Goal: Task Accomplishment & Management: Manage account settings

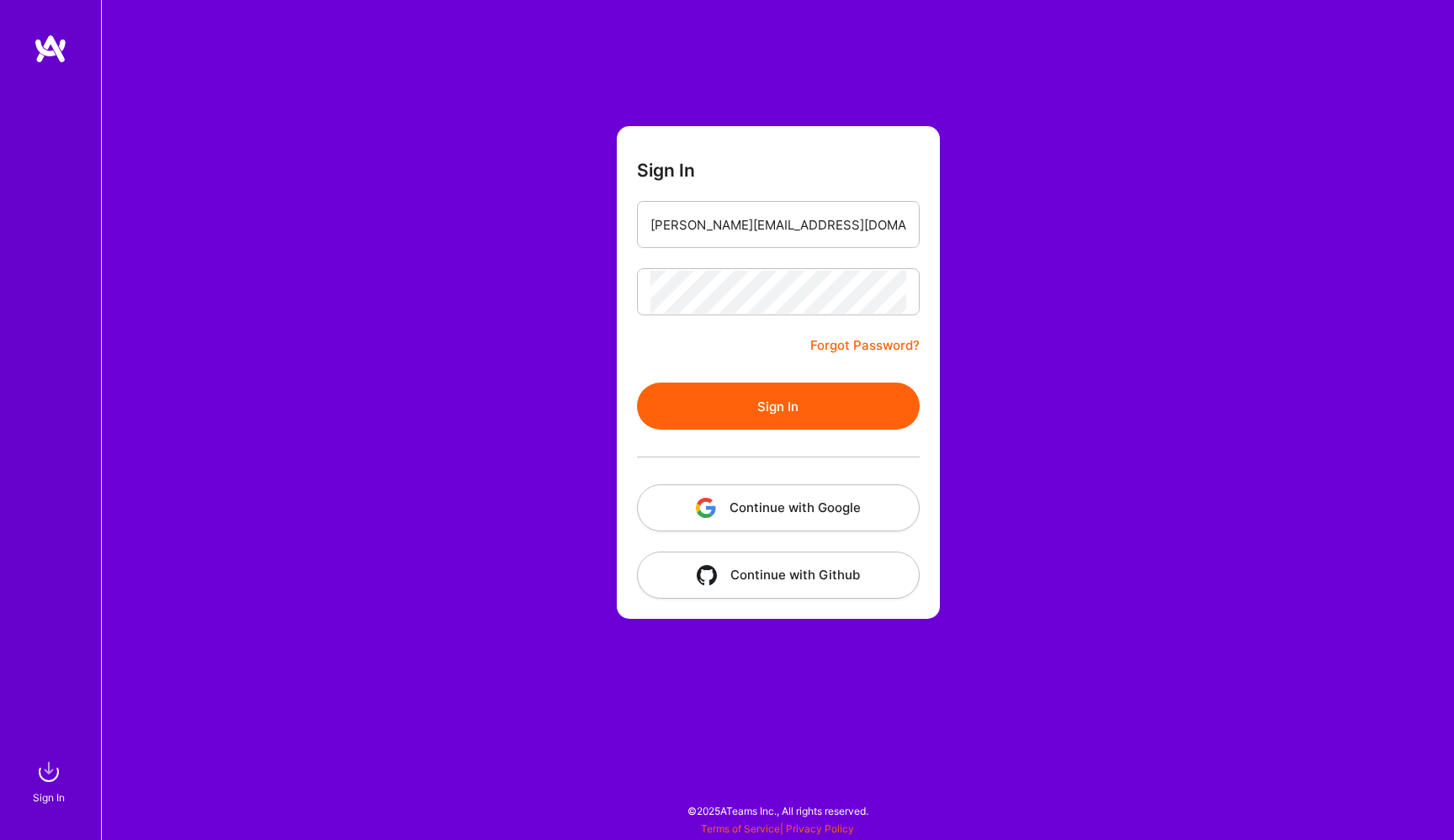
click at [752, 413] on button "Sign In" at bounding box center [778, 405] width 283 height 47
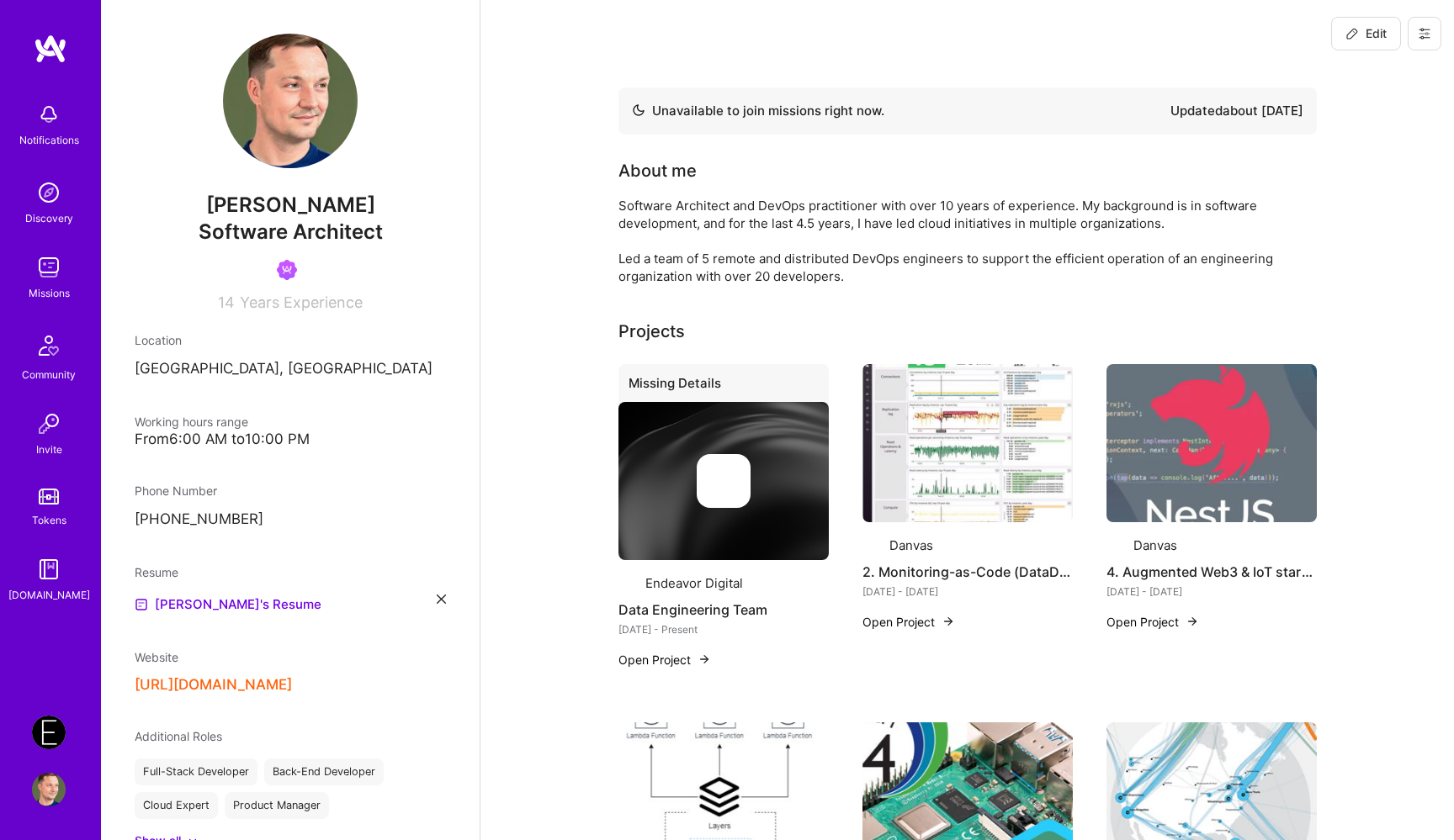
click at [56, 732] on img at bounding box center [49, 732] width 34 height 34
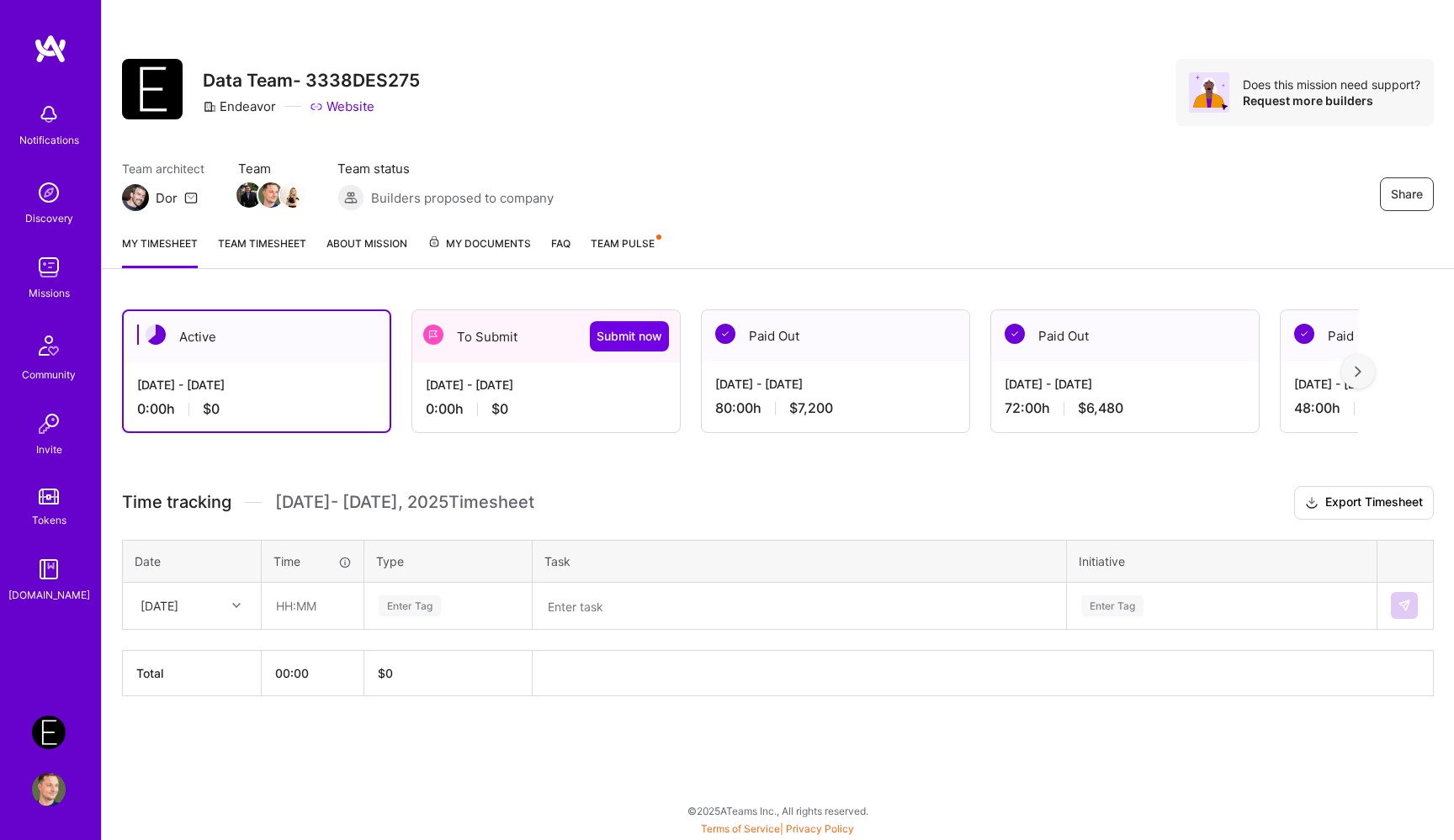
click at [545, 377] on div "[DATE] - [DATE]" at bounding box center [546, 385] width 241 height 18
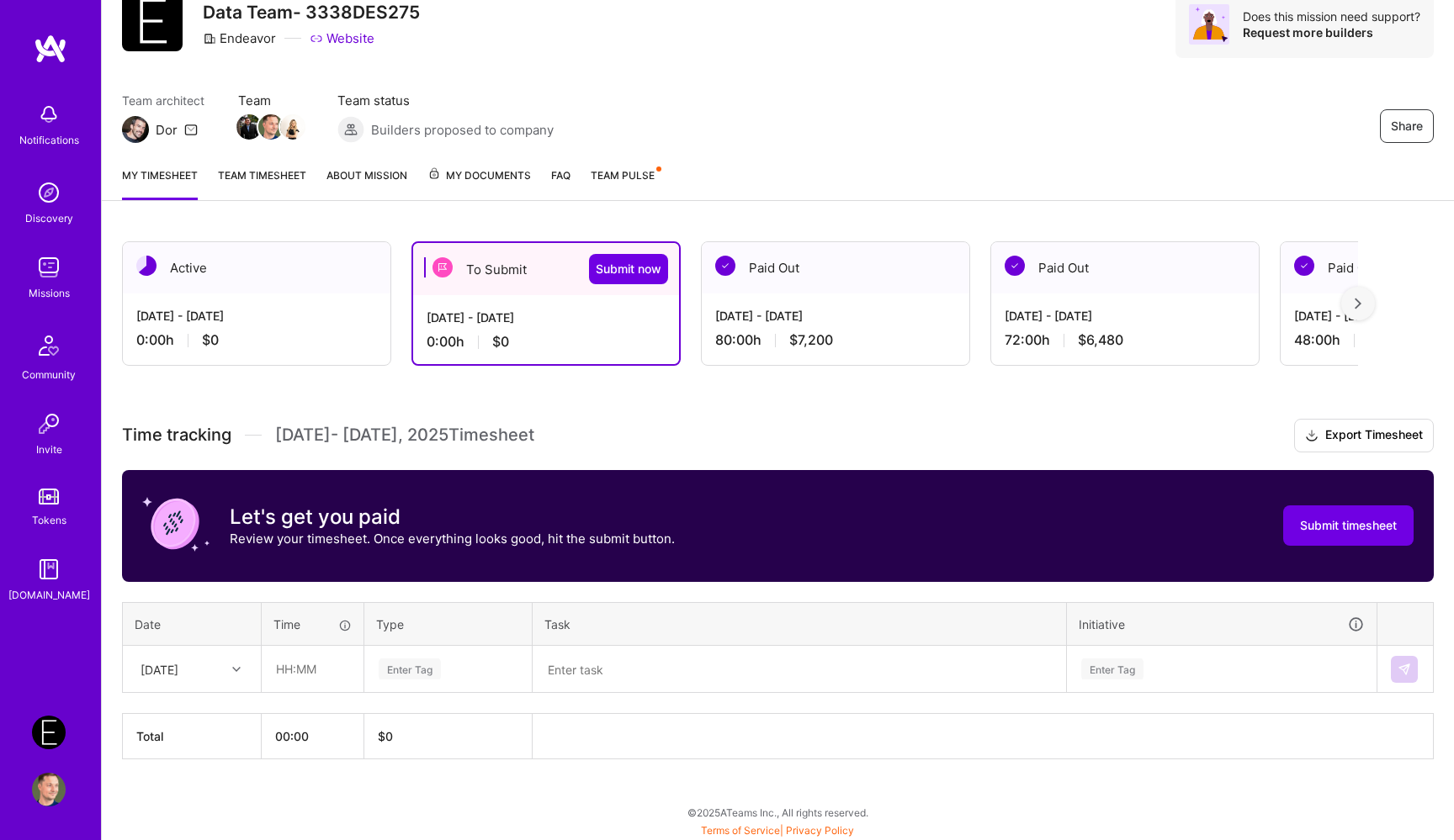
scroll to position [69, 0]
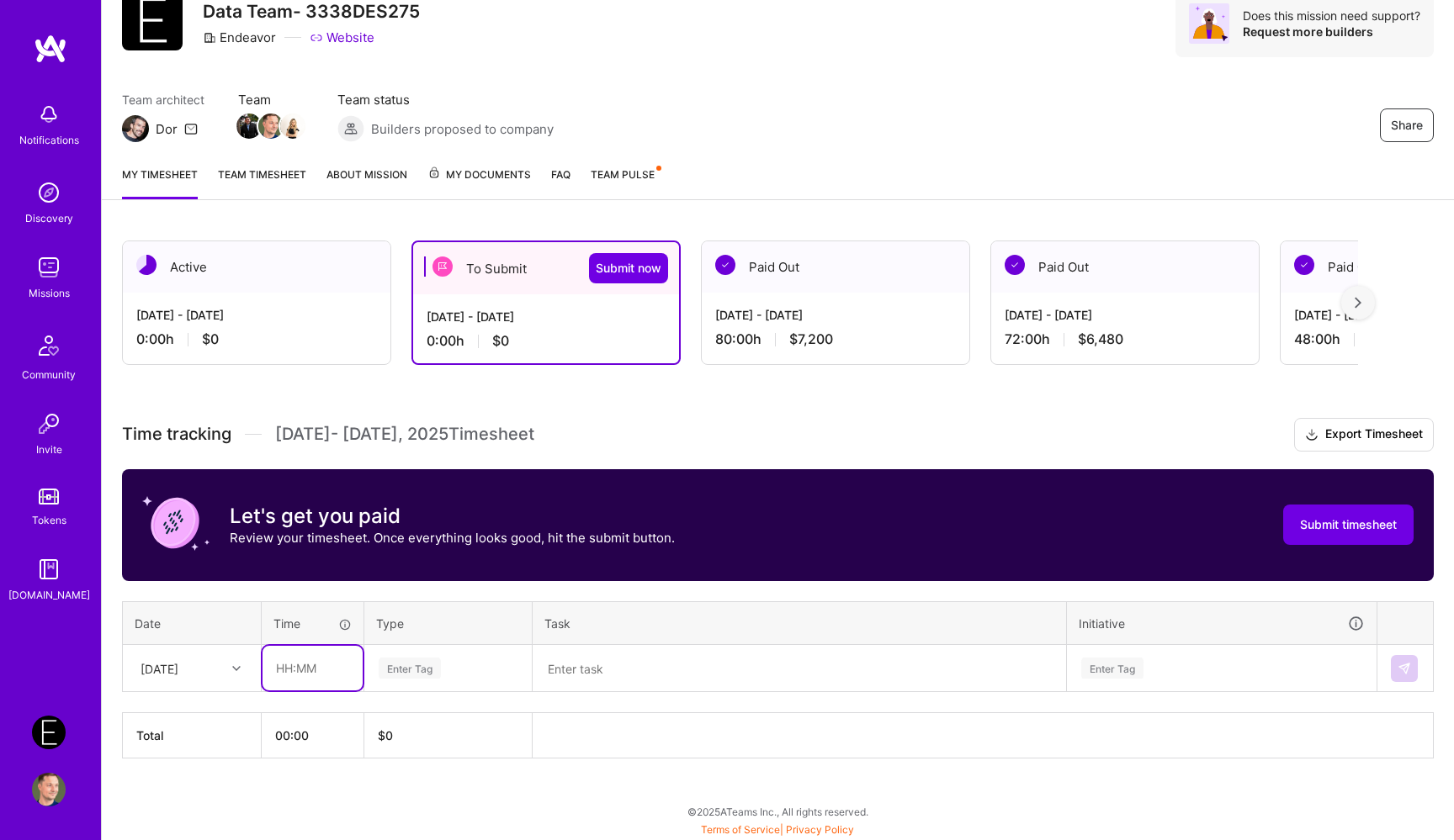
click at [316, 669] on input "text" at bounding box center [312, 668] width 100 height 44
type input "08:00"
click at [405, 681] on div "Enter Tag" at bounding box center [448, 668] width 165 height 44
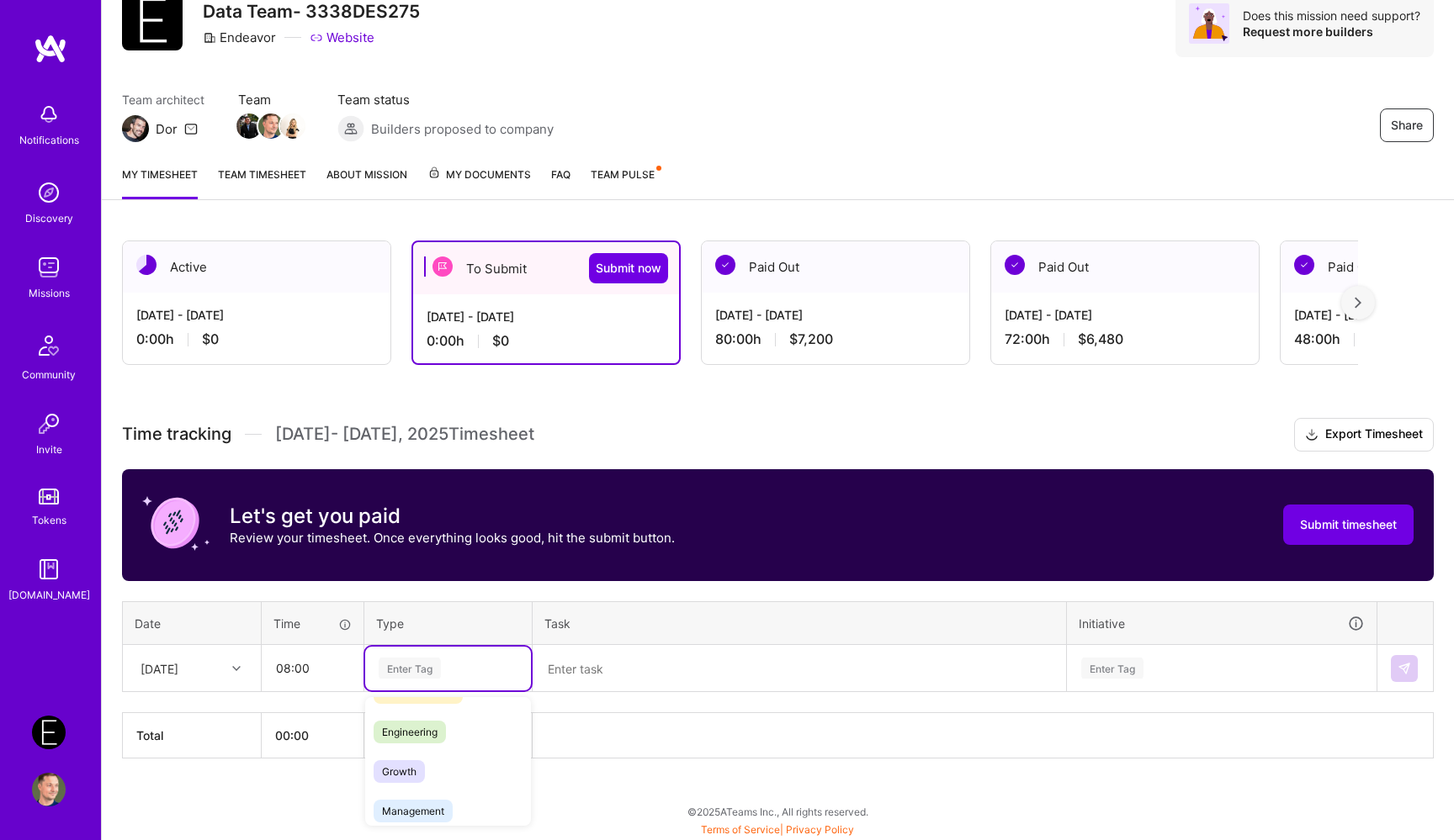
scroll to position [112, 0]
click at [423, 732] on span "Engineering" at bounding box center [409, 731] width 72 height 23
click at [658, 663] on textarea at bounding box center [799, 668] width 530 height 44
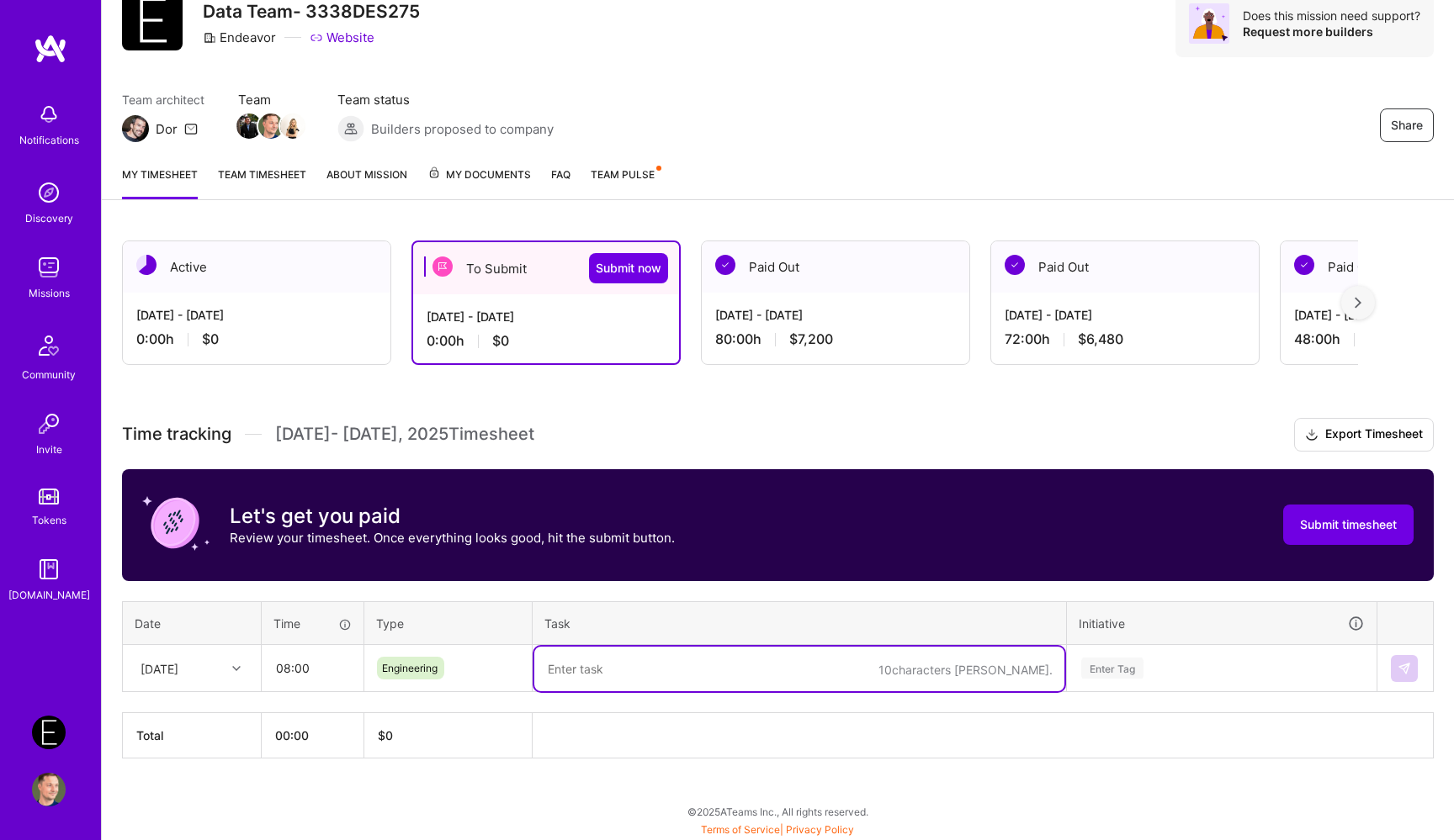
paste textarea "Working on the TKO Staging Account DataDog integration"
click at [592, 673] on textarea "Working on the TKO Staging Account DataDog integration" at bounding box center [799, 668] width 530 height 44
click at [880, 671] on textarea "Worked on the TKO Staging Account DataDog integration" at bounding box center [799, 668] width 530 height 44
type textarea "Worked on the TKO Staging Account DataDog integration"
click at [1151, 672] on div "Enter Tag" at bounding box center [1221, 668] width 308 height 44
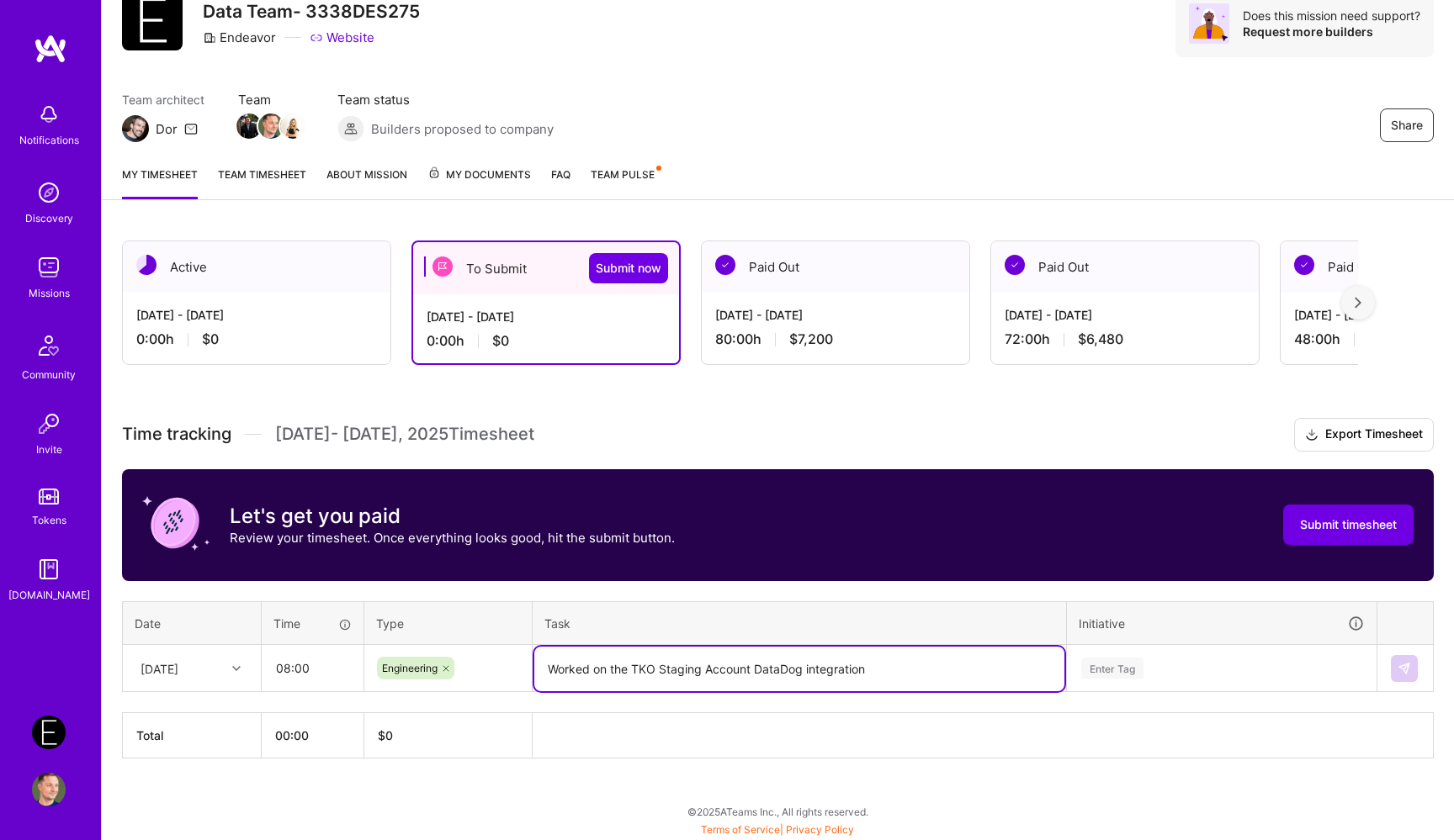
scroll to position [270, 0]
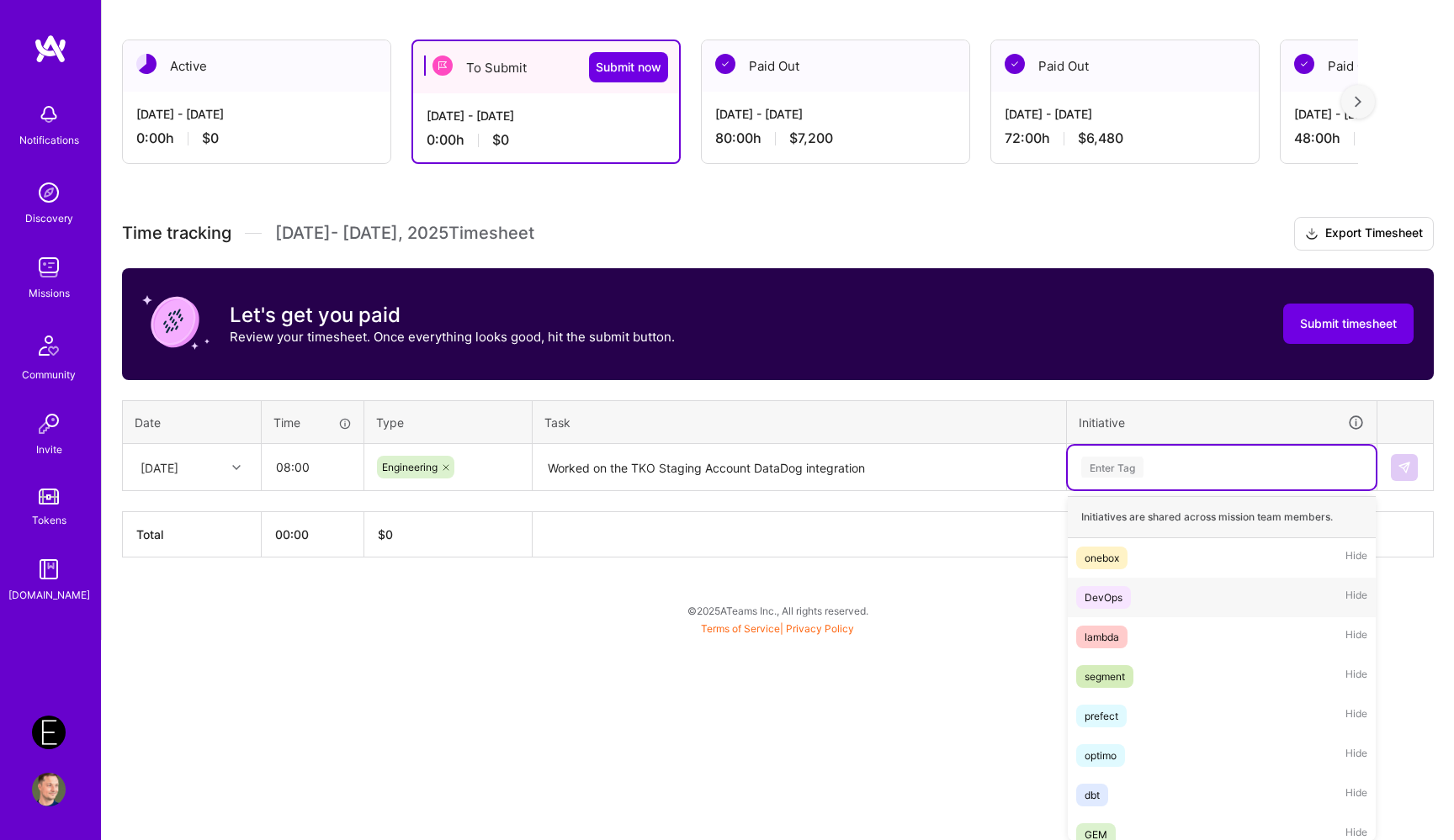
click at [1145, 600] on div "DevOps Hide" at bounding box center [1221, 597] width 308 height 39
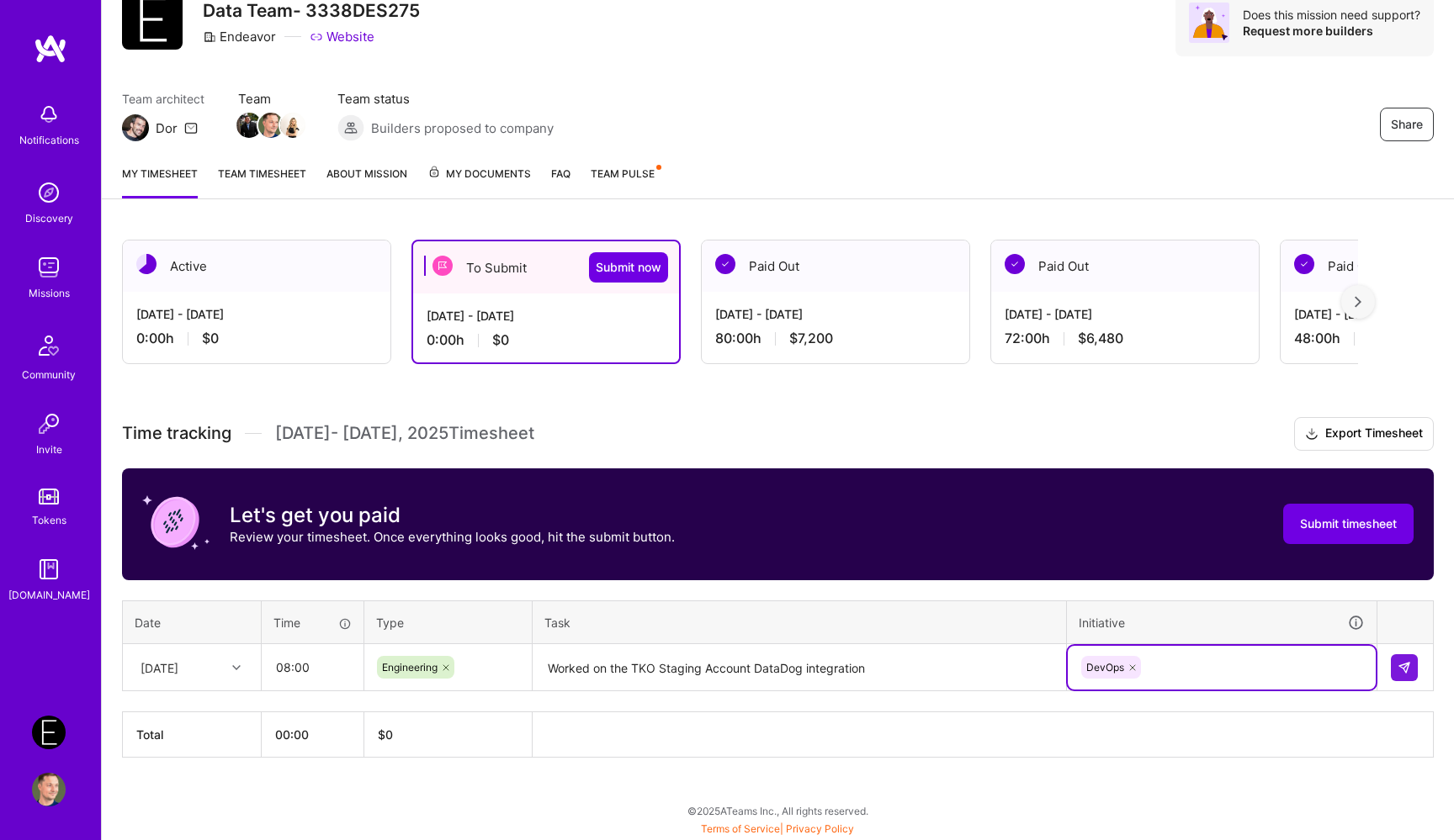
scroll to position [69, 0]
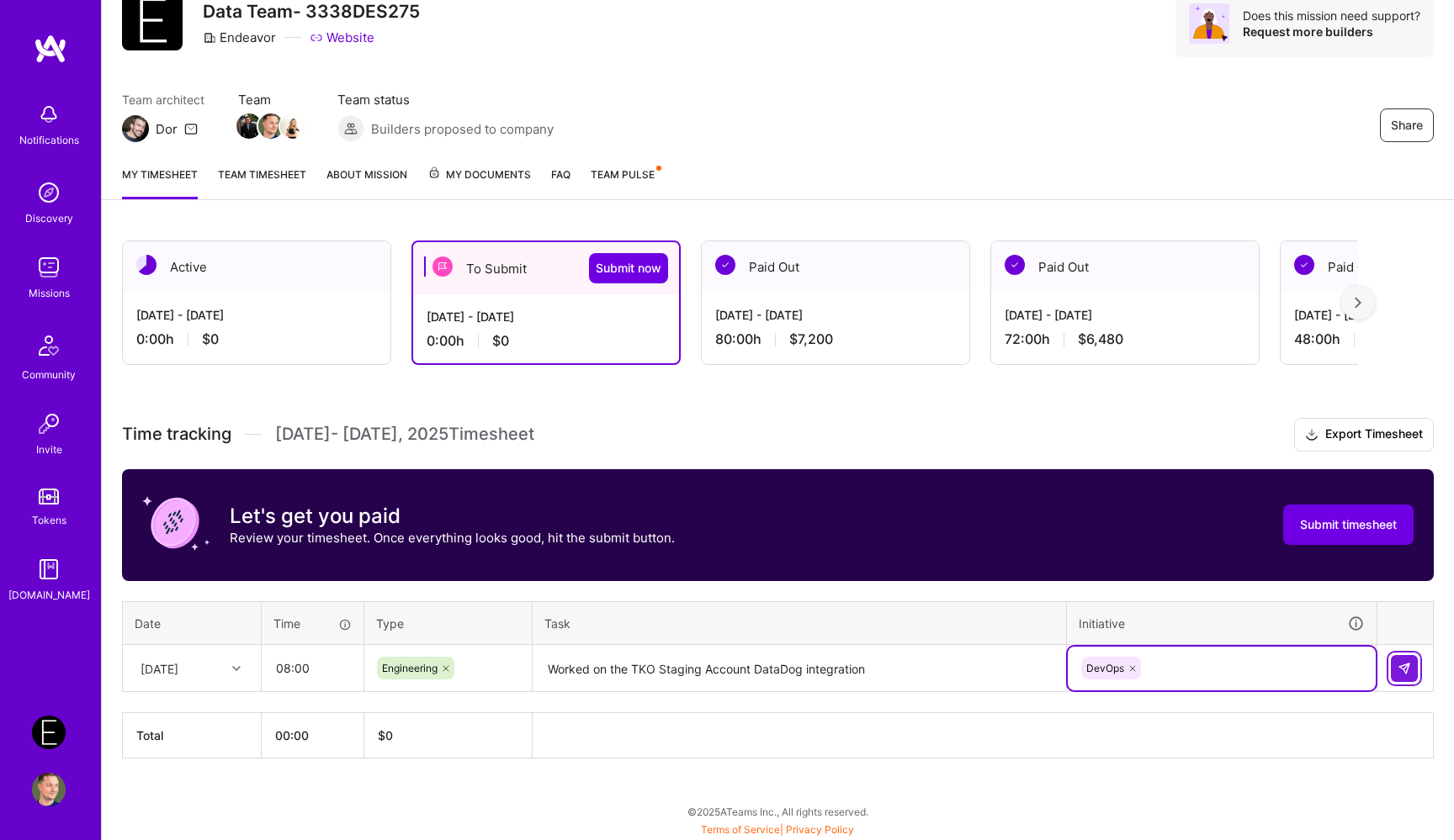
click at [1402, 663] on img at bounding box center [1403, 668] width 13 height 13
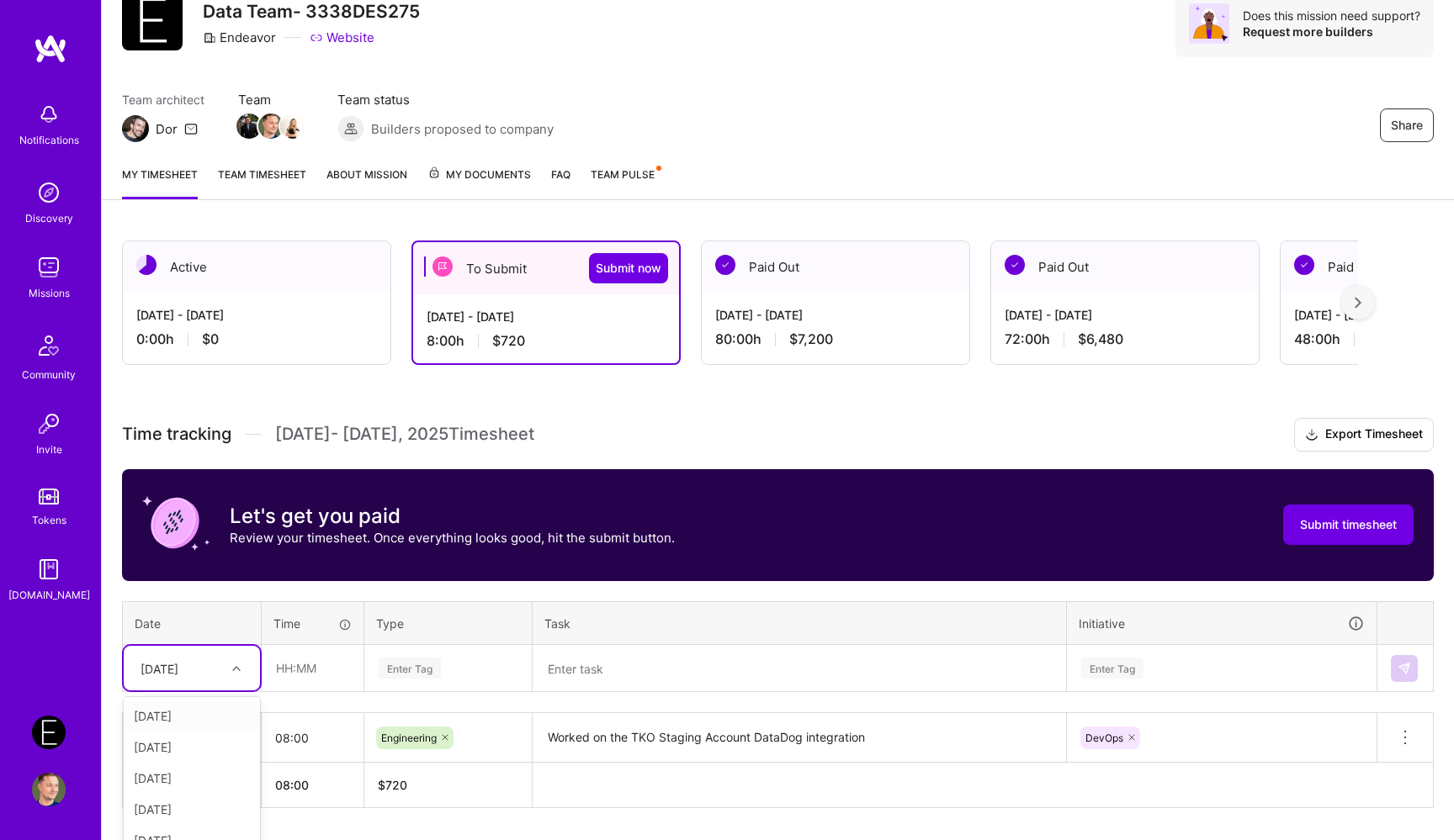
click at [223, 667] on div "option [DATE] focused, 2 of 15. 14 results available. Use Up and Down to choose…" at bounding box center [191, 668] width 136 height 44
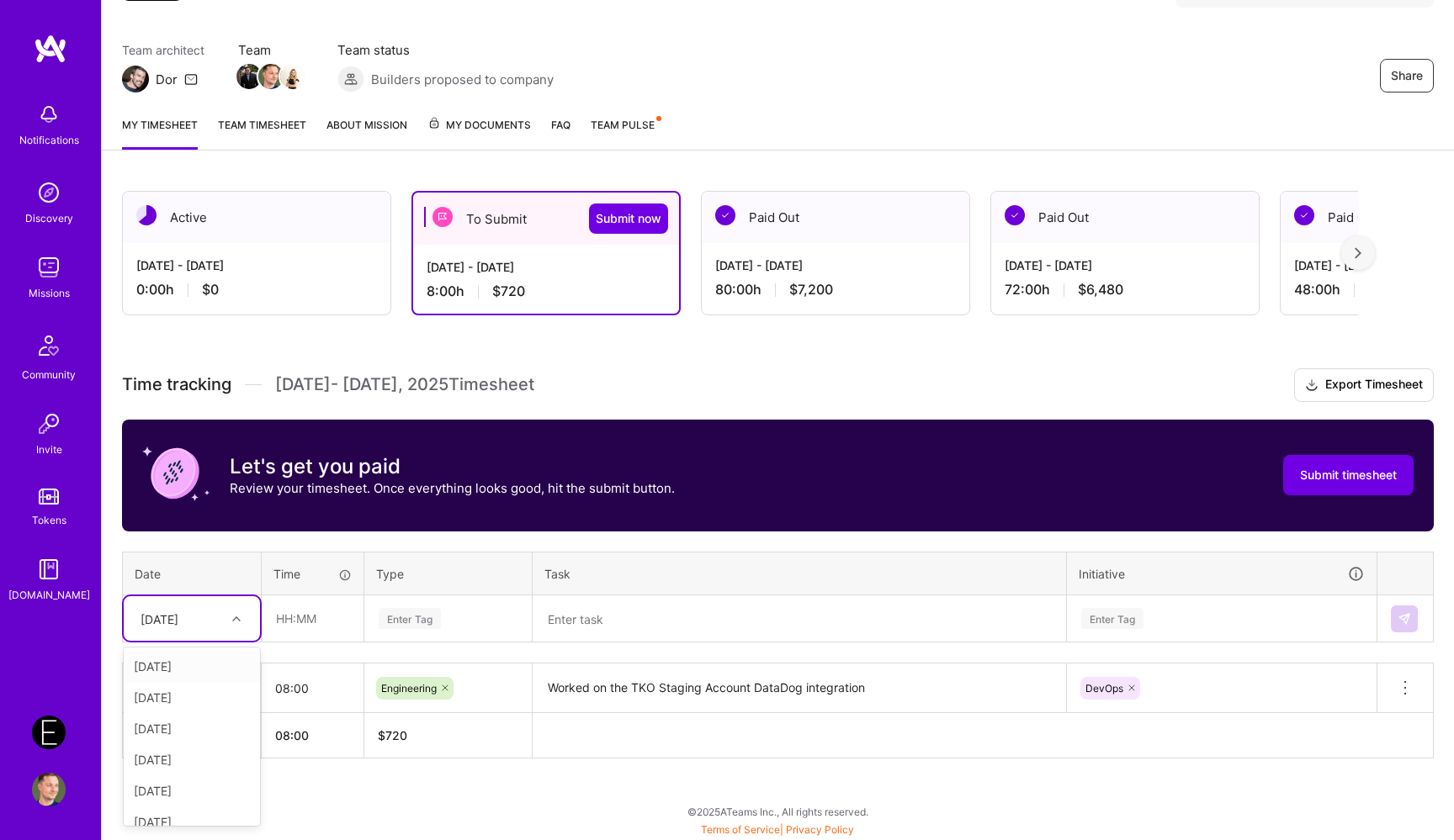
click at [210, 664] on div "[DATE]" at bounding box center [191, 666] width 136 height 31
click at [322, 636] on input "text" at bounding box center [312, 619] width 100 height 44
type input "08:00"
click at [438, 624] on div "Enter Tag" at bounding box center [410, 618] width 62 height 26
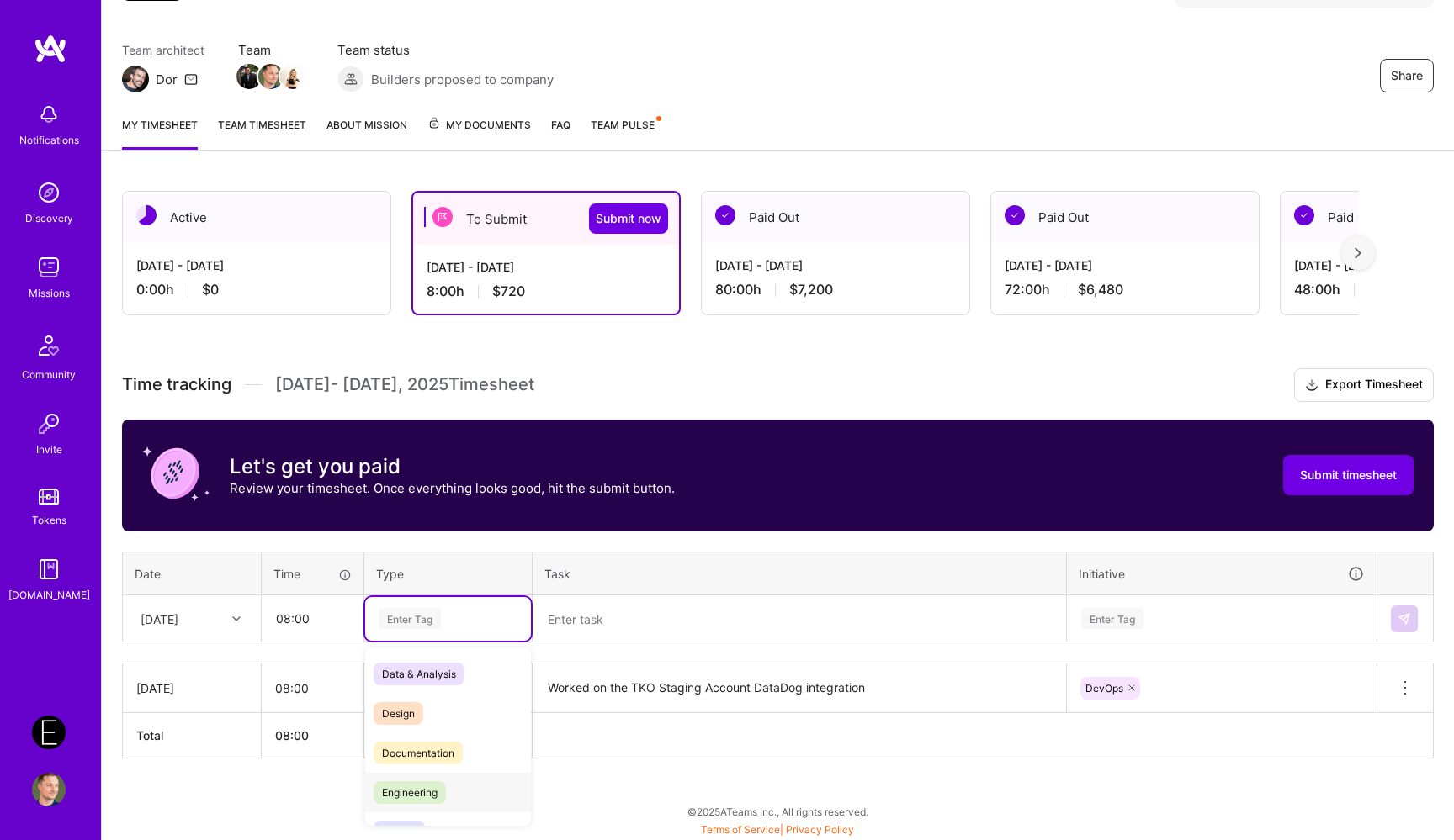
click at [449, 782] on div "Engineering" at bounding box center [448, 792] width 165 height 39
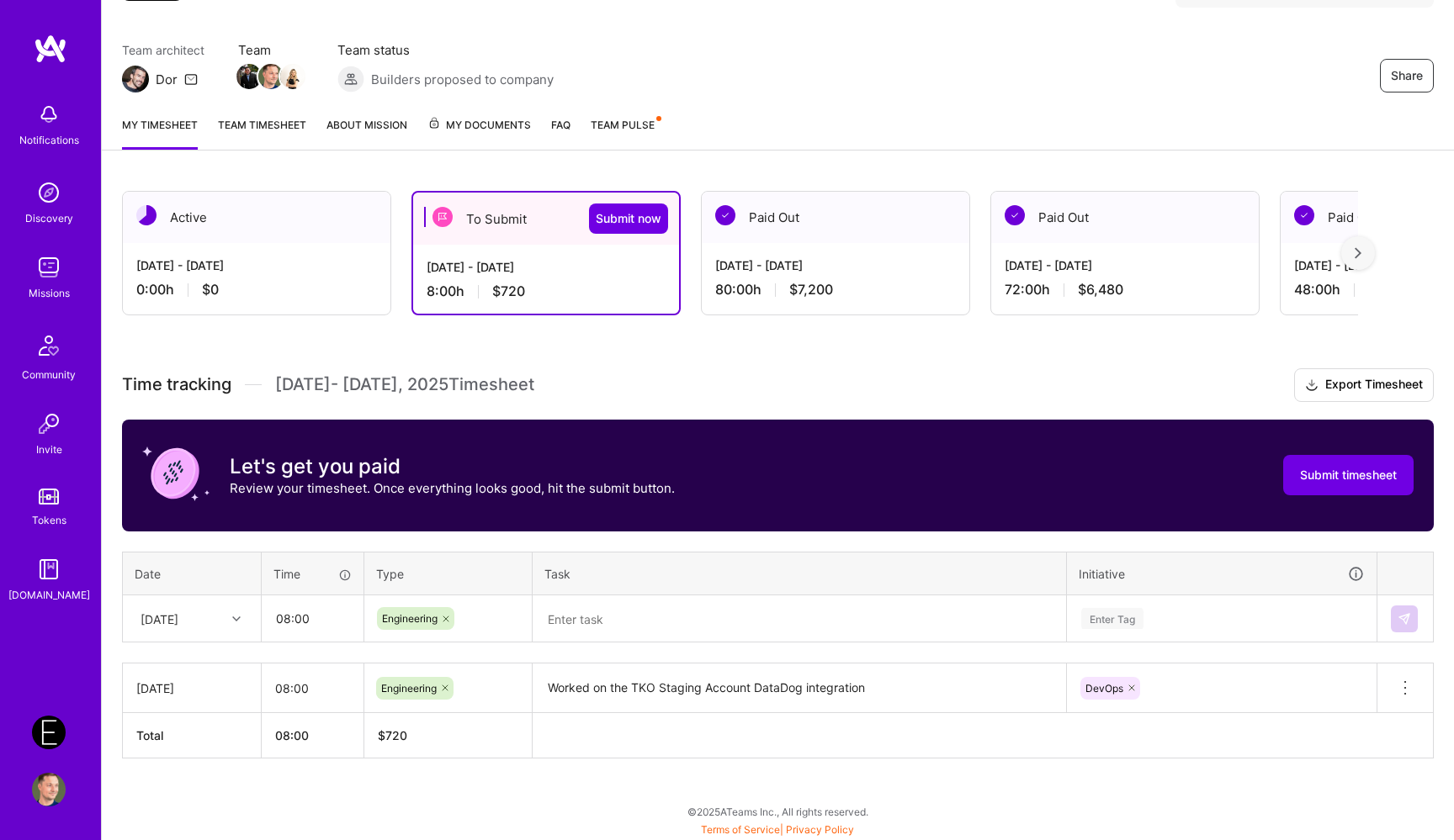
click at [613, 648] on div "Time tracking [DATE] - [DATE] Timesheet Export Timesheet Let's get you paid Rev…" at bounding box center [777, 563] width 1312 height 390
click at [620, 630] on textarea at bounding box center [799, 620] width 530 height 44
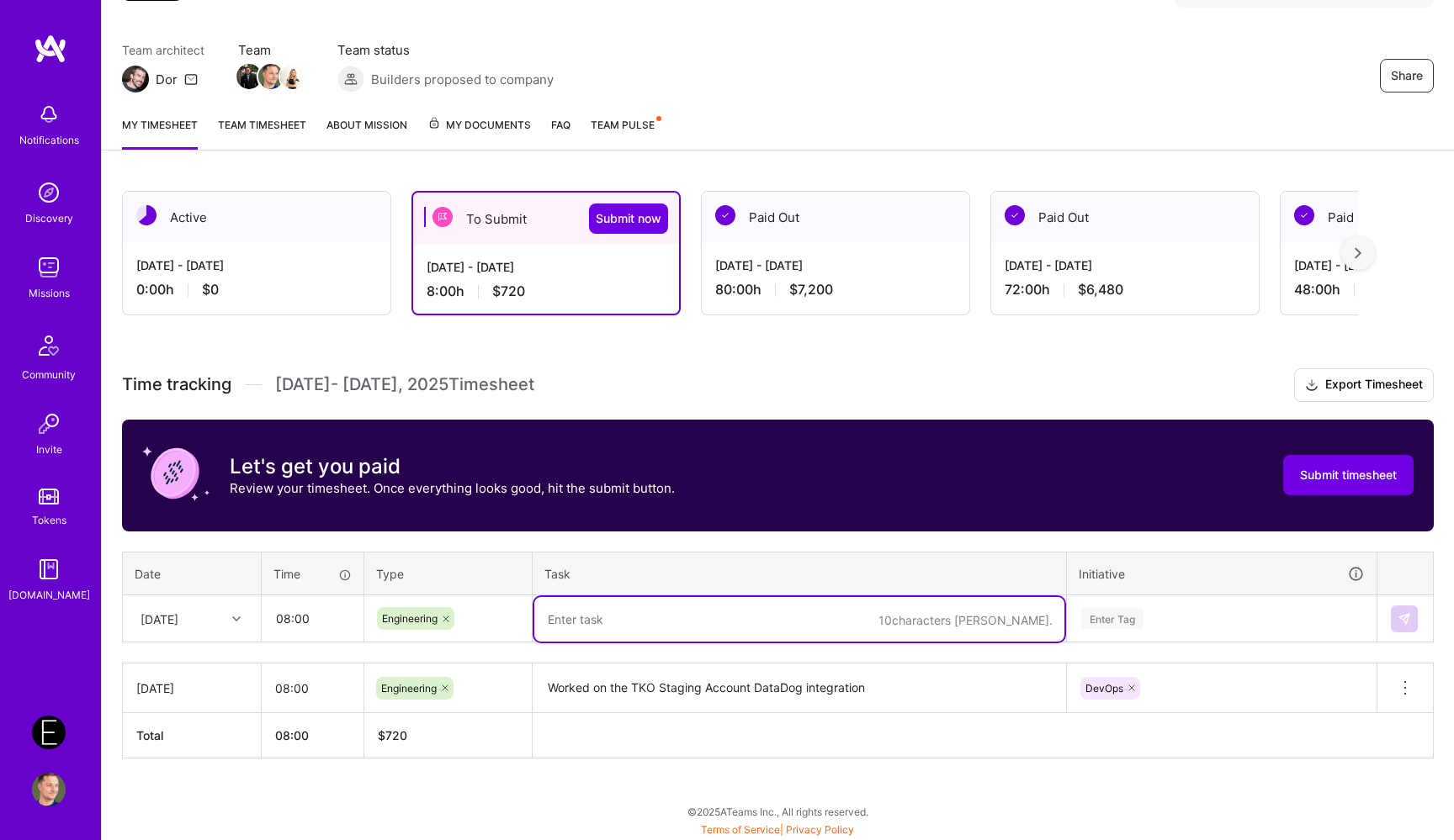
paste textarea "Finished with the TKO Staging Account DataDog integration"
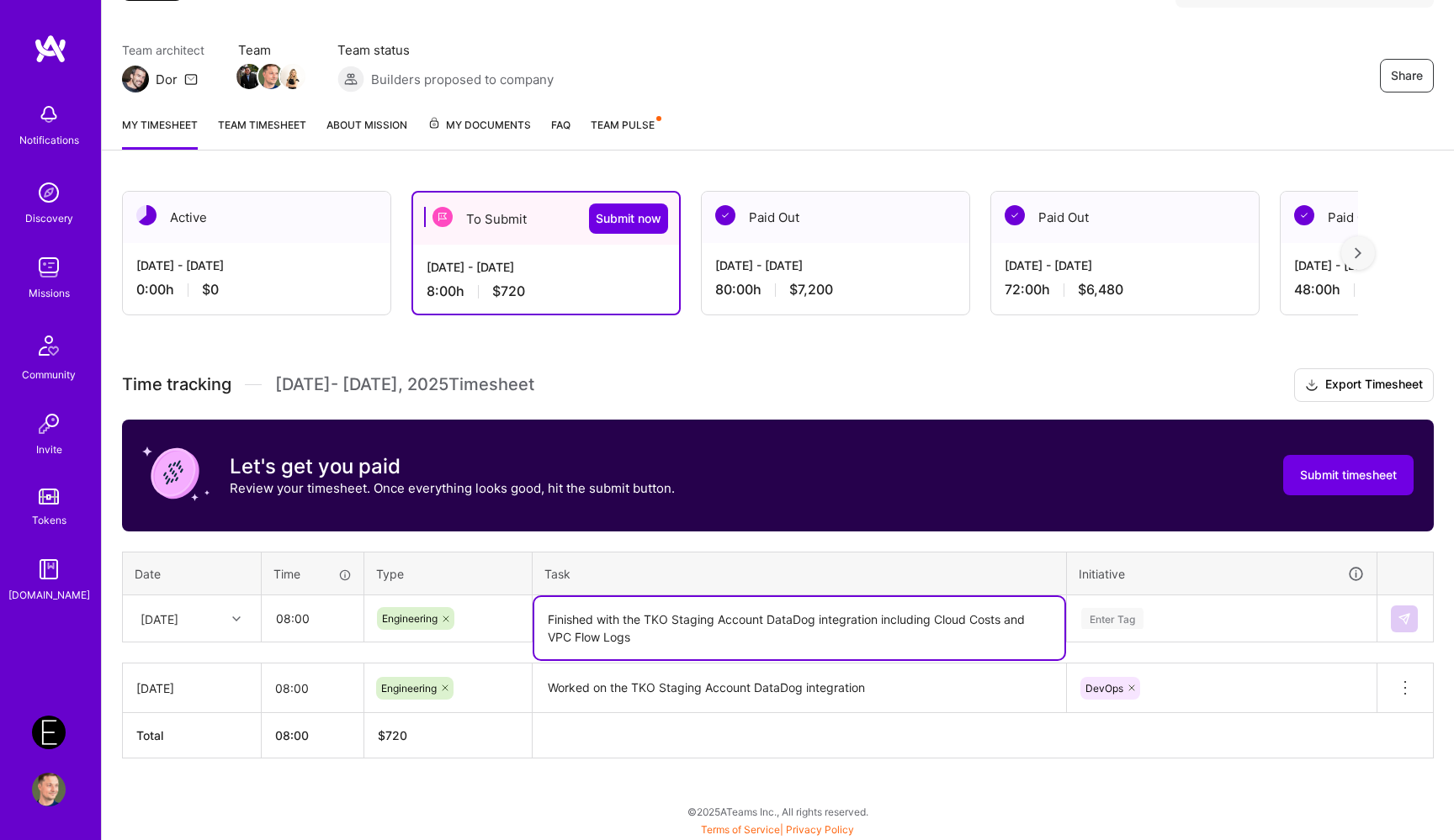
type textarea "Finished with the TKO Staging Account DataDog integration including Cloud Costs…"
click at [1182, 620] on div "Enter Tag" at bounding box center [1221, 619] width 308 height 44
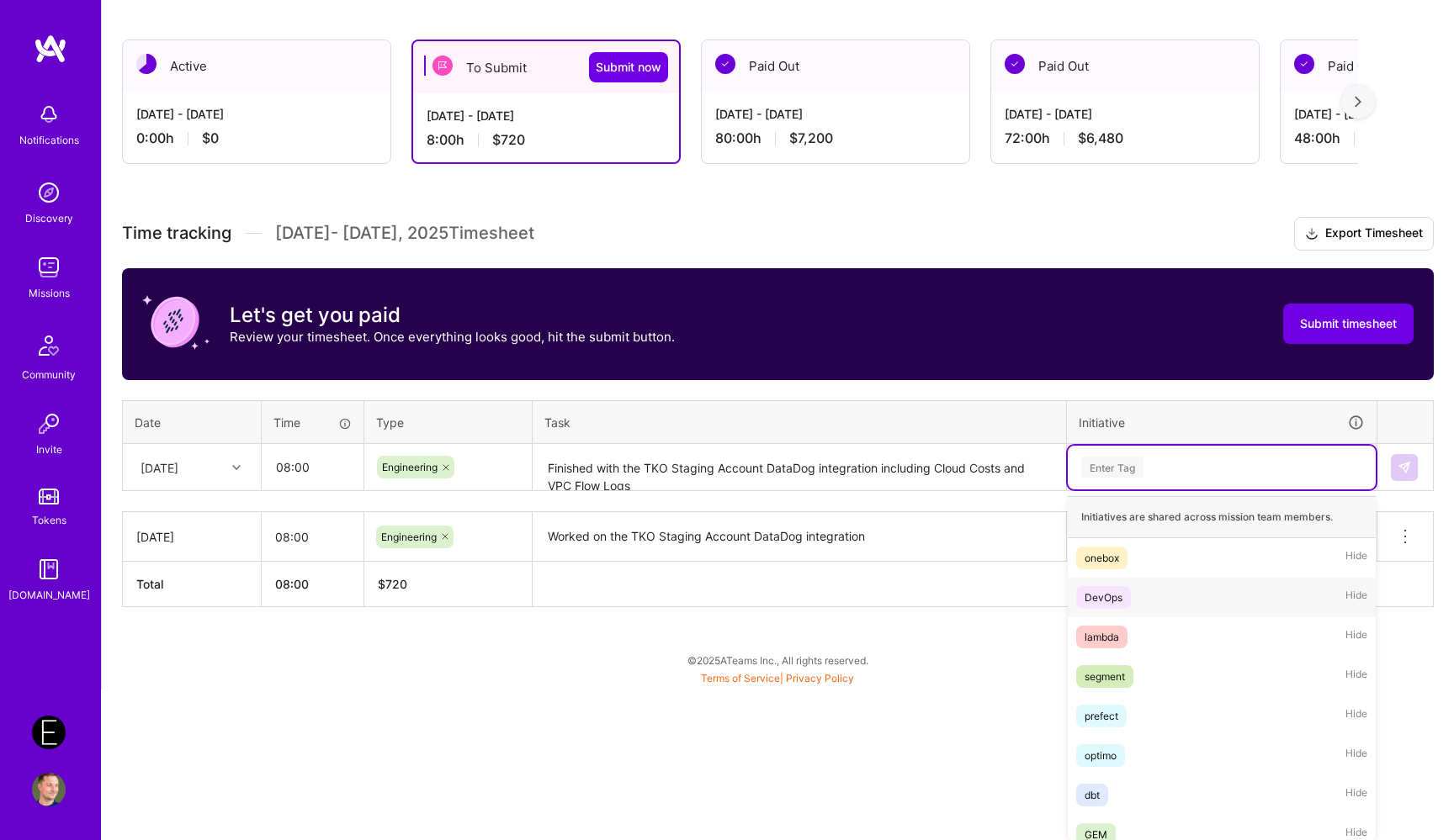
click at [1169, 599] on div "DevOps Hide" at bounding box center [1221, 597] width 308 height 39
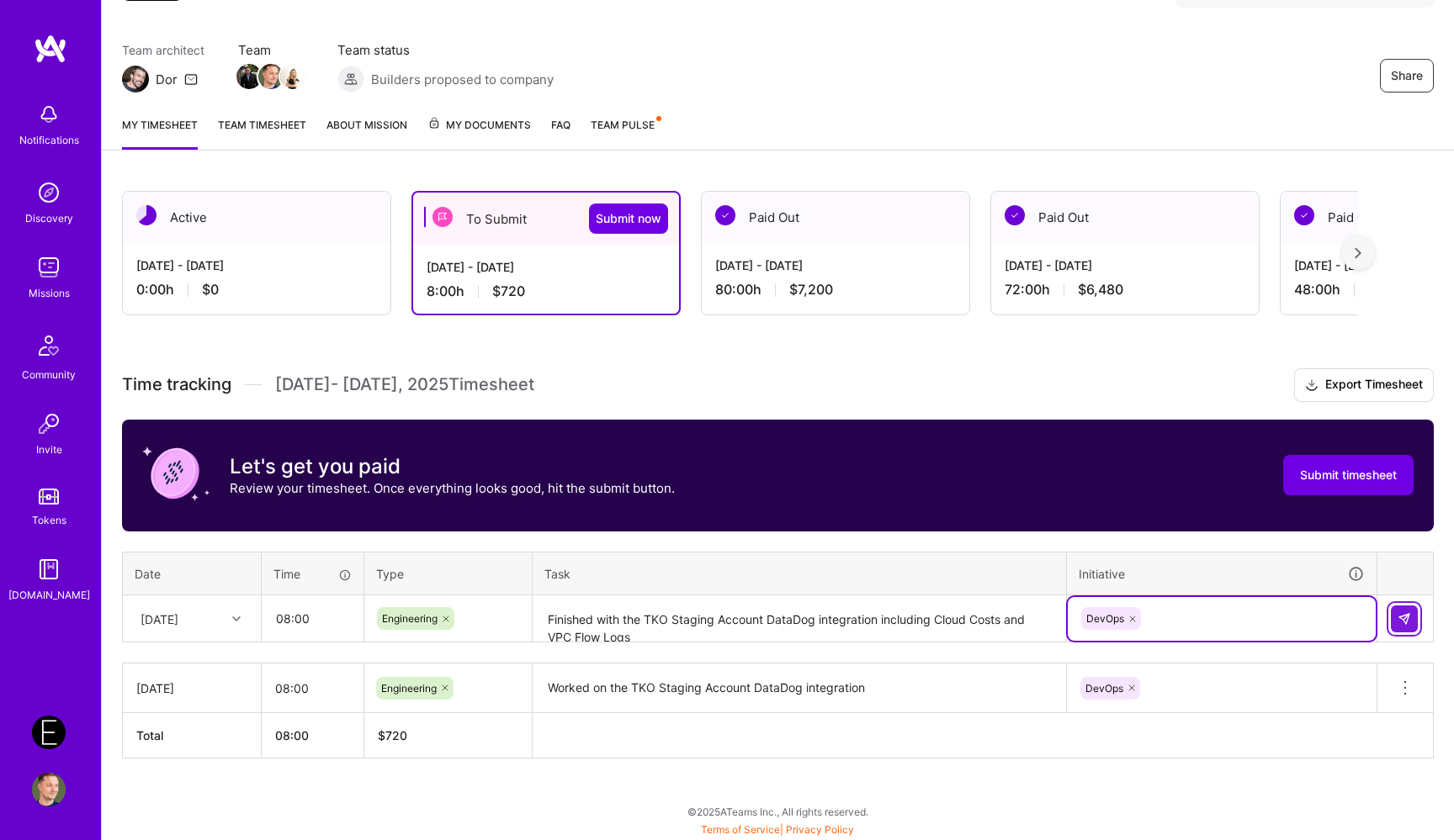
click at [1401, 610] on button at bounding box center [1404, 619] width 27 height 27
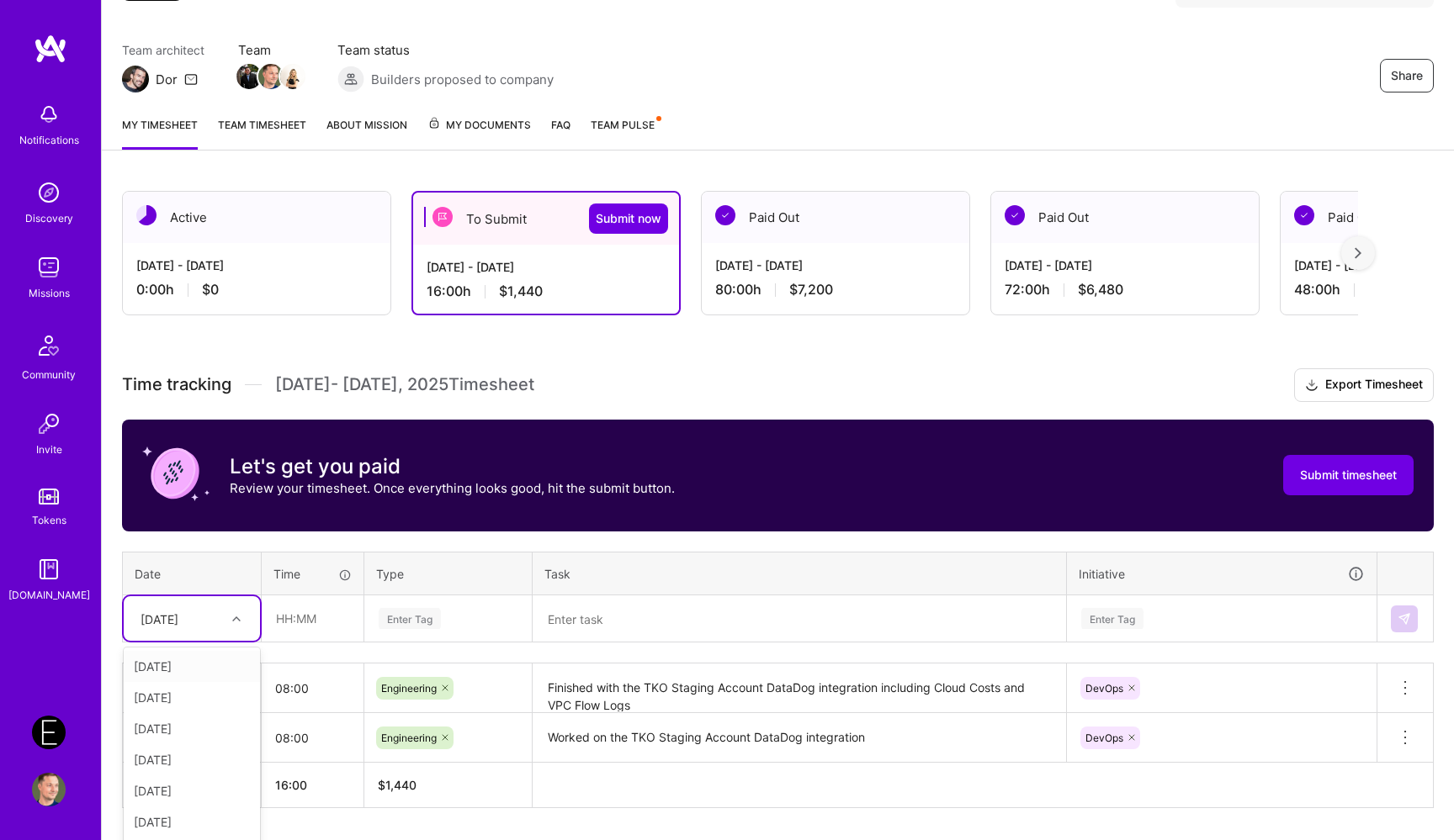
click at [226, 619] on div "option [DATE], selected. option [DATE] focused, 1 of 15. 14 results available. …" at bounding box center [191, 619] width 136 height 44
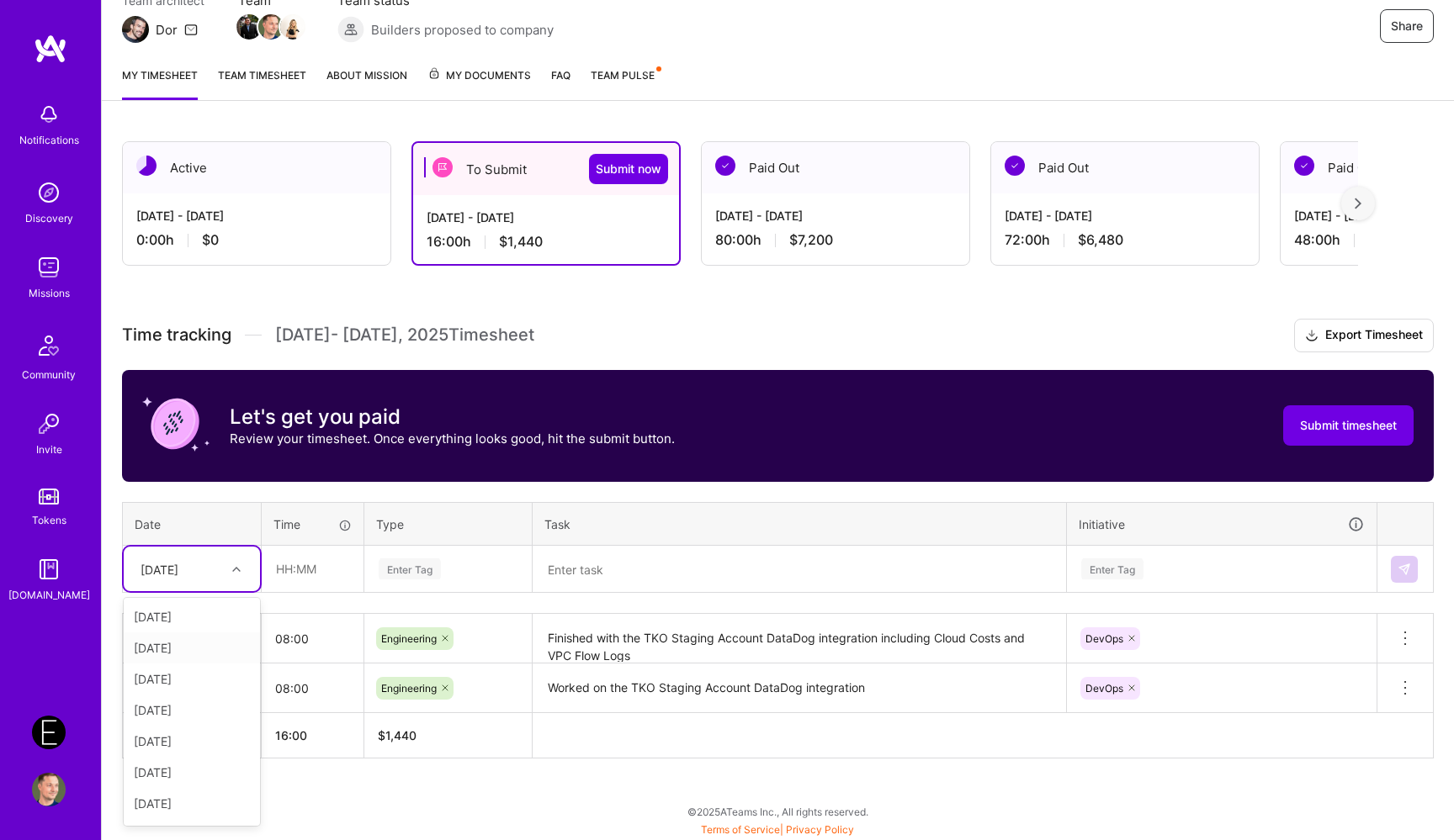
click at [208, 651] on div "[DATE]" at bounding box center [191, 647] width 136 height 31
click at [313, 563] on input "text" at bounding box center [312, 569] width 100 height 44
type input "08:00"
click at [414, 563] on div "Enter Tag" at bounding box center [410, 568] width 62 height 26
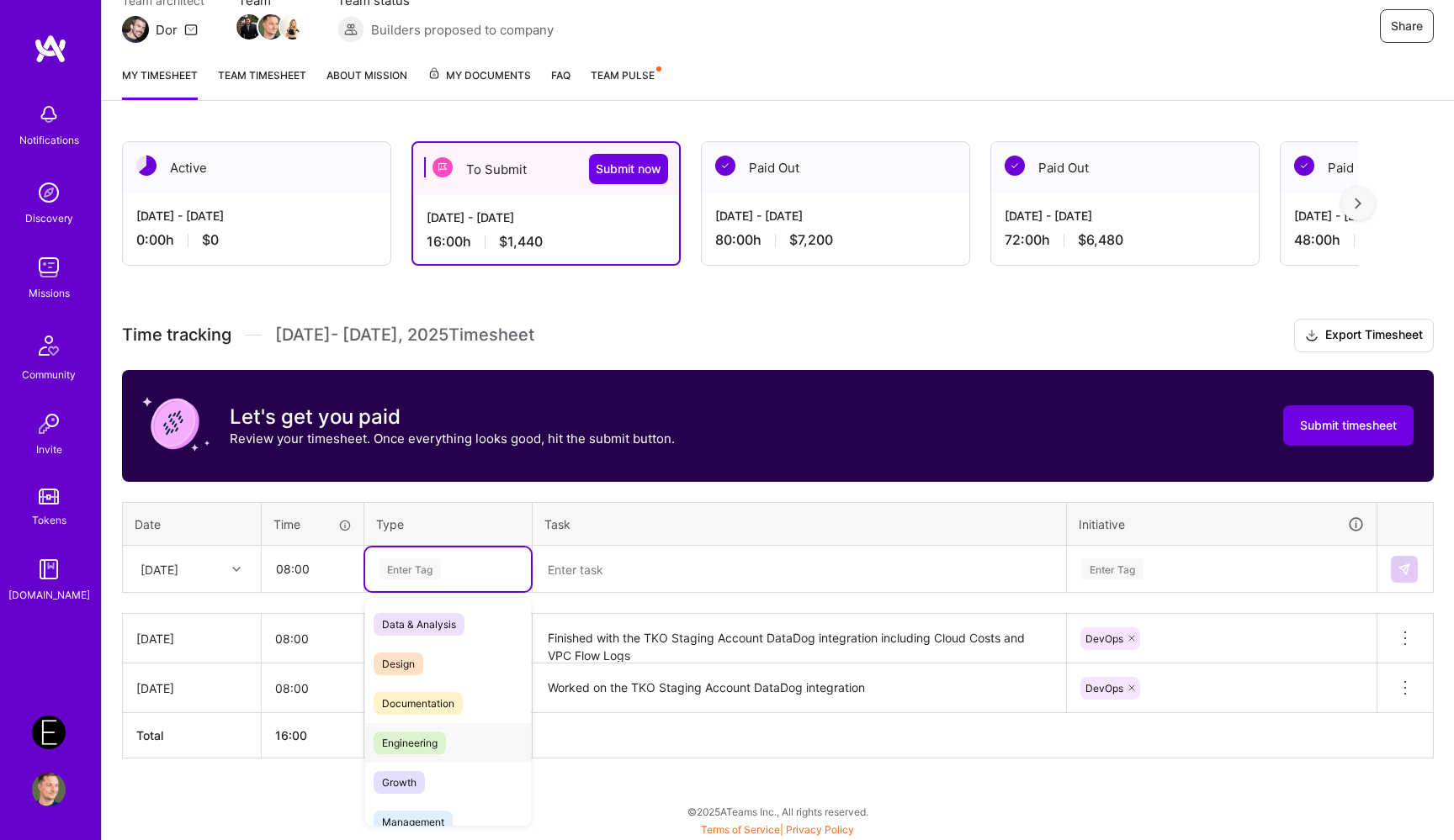
click at [442, 729] on div "Engineering" at bounding box center [448, 743] width 165 height 39
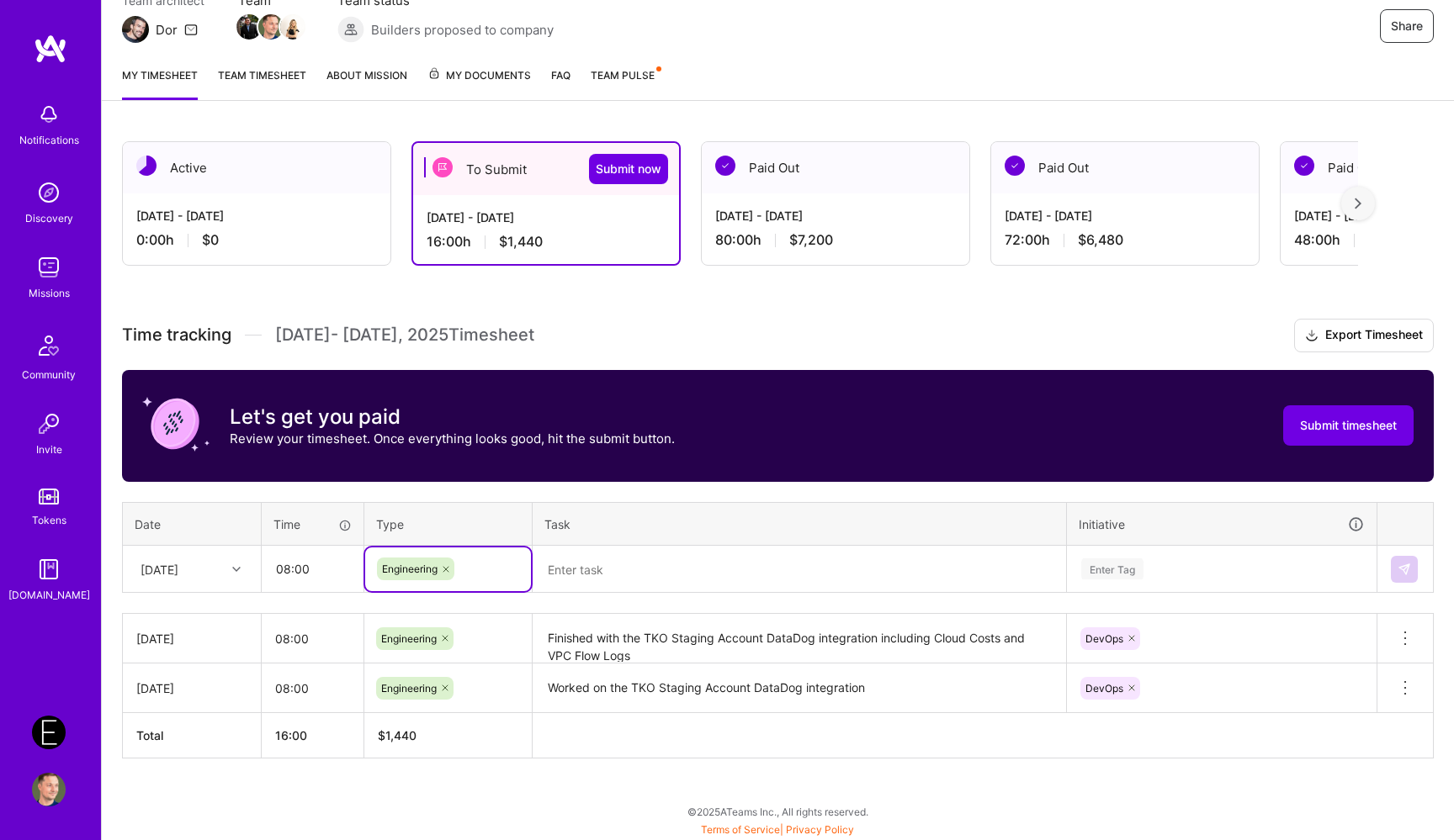
click at [607, 578] on textarea at bounding box center [799, 570] width 530 height 44
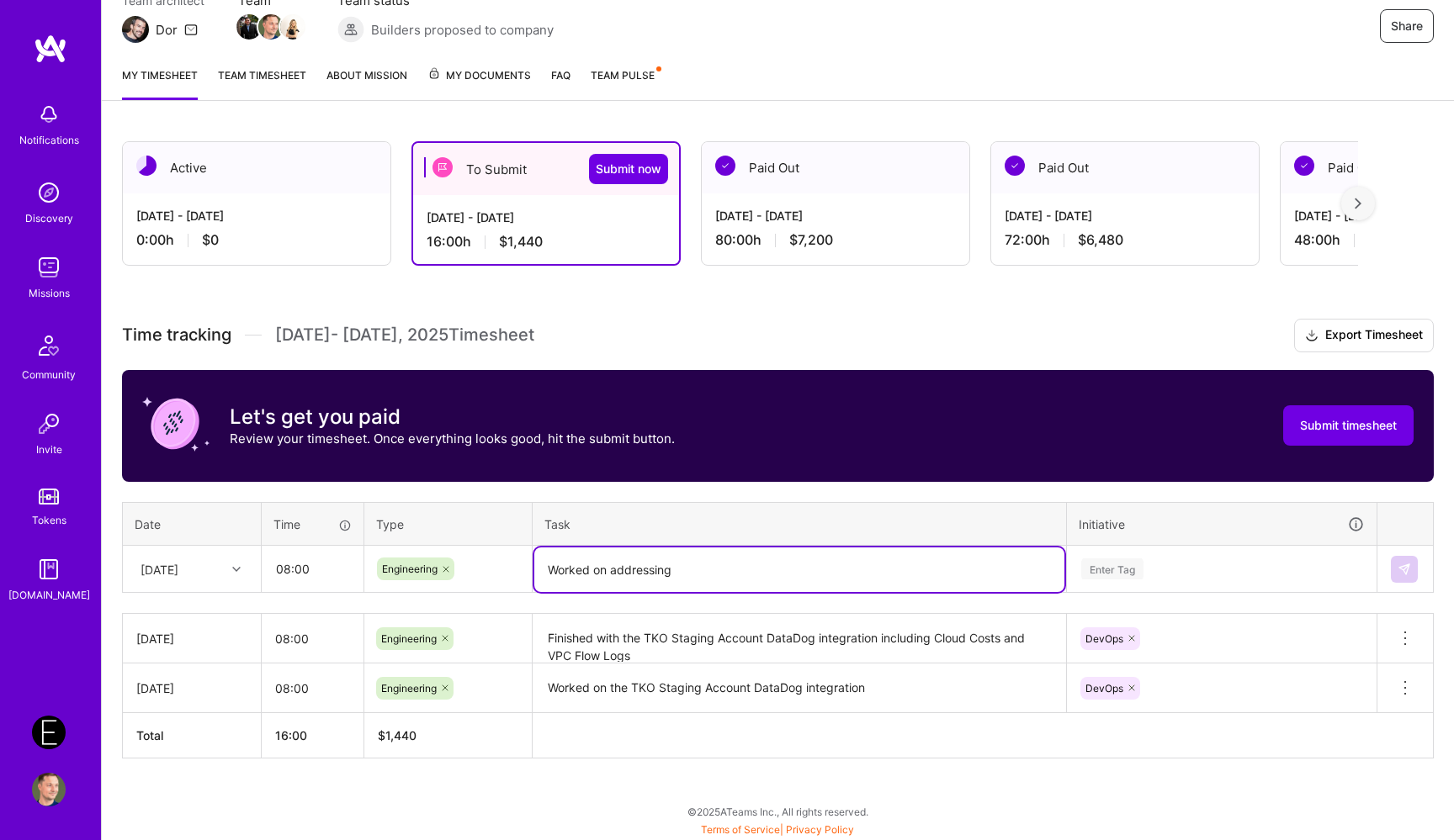
paste textarea "ECR Scans findings"
type textarea "Worked on addressing ECR Scans findings"
click at [1132, 571] on div "Enter Tag" at bounding box center [1221, 569] width 308 height 44
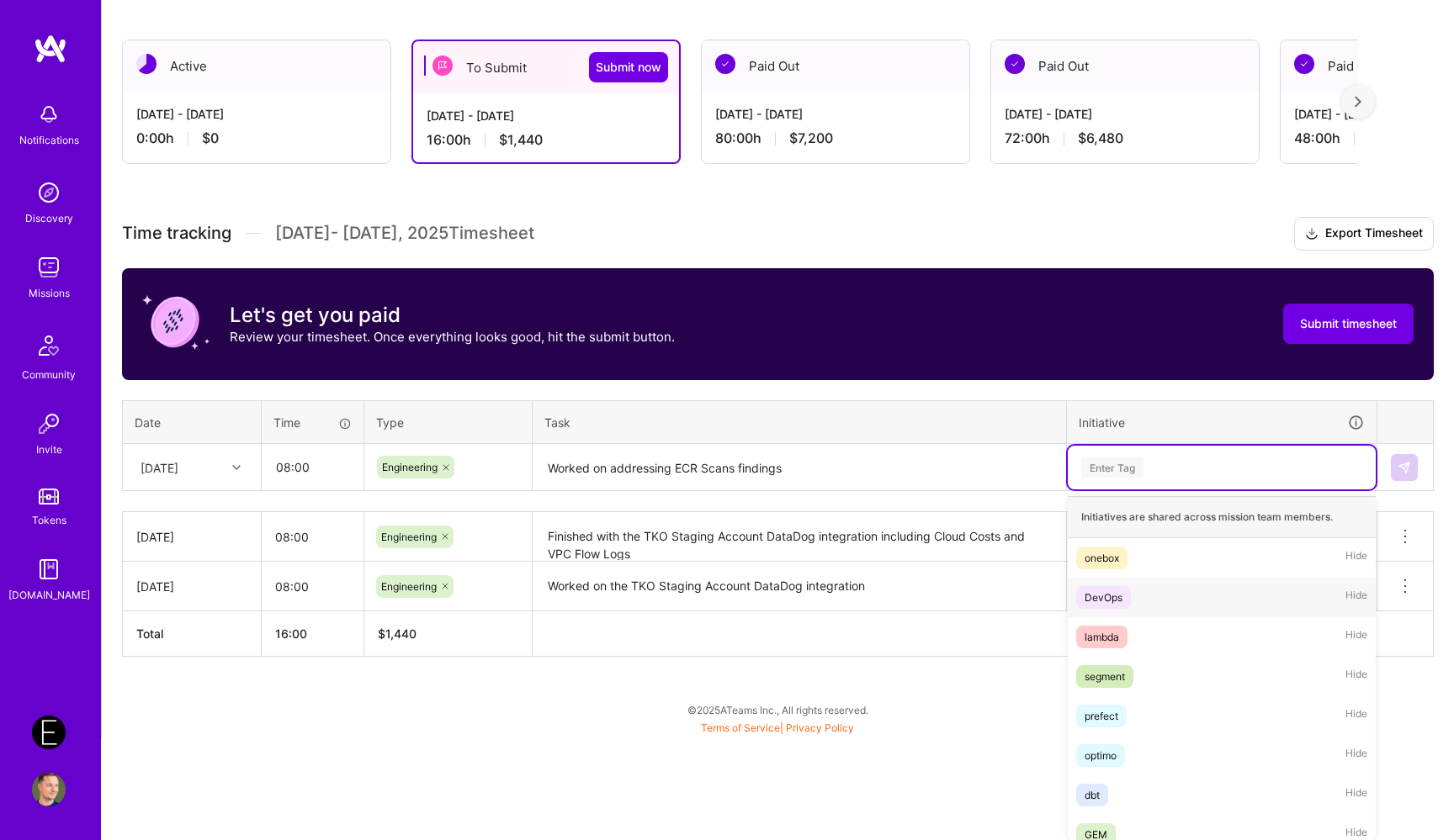
click at [1120, 612] on div "DevOps Hide" at bounding box center [1221, 597] width 308 height 39
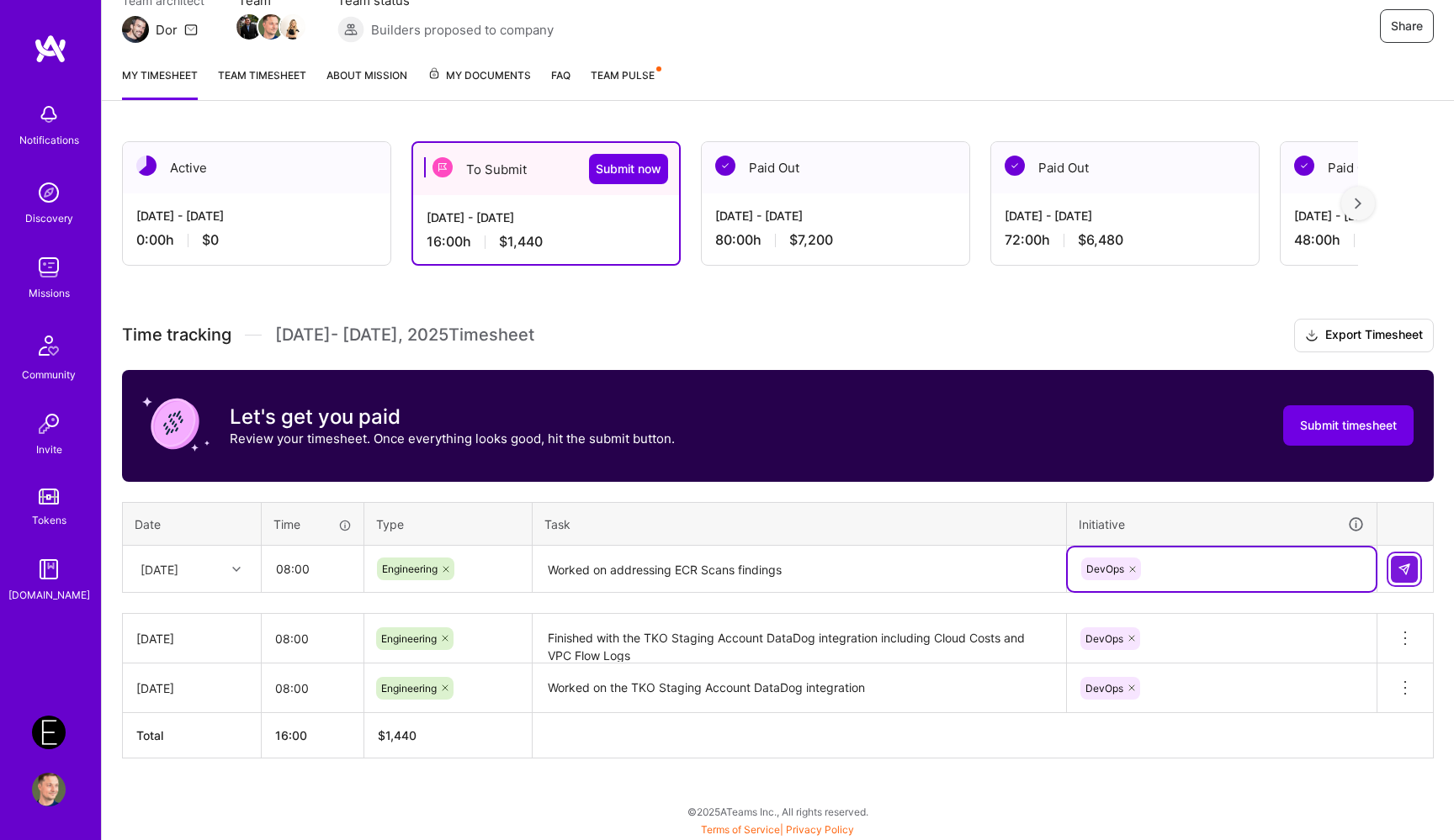
click at [1399, 568] on img at bounding box center [1403, 569] width 13 height 13
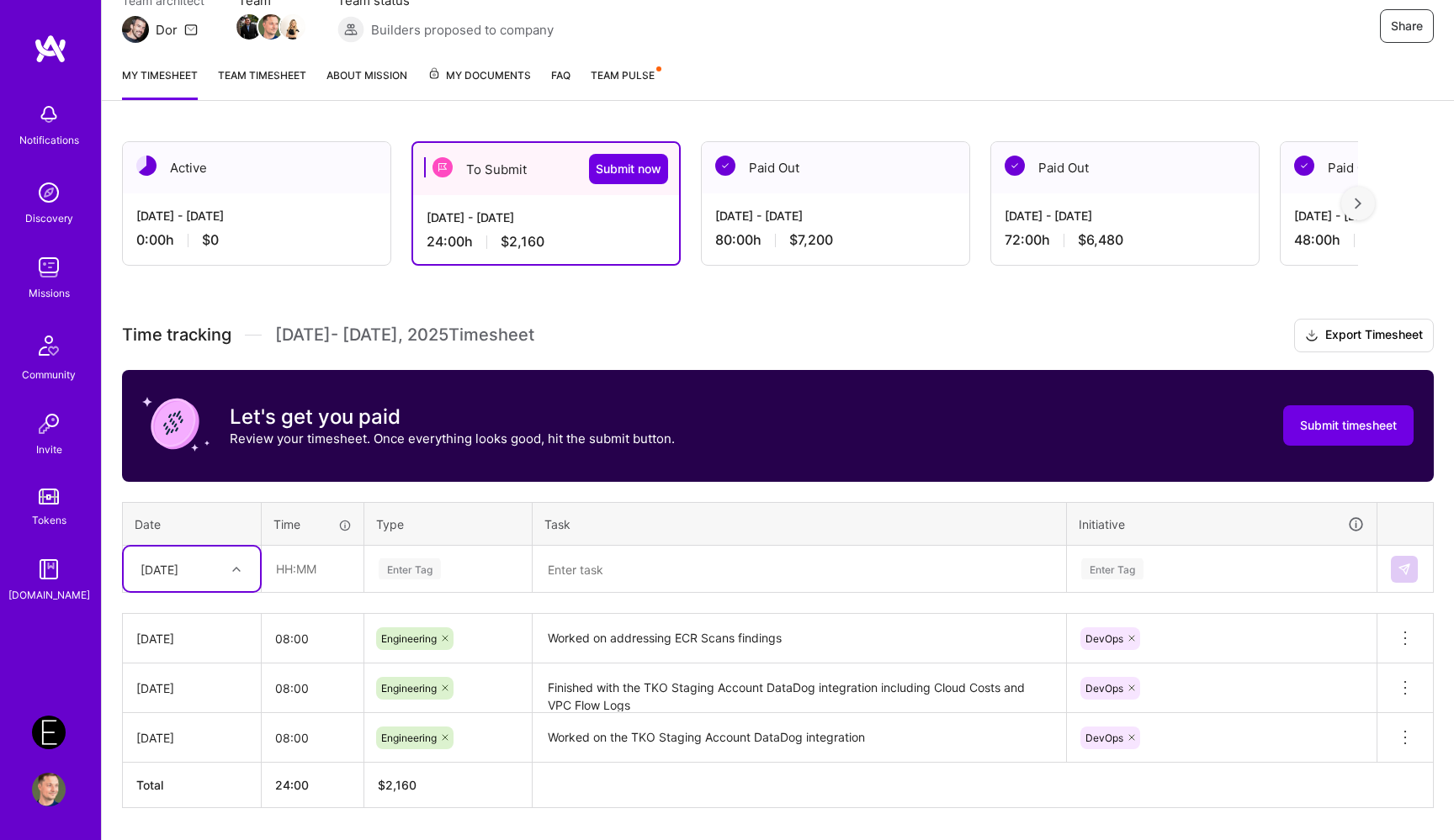
click at [194, 564] on div "[DATE]" at bounding box center [179, 568] width 93 height 28
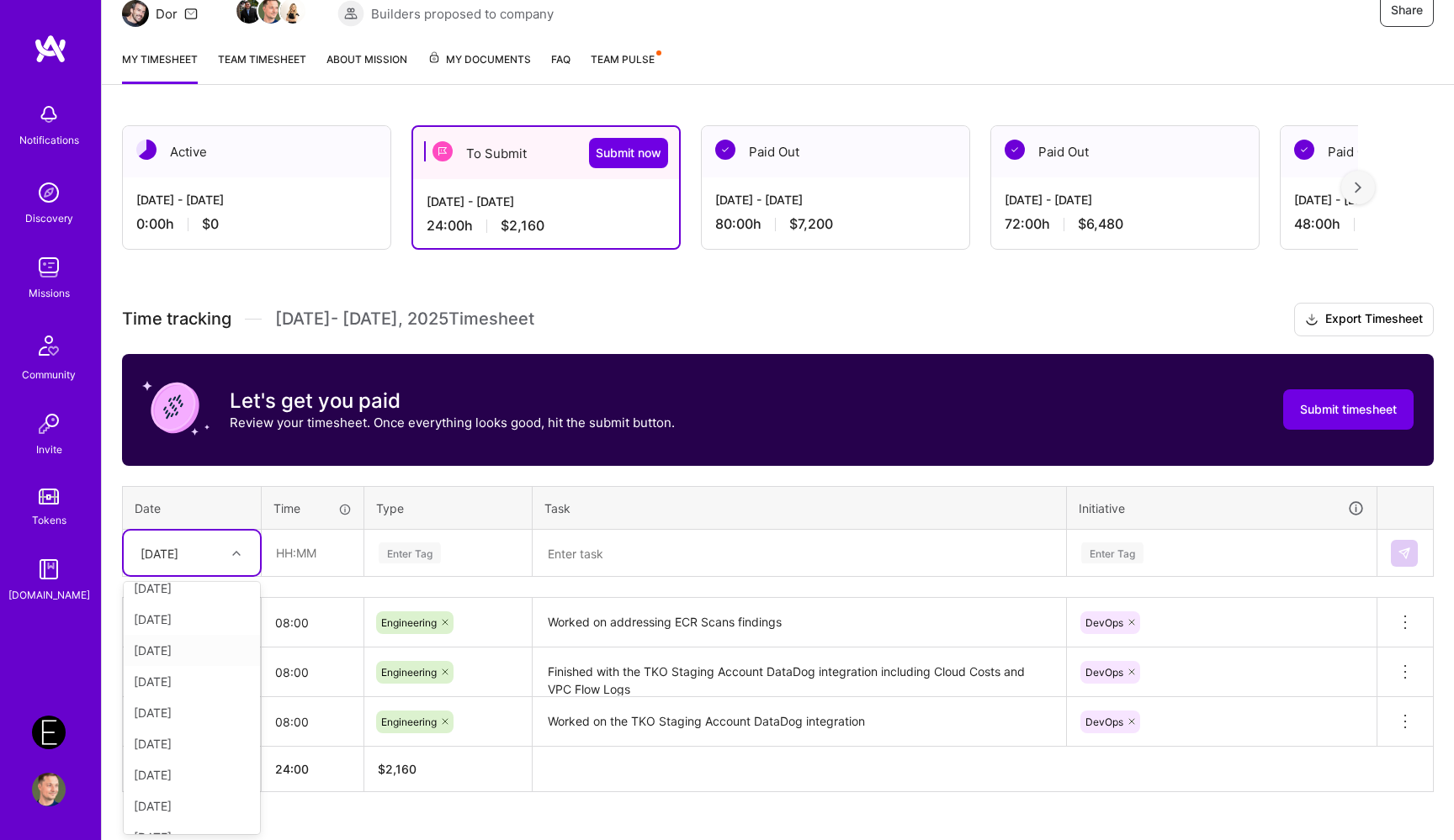
scroll to position [0, 0]
click at [196, 666] on div "[DATE]" at bounding box center [191, 662] width 136 height 31
click at [304, 547] on input "text" at bounding box center [312, 553] width 100 height 44
type input "08:00"
click at [441, 551] on div "Enter Tag" at bounding box center [410, 552] width 62 height 26
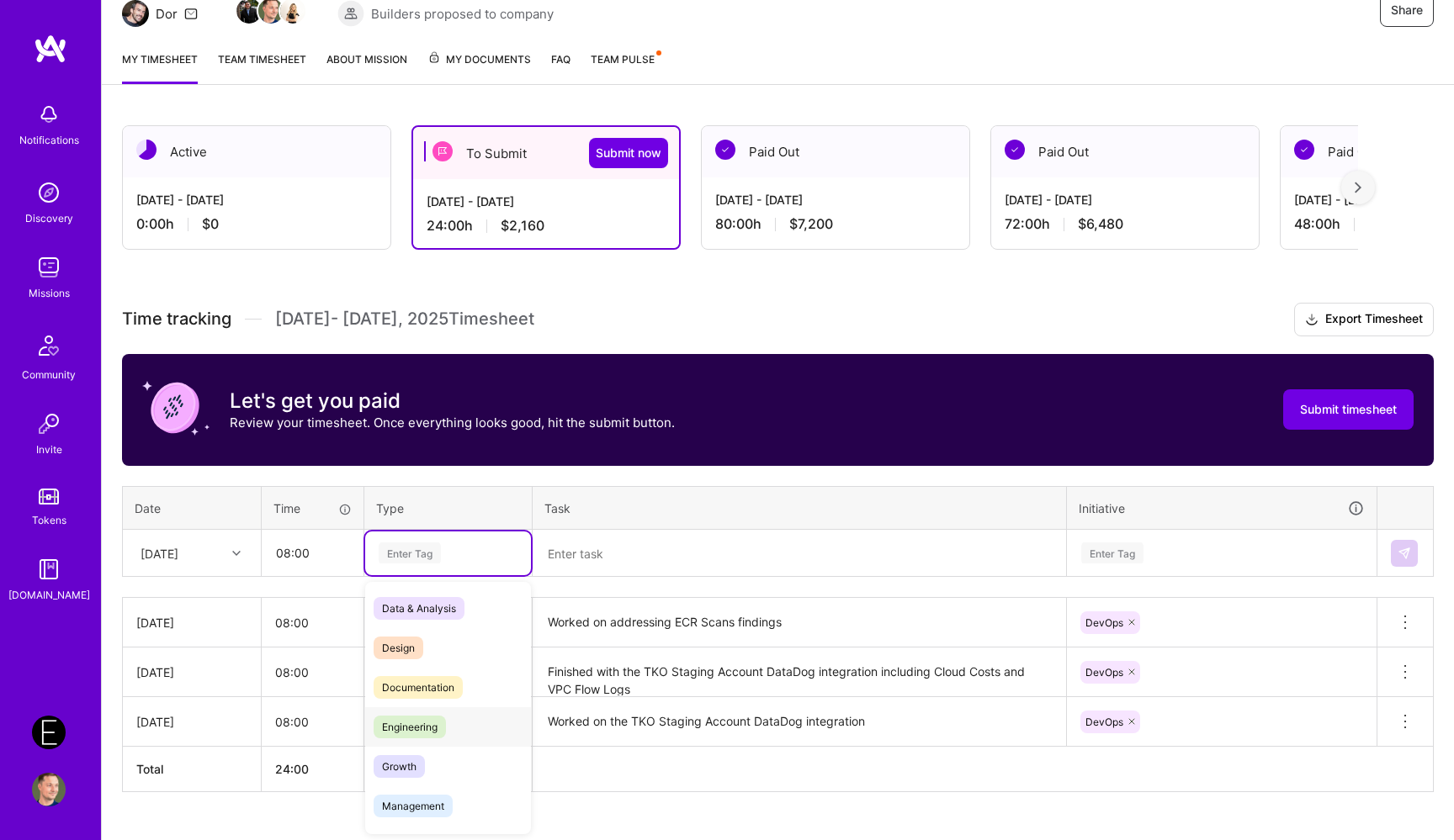
click at [429, 726] on span "Engineering" at bounding box center [409, 727] width 72 height 23
click at [592, 560] on textarea at bounding box center [799, 554] width 530 height 44
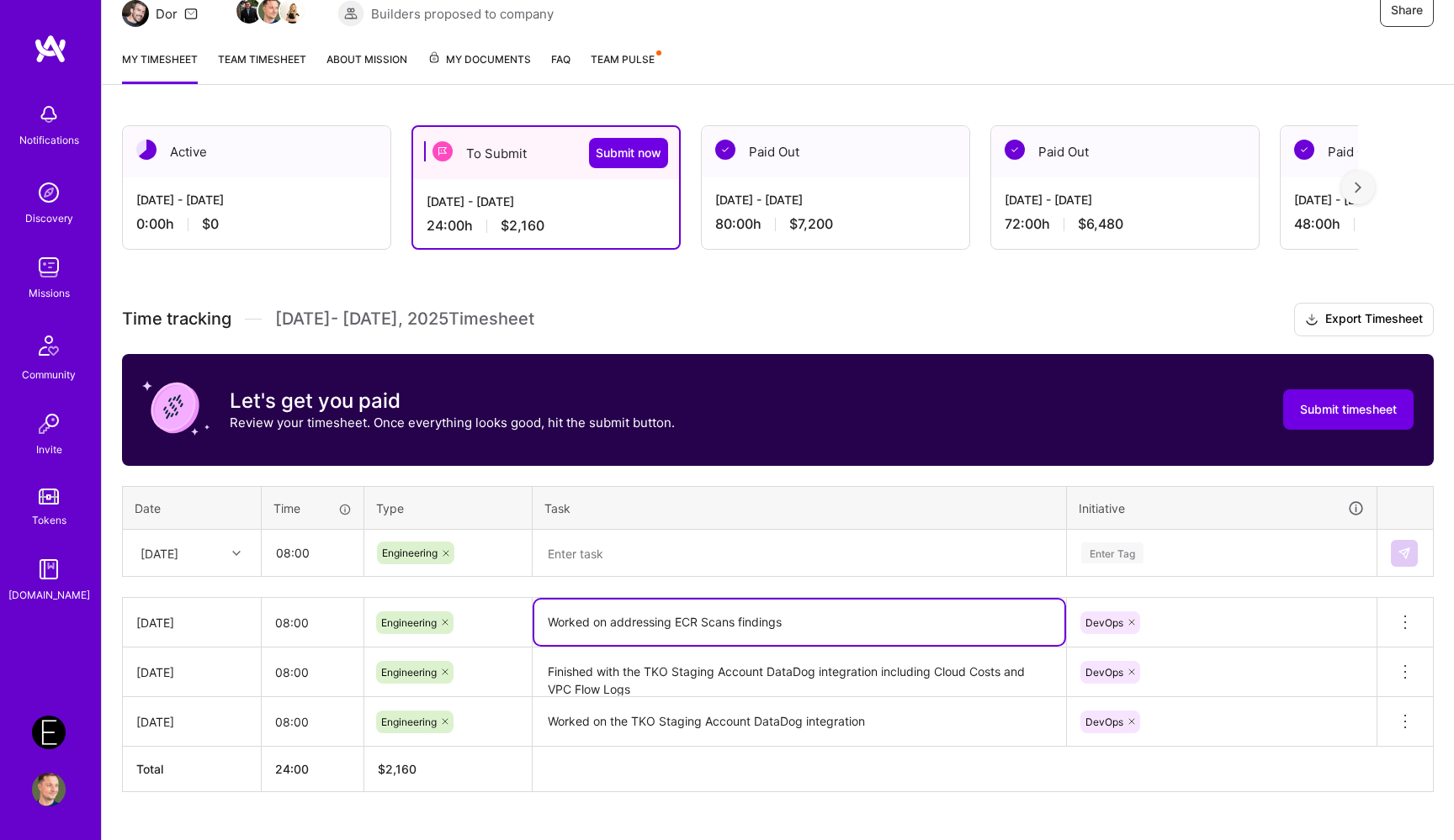
drag, startPoint x: 555, startPoint y: 622, endPoint x: 897, endPoint y: 615, distance: 342.1
click at [895, 616] on textarea "Worked on addressing ECR Scans findings" at bounding box center [799, 621] width 530 height 45
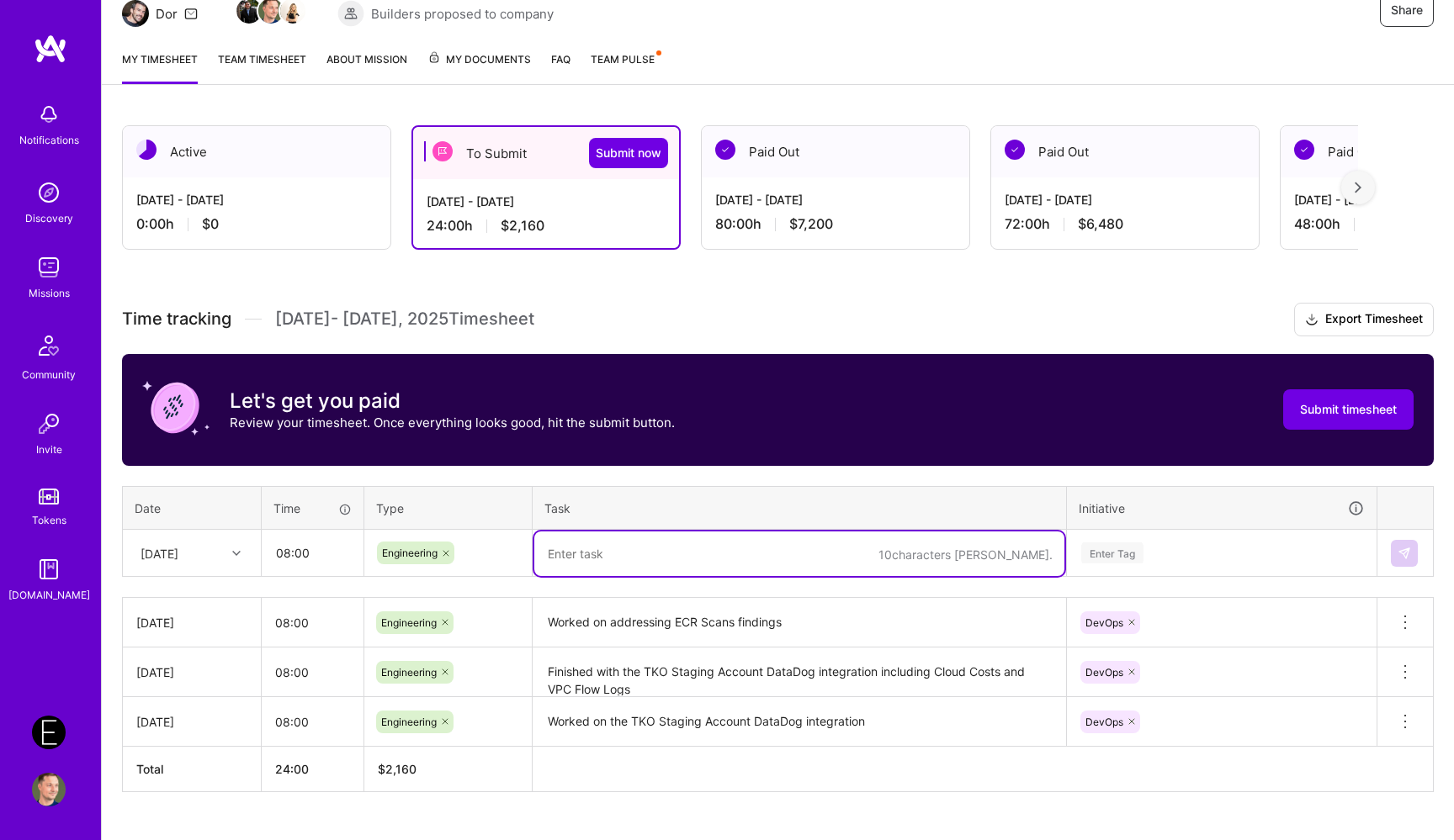
click at [679, 552] on textarea at bounding box center [799, 554] width 530 height 44
paste textarea "Worked on addressing ECR Scans findings"
type textarea "Worked on addressing ECR Scans findings"
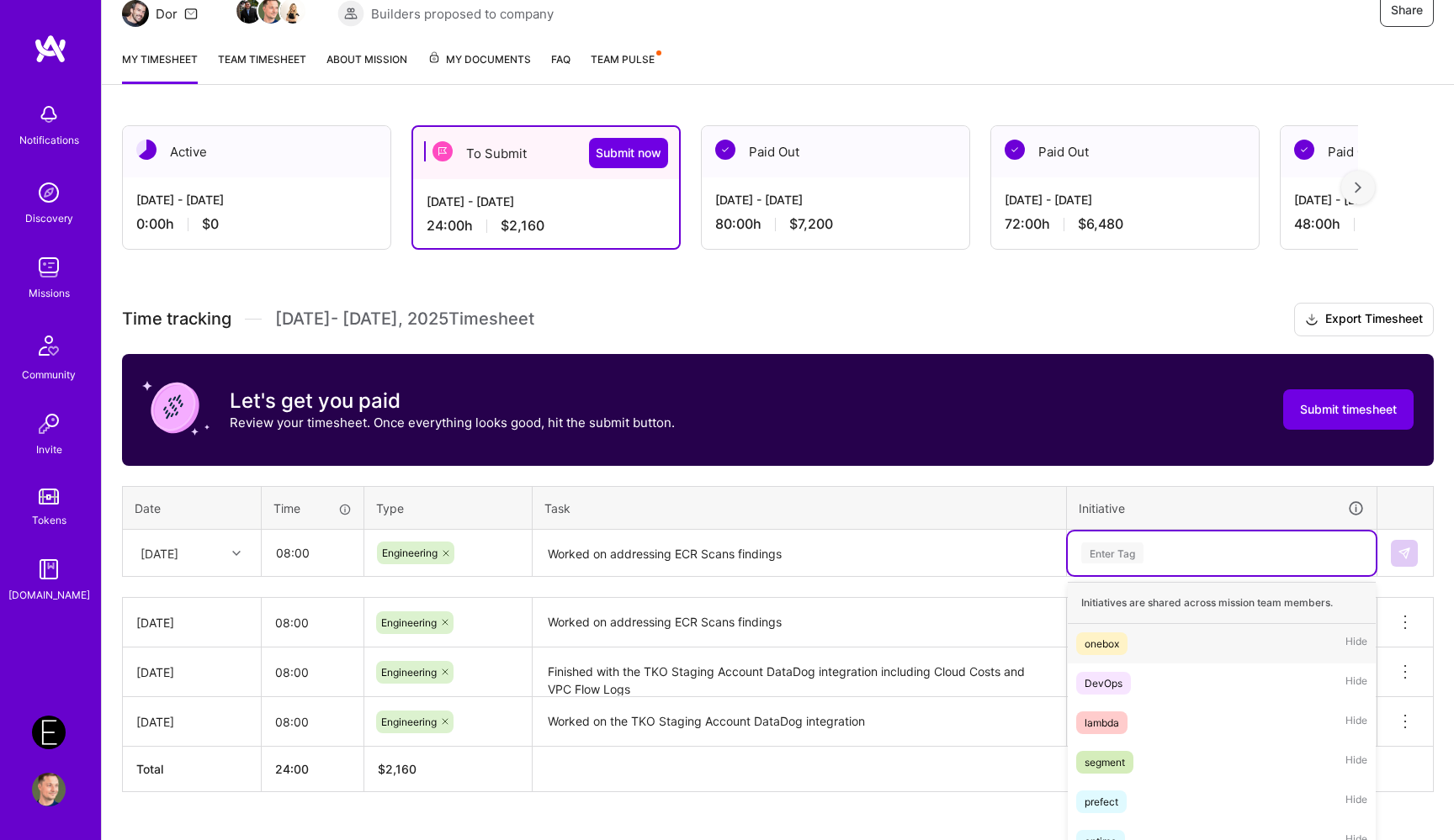
click at [1145, 552] on div "option DevOps, selected. option onebox focused, 1 of 64. 64 results available. …" at bounding box center [1221, 553] width 308 height 44
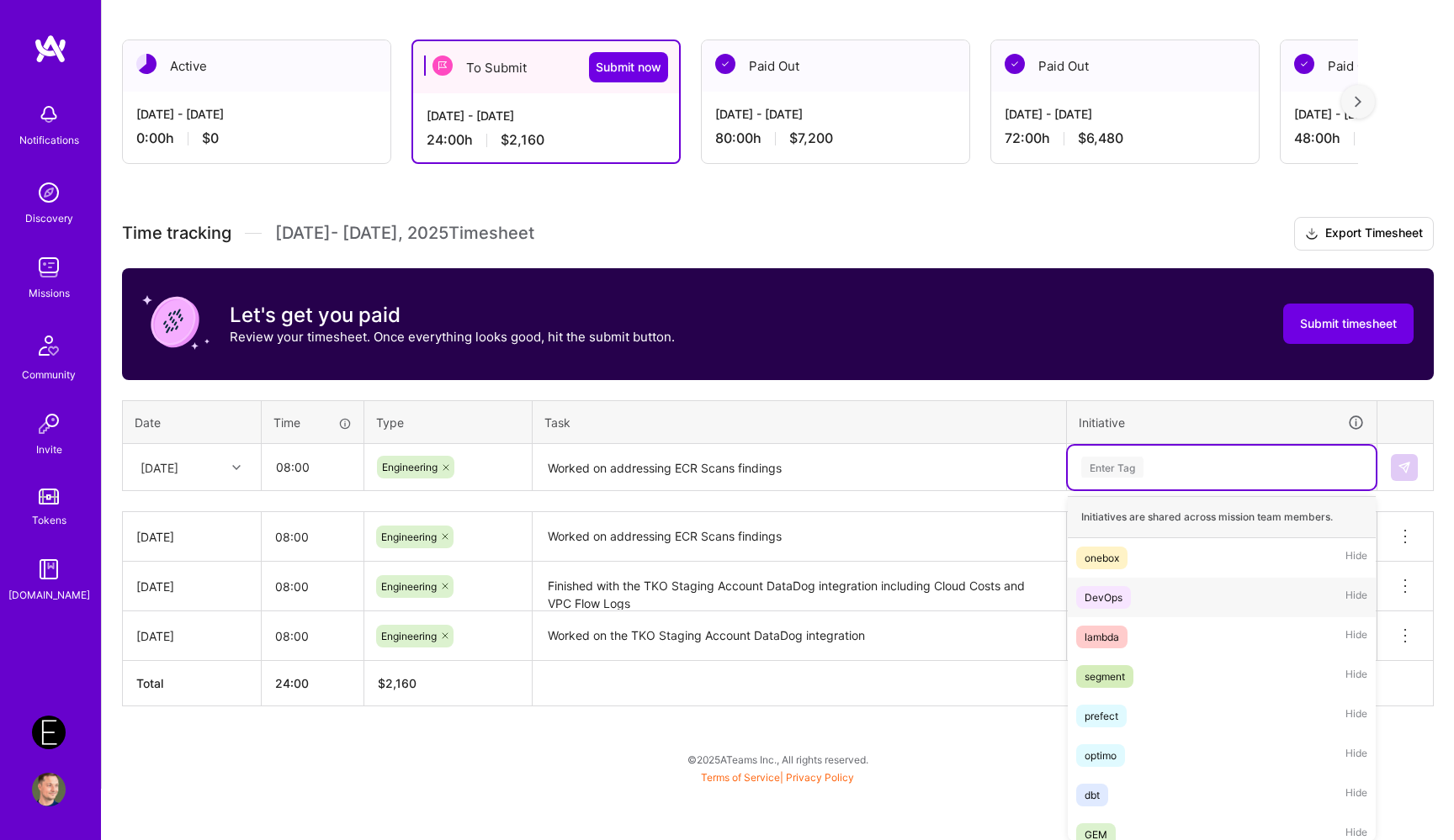
click at [1129, 592] on span "DevOps" at bounding box center [1103, 597] width 54 height 23
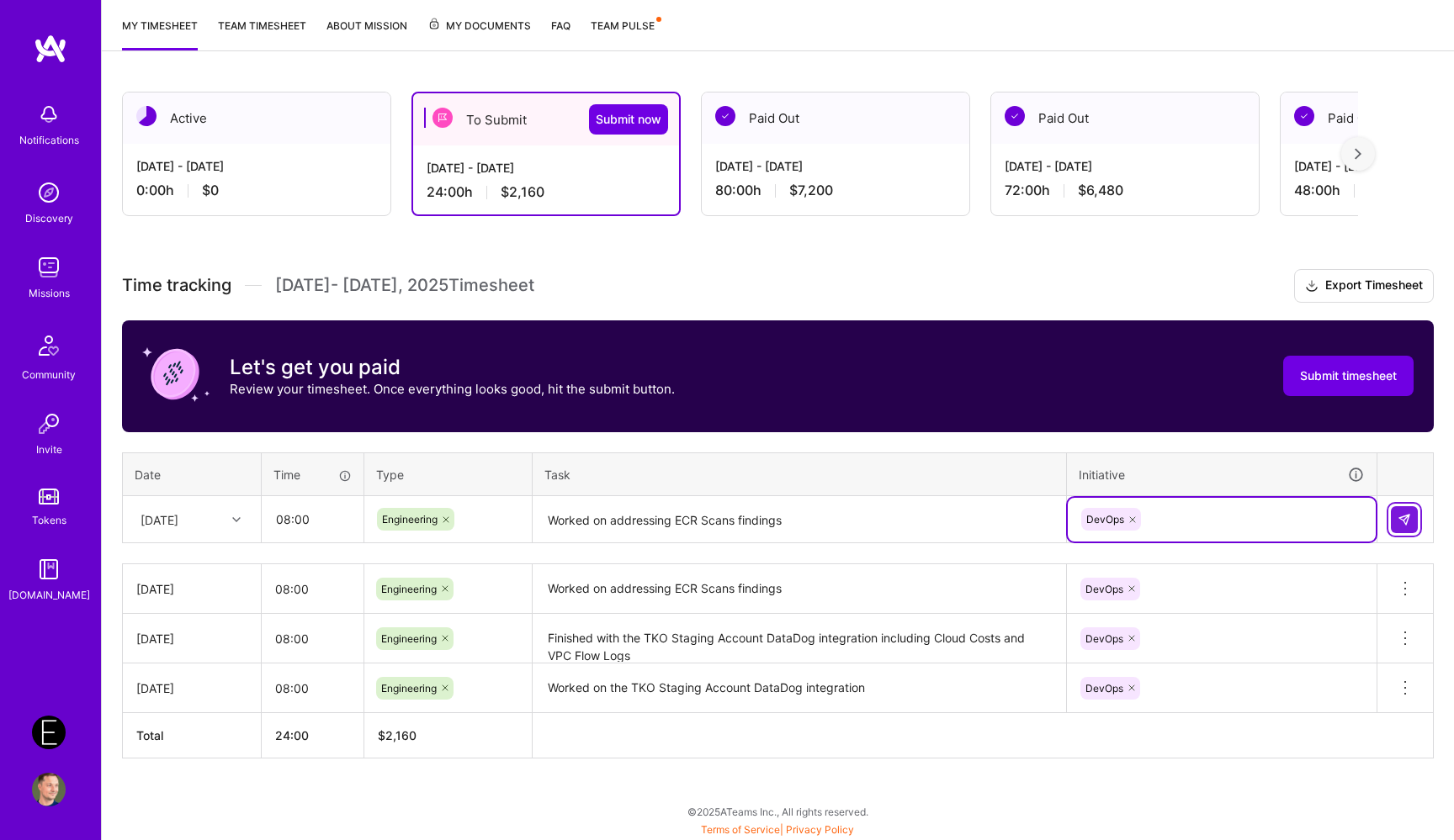
click at [1414, 522] on button at bounding box center [1404, 519] width 27 height 27
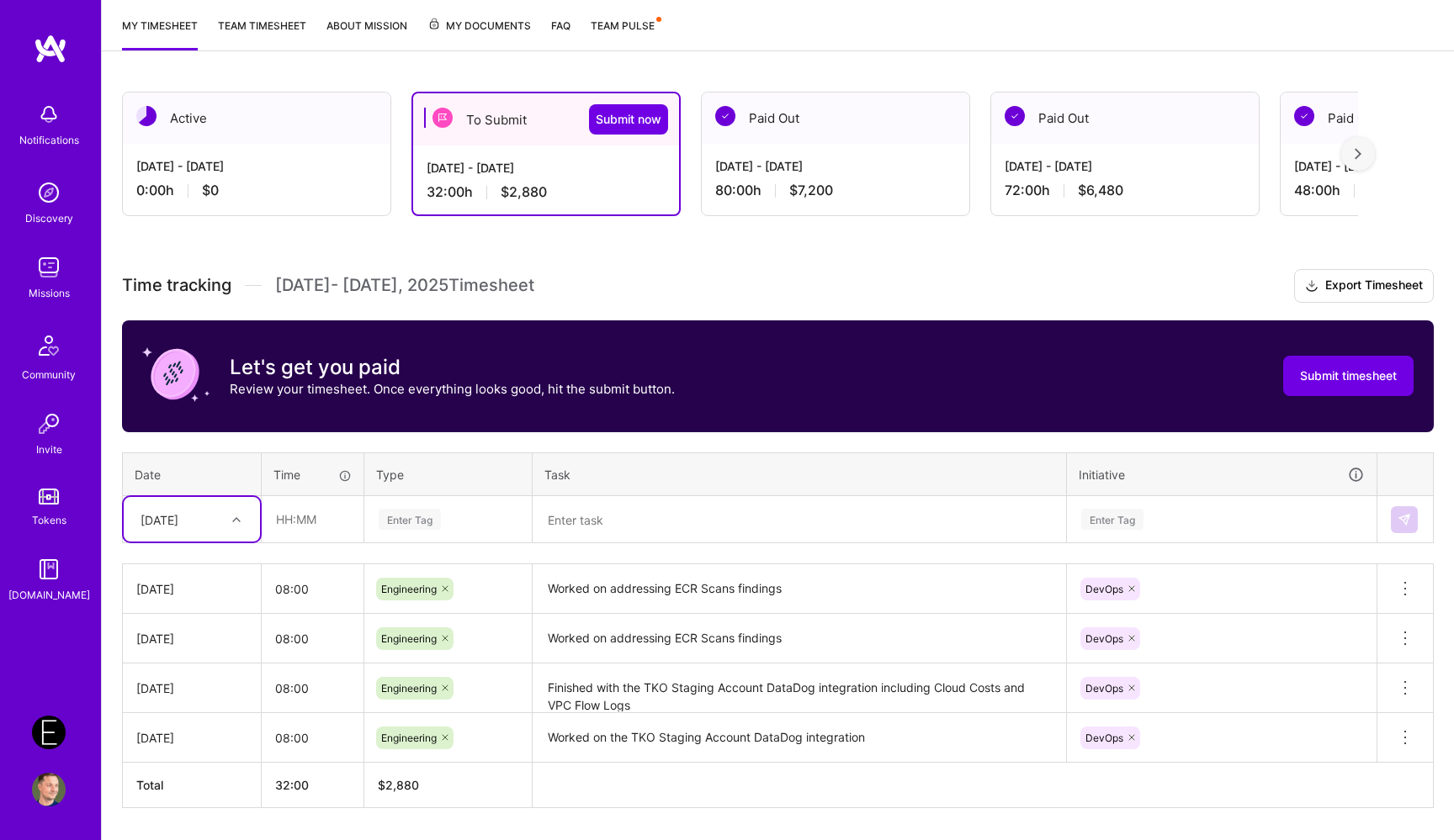
click at [221, 524] on div "[DATE]" at bounding box center [179, 519] width 93 height 28
click at [189, 724] on div "[DATE]" at bounding box center [191, 723] width 136 height 31
click at [325, 505] on input "text" at bounding box center [312, 519] width 100 height 44
type input "08:00"
click at [429, 526] on div "Enter Tag" at bounding box center [410, 518] width 62 height 26
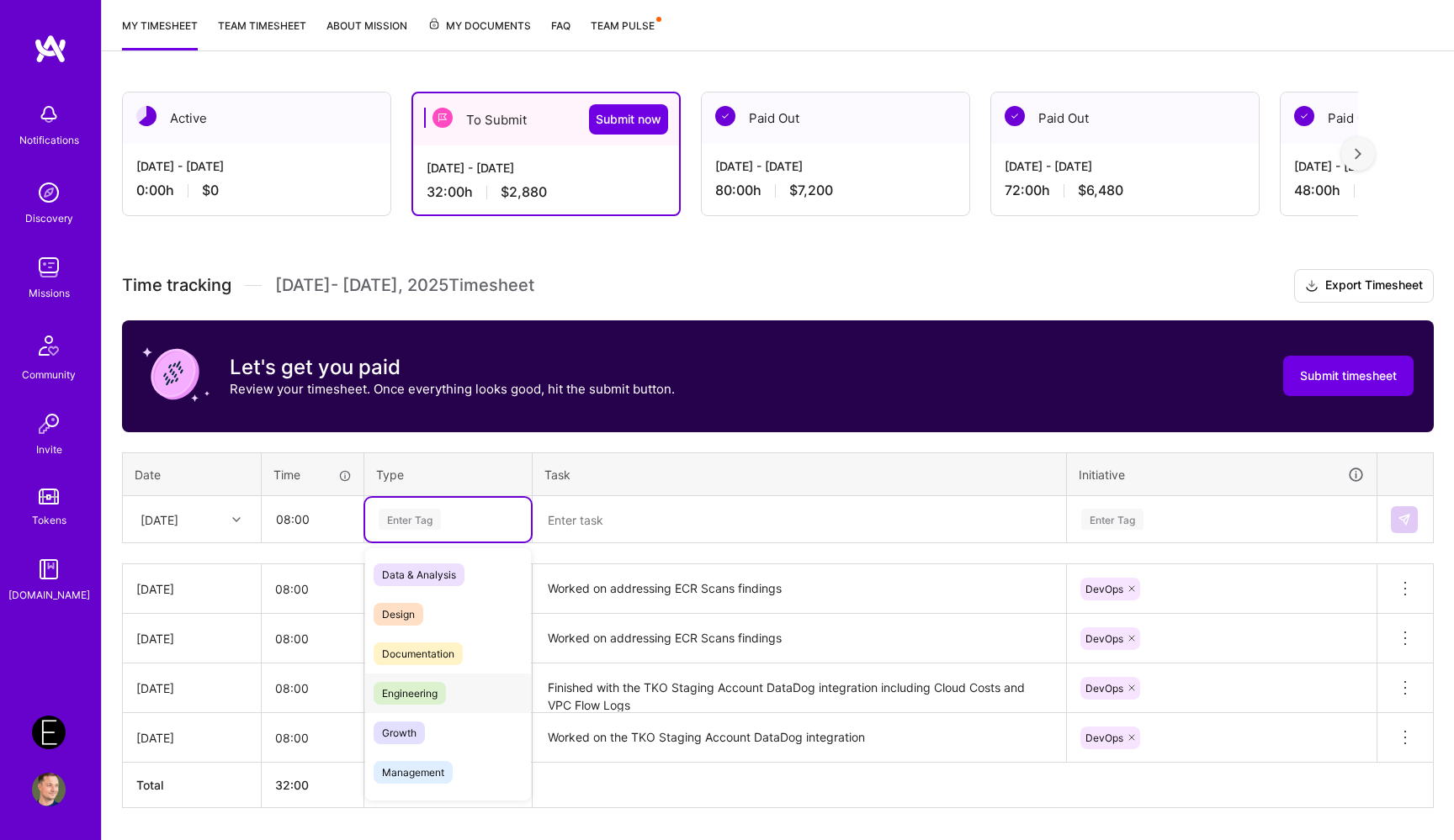
click at [438, 682] on span "Engineering" at bounding box center [409, 693] width 72 height 23
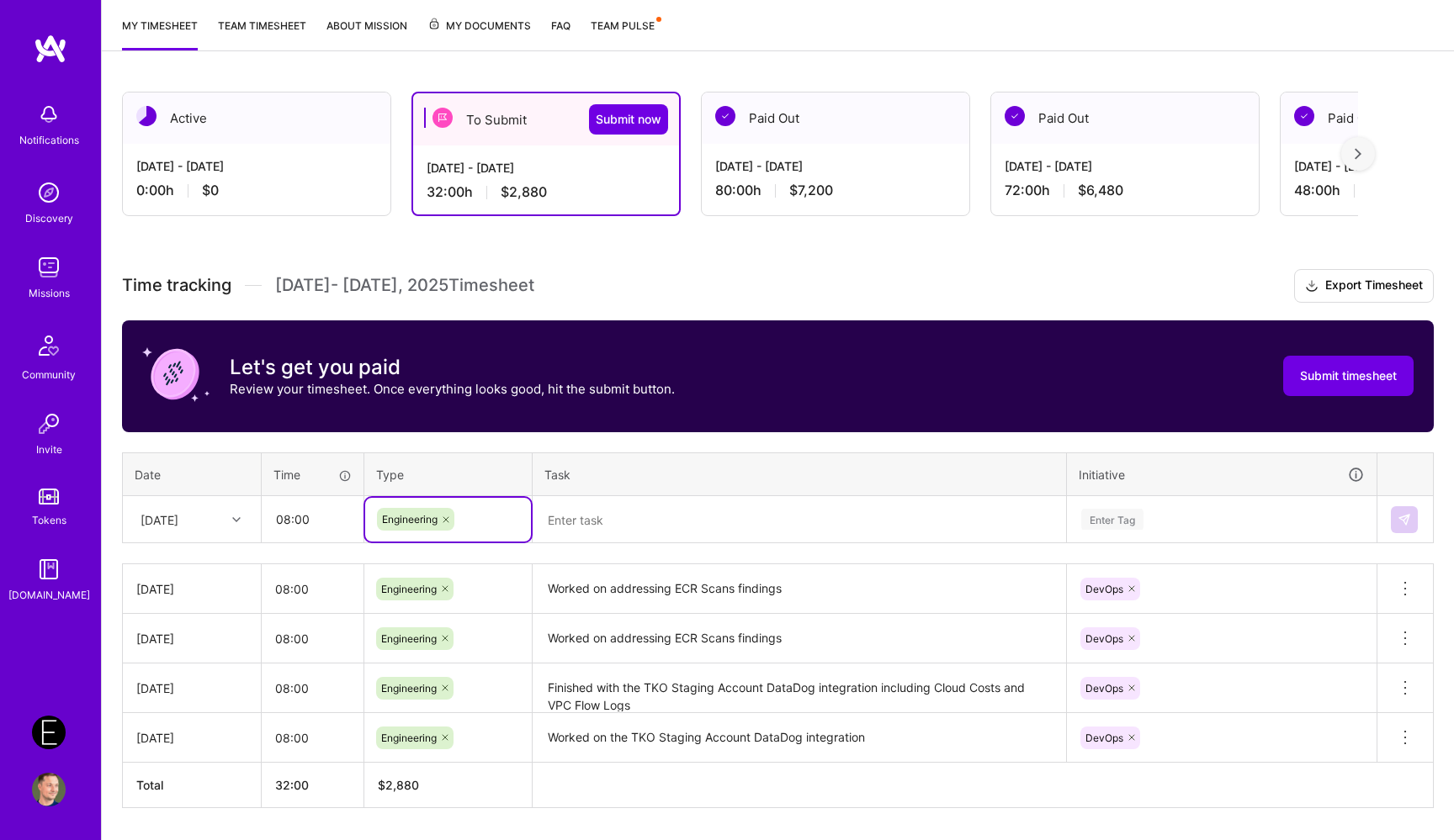
click at [603, 538] on textarea at bounding box center [799, 520] width 530 height 44
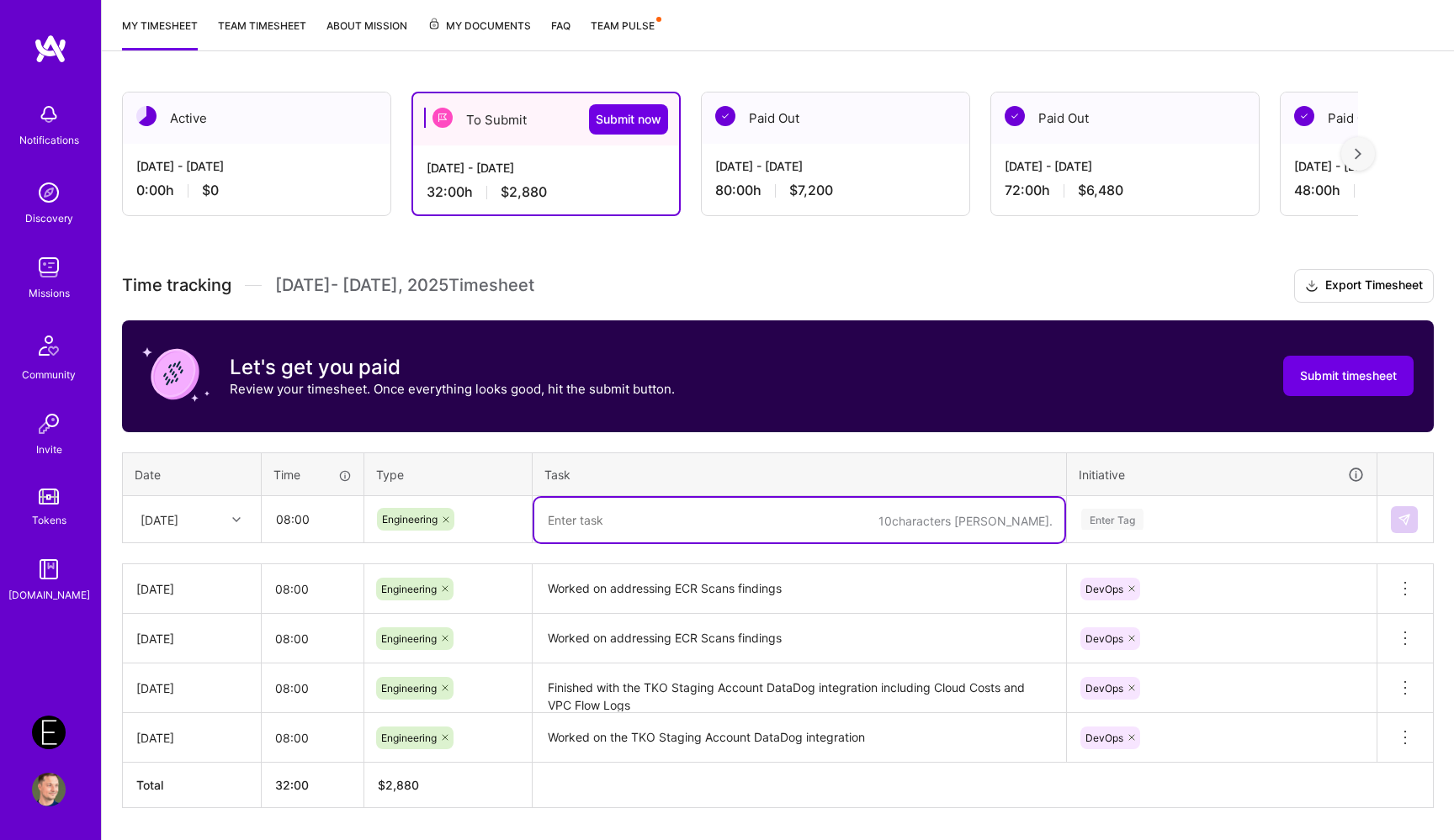
paste textarea "Merged all the changes for ECR Scans findings"
type textarea "Merged all the changes for ECR Scans findings; worked on EKS Cluster setup"
click at [1177, 512] on div "Enter Tag" at bounding box center [1221, 519] width 308 height 44
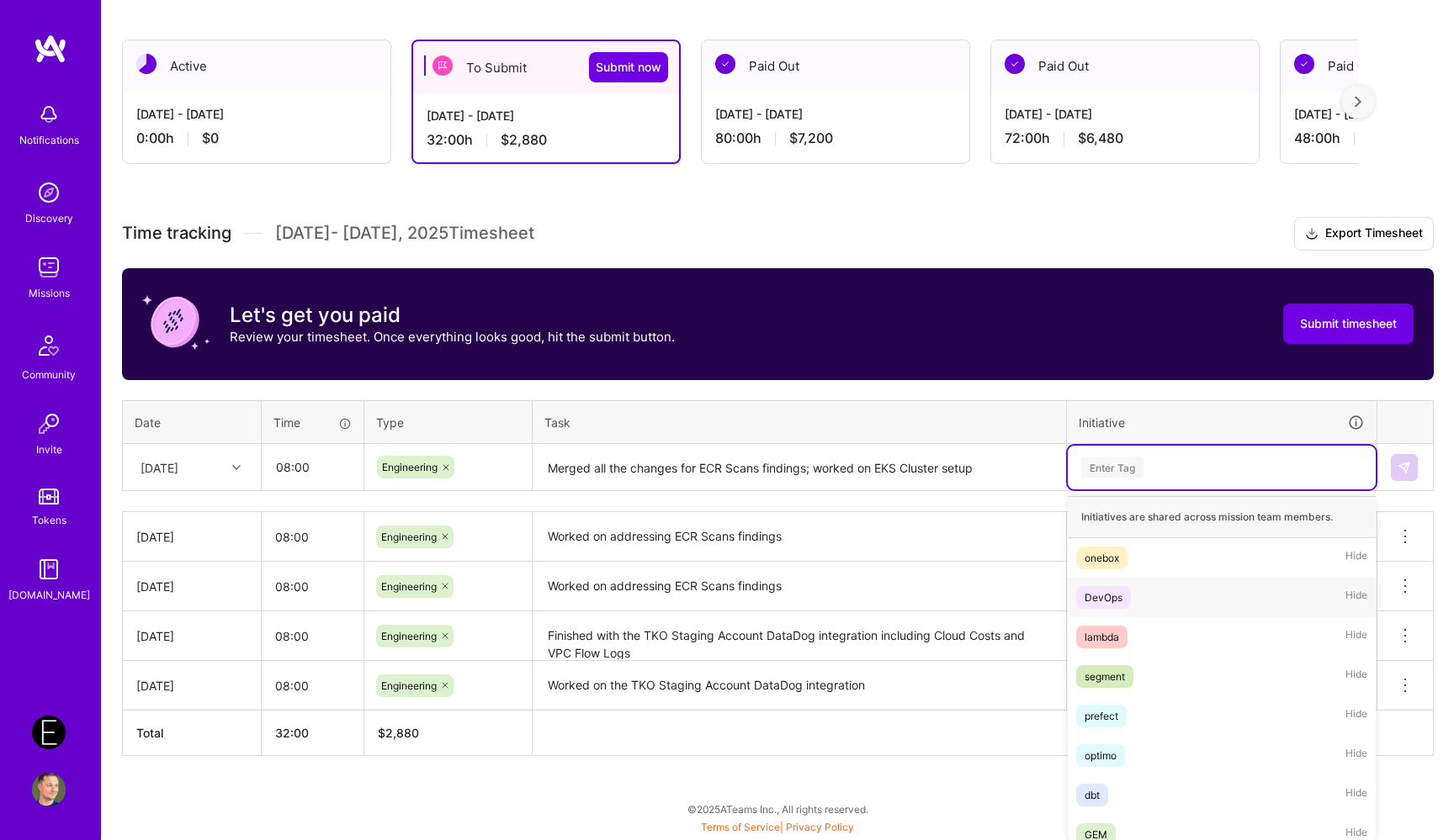
click at [1143, 598] on div "DevOps Hide" at bounding box center [1221, 597] width 308 height 39
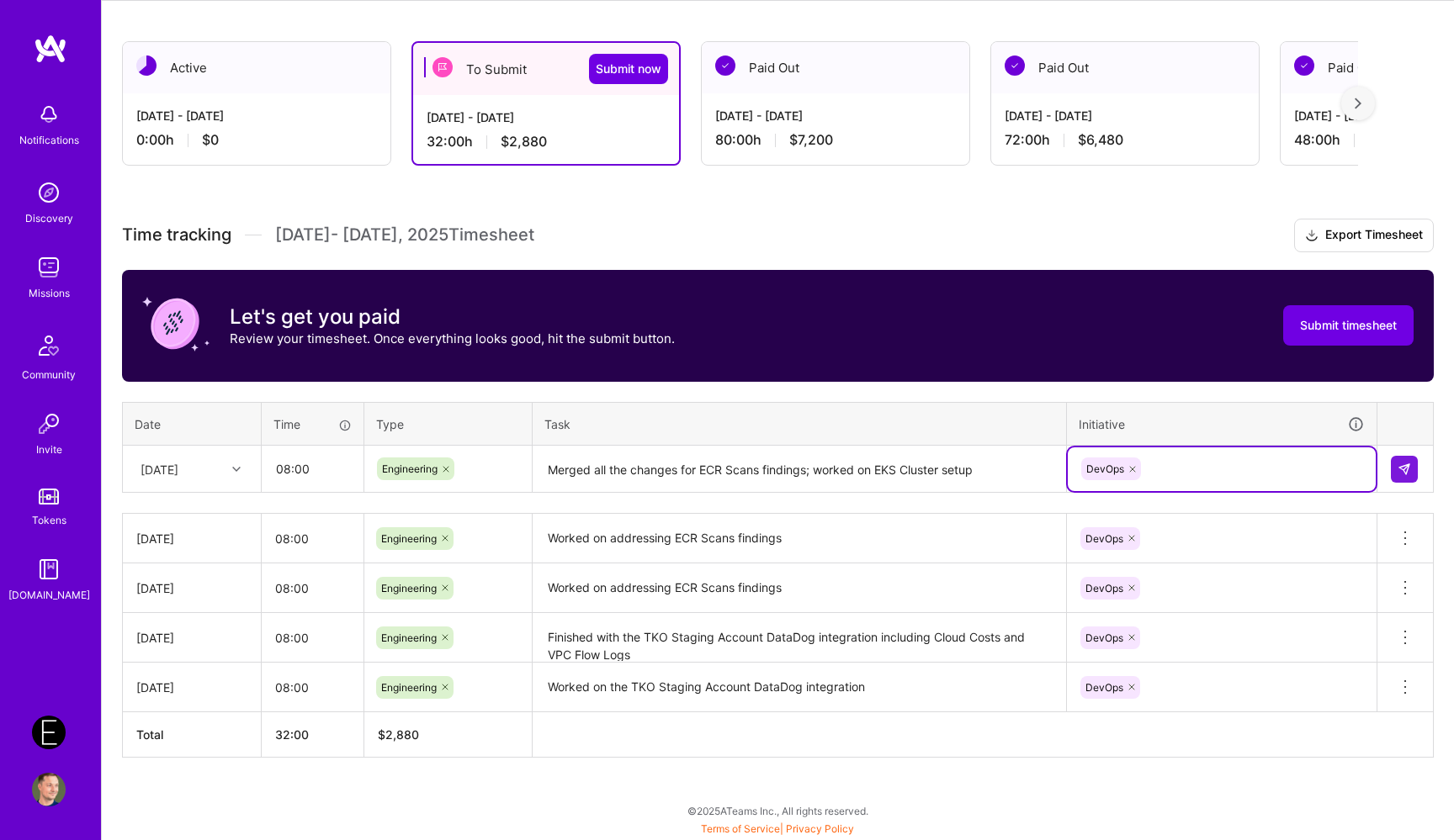
scroll to position [268, 0]
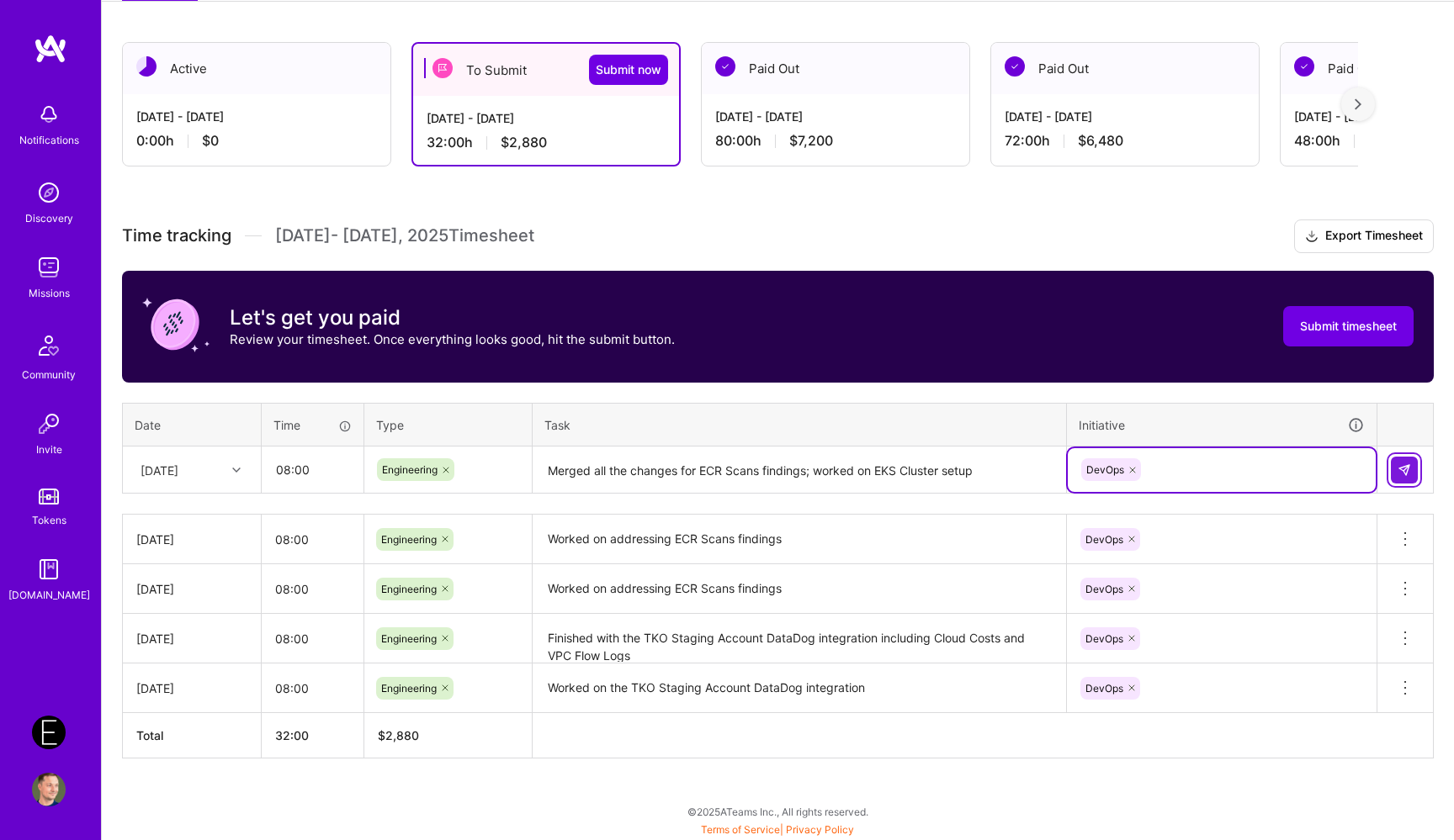
click at [1405, 468] on img at bounding box center [1403, 469] width 13 height 13
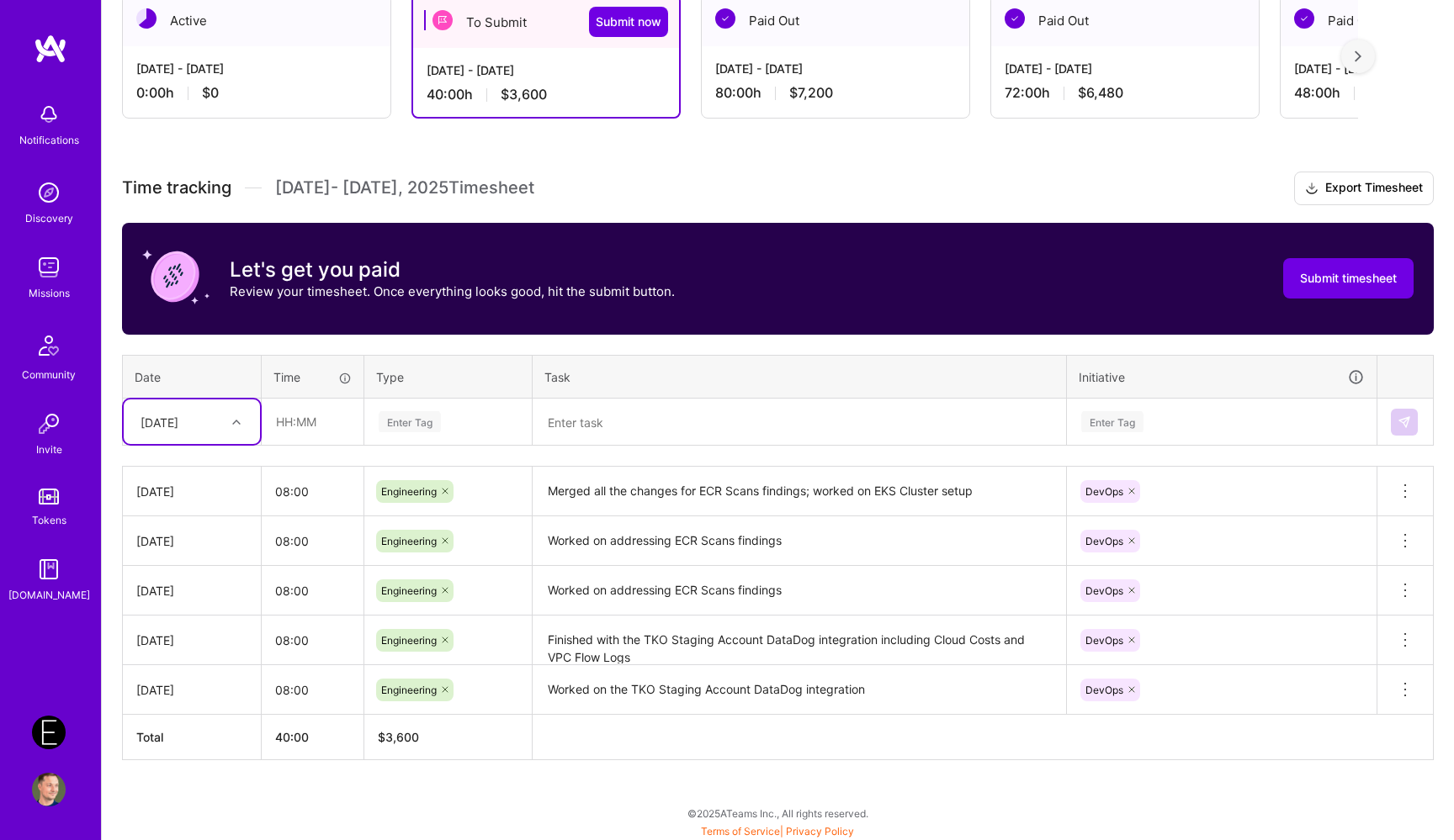
scroll to position [317, 0]
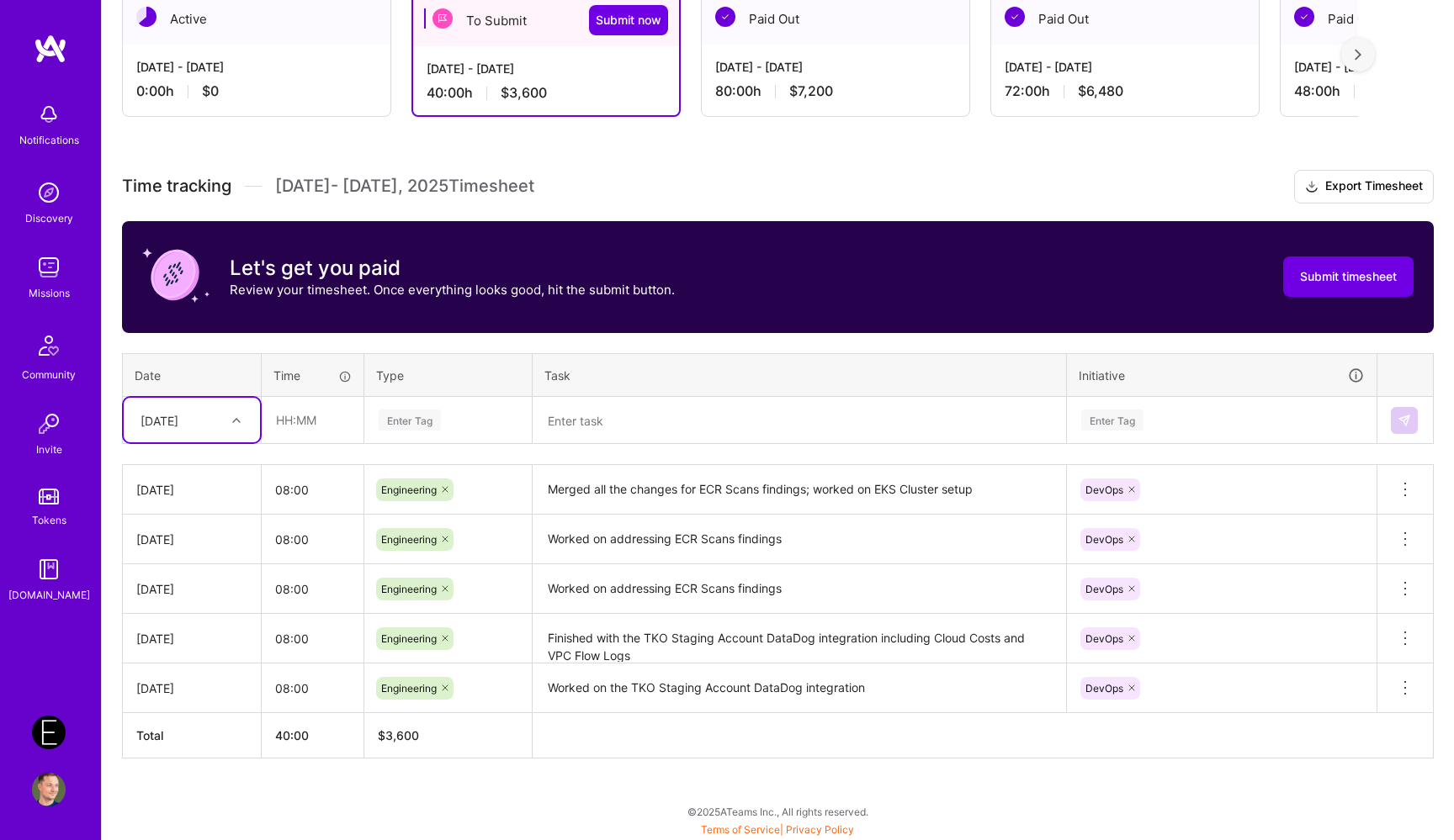
click at [206, 436] on div "[DATE]" at bounding box center [191, 420] width 136 height 44
click at [194, 660] on div "[DATE]" at bounding box center [191, 654] width 136 height 31
click at [306, 423] on input "text" at bounding box center [312, 420] width 100 height 44
type input "08:00"
click at [440, 414] on div "Enter Tag" at bounding box center [410, 420] width 62 height 26
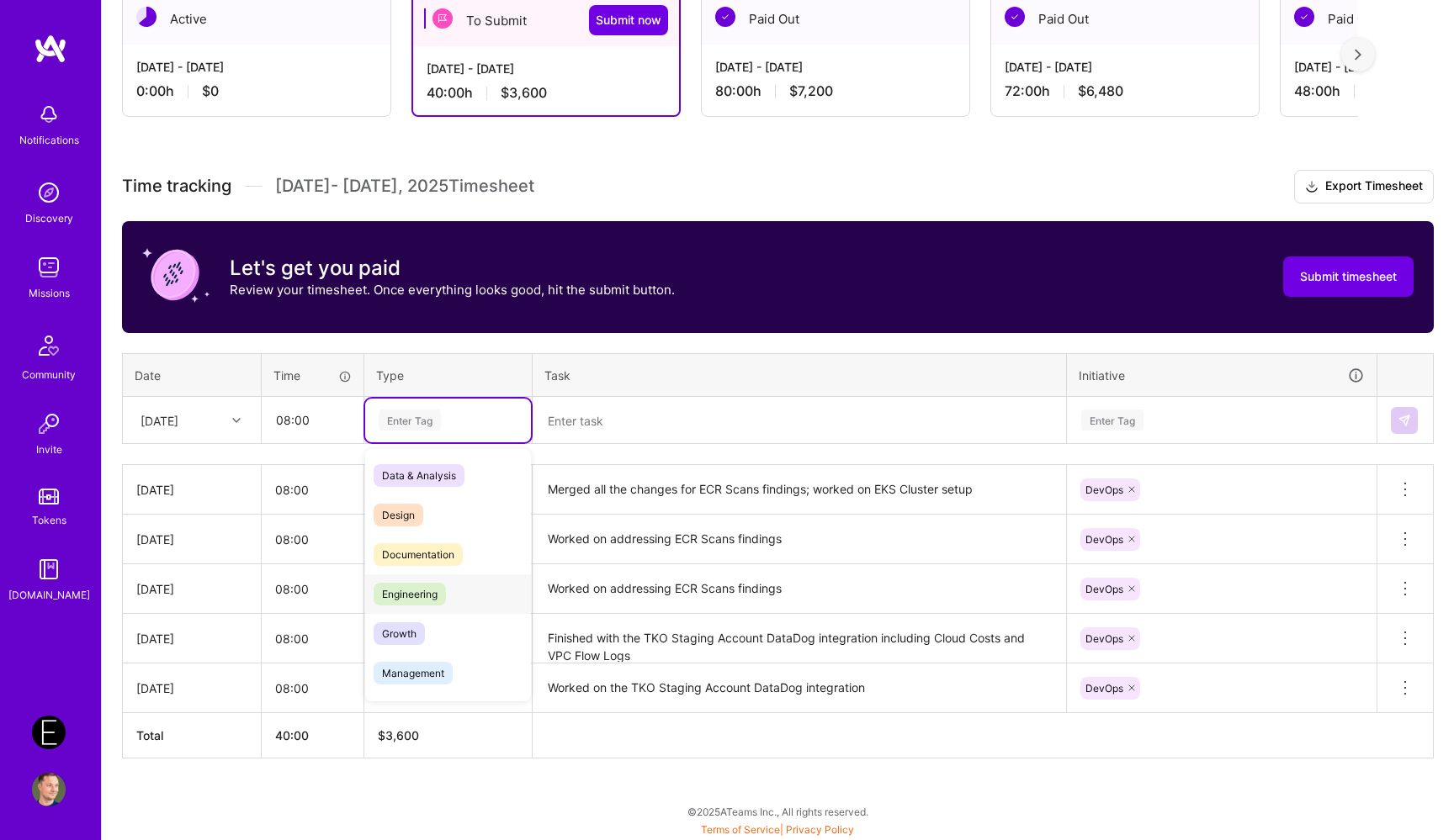
click at [446, 602] on div "Engineering" at bounding box center [448, 594] width 165 height 39
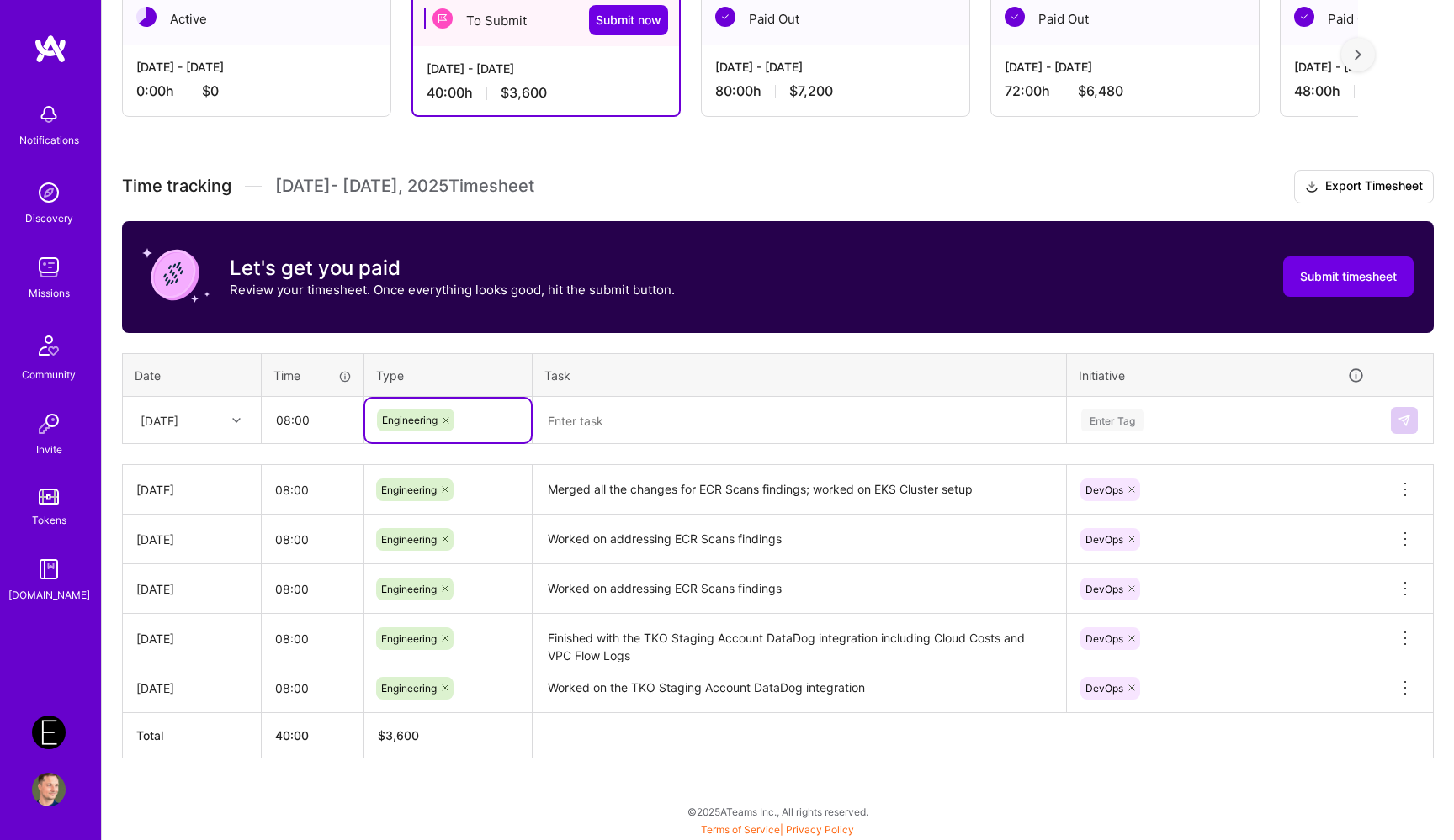
click at [622, 422] on textarea at bounding box center [799, 420] width 530 height 44
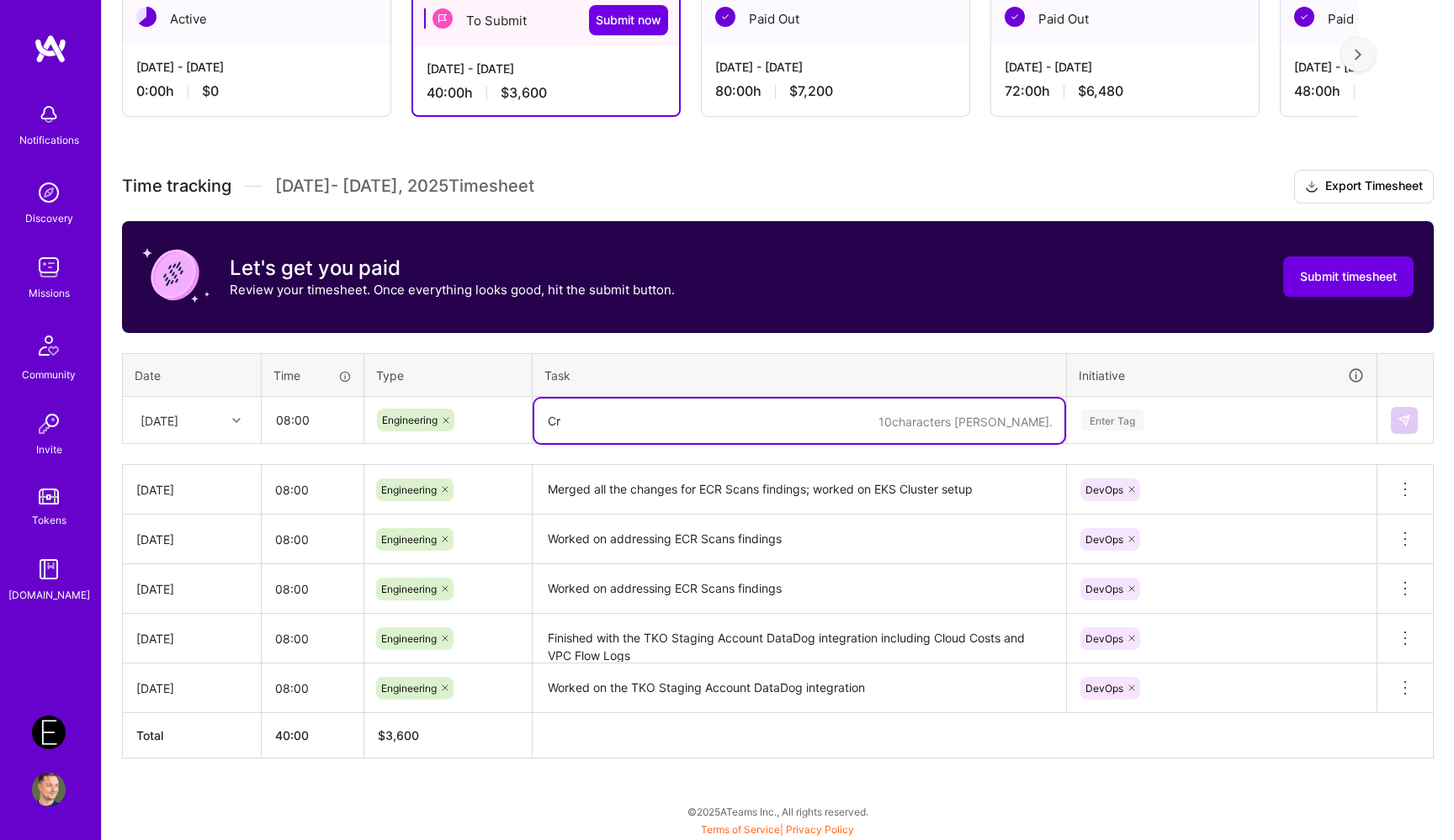
type textarea "C"
type textarea "Configured and tested EKS Cluster on TKO staging account"
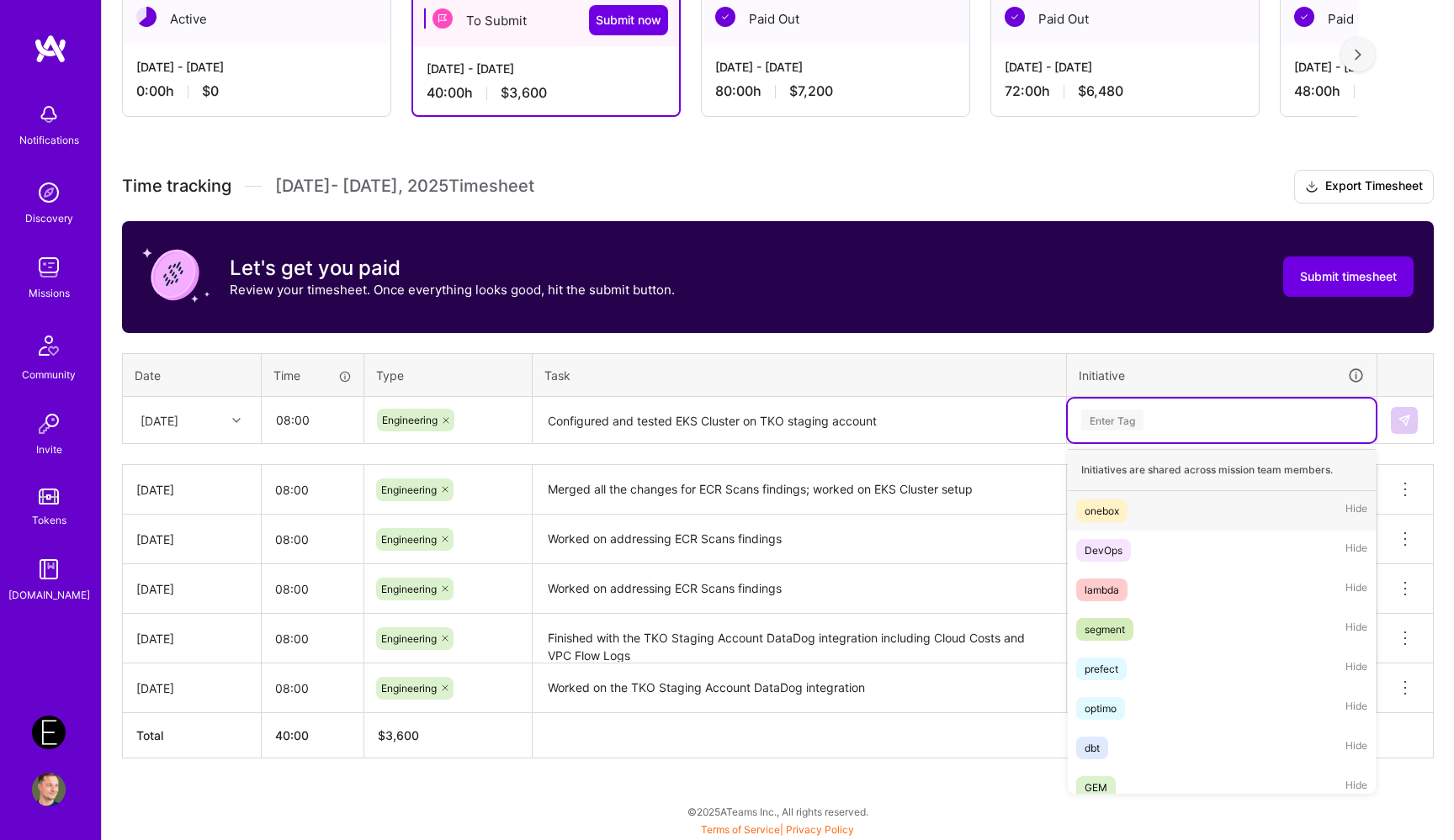
click at [1115, 414] on div "Enter Tag" at bounding box center [1113, 420] width 62 height 26
click at [1148, 546] on div "DevOps Hide" at bounding box center [1221, 550] width 308 height 39
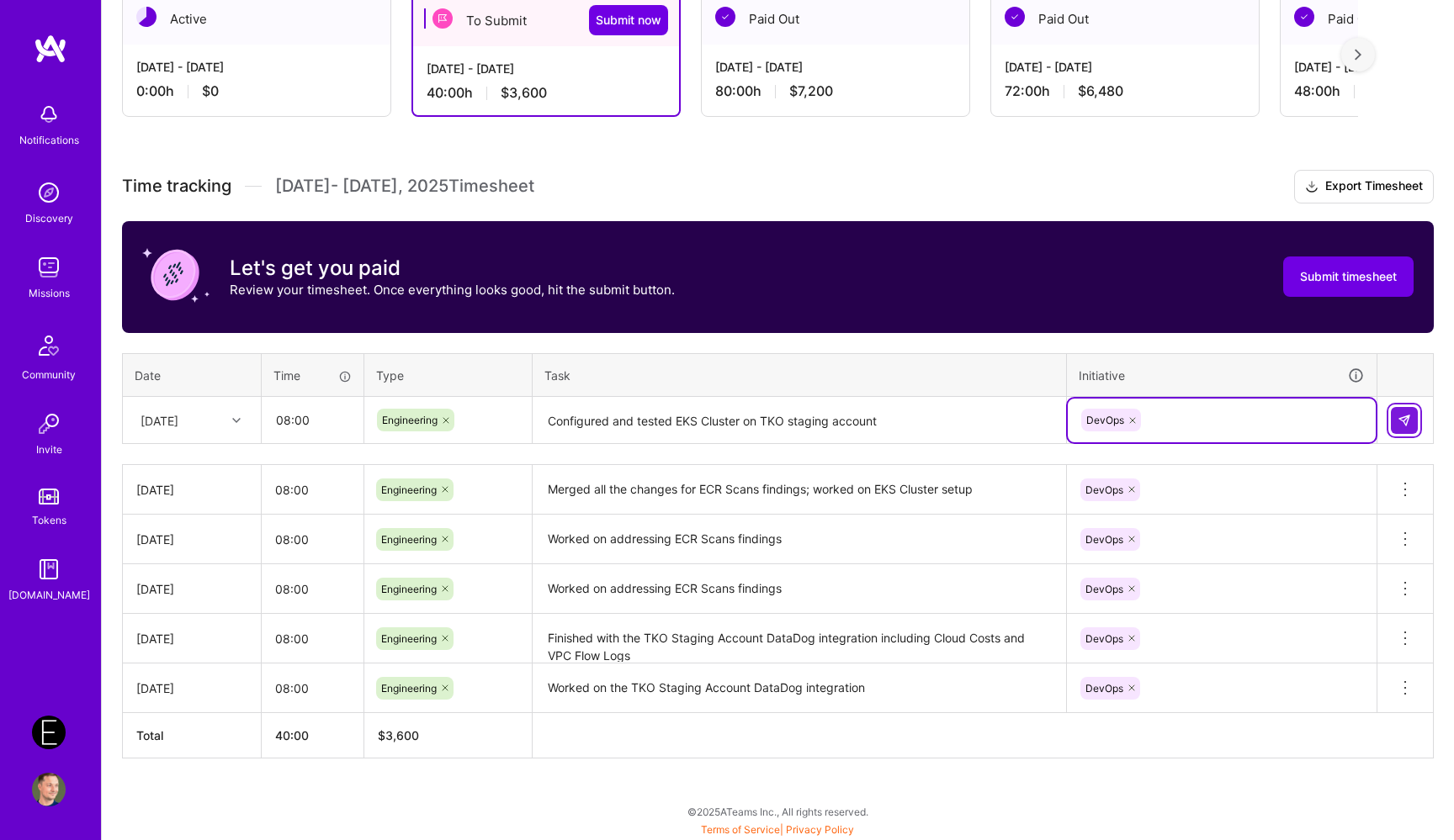
click at [1404, 418] on img at bounding box center [1403, 420] width 13 height 13
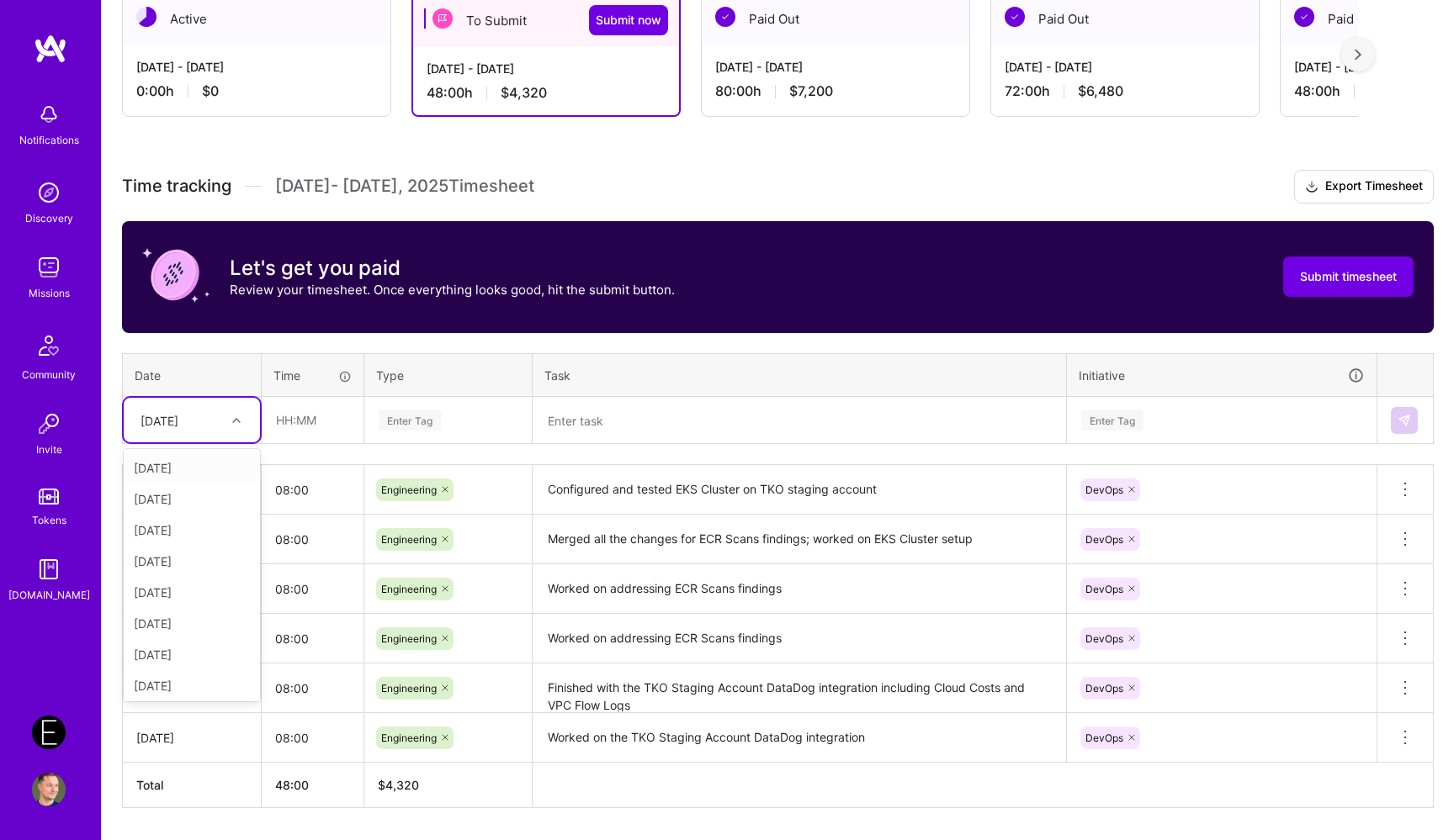
click at [233, 423] on div at bounding box center [238, 420] width 26 height 22
click at [202, 675] on div "[DATE]" at bounding box center [191, 685] width 136 height 31
click at [319, 435] on input "text" at bounding box center [312, 420] width 100 height 44
type input "08:00"
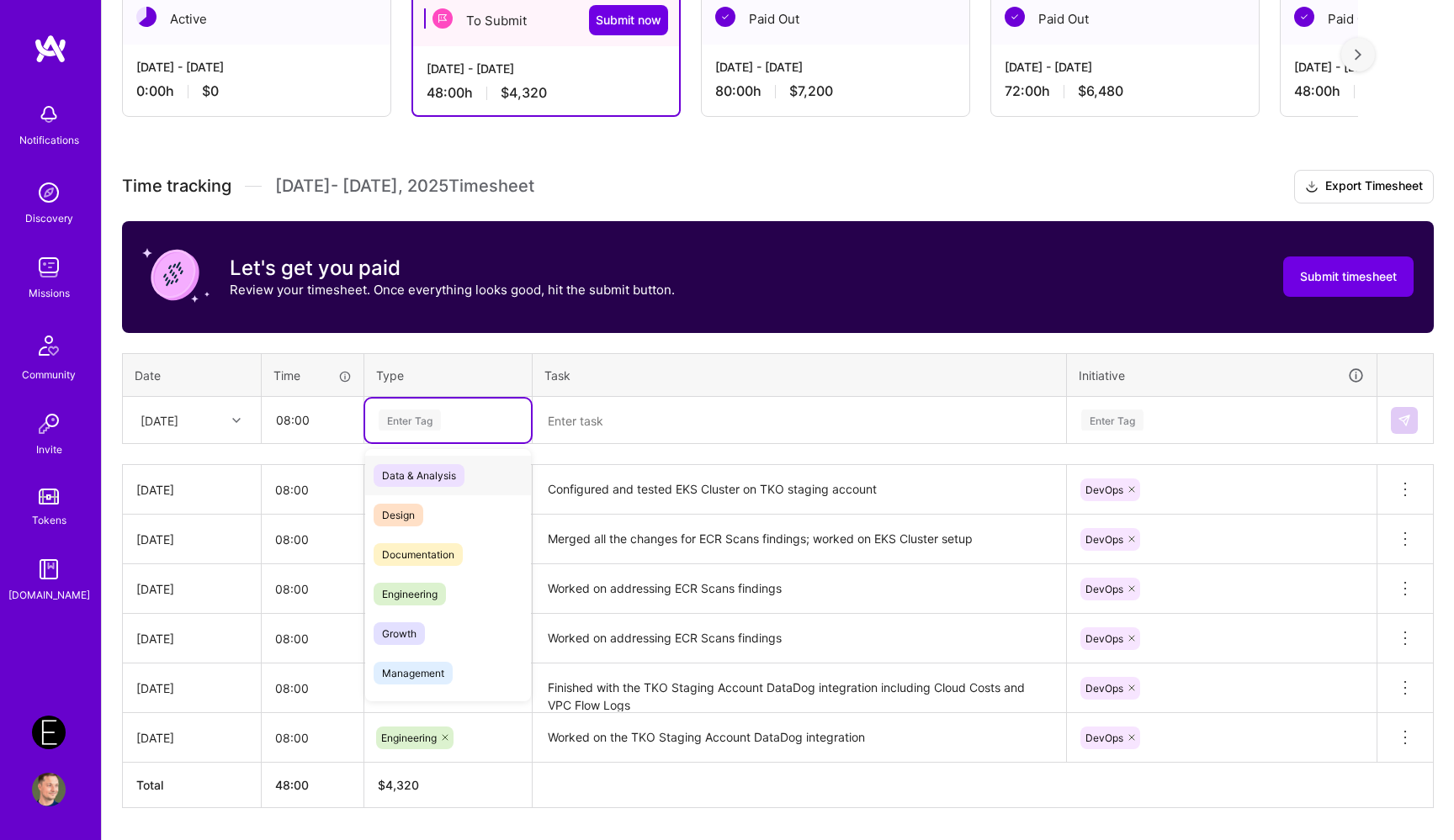
click at [433, 416] on div "Enter Tag" at bounding box center [410, 420] width 62 height 26
click at [427, 593] on span "Engineering" at bounding box center [409, 595] width 72 height 23
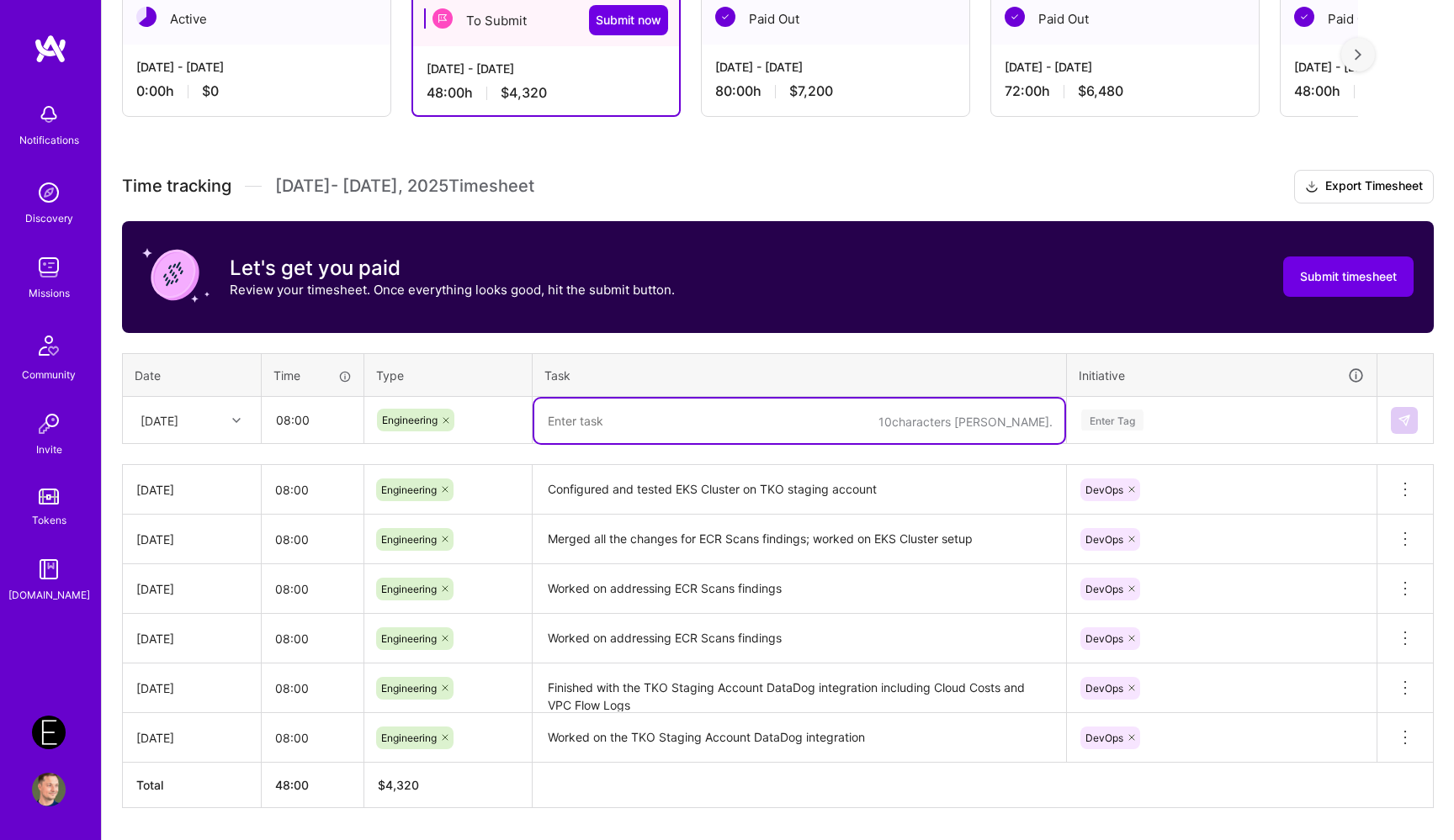
click at [617, 418] on textarea at bounding box center [799, 420] width 530 height 44
type textarea "Configured Prefect Workers on EKS Cluster"
click at [1145, 410] on div "Enter Tag" at bounding box center [1222, 420] width 285 height 21
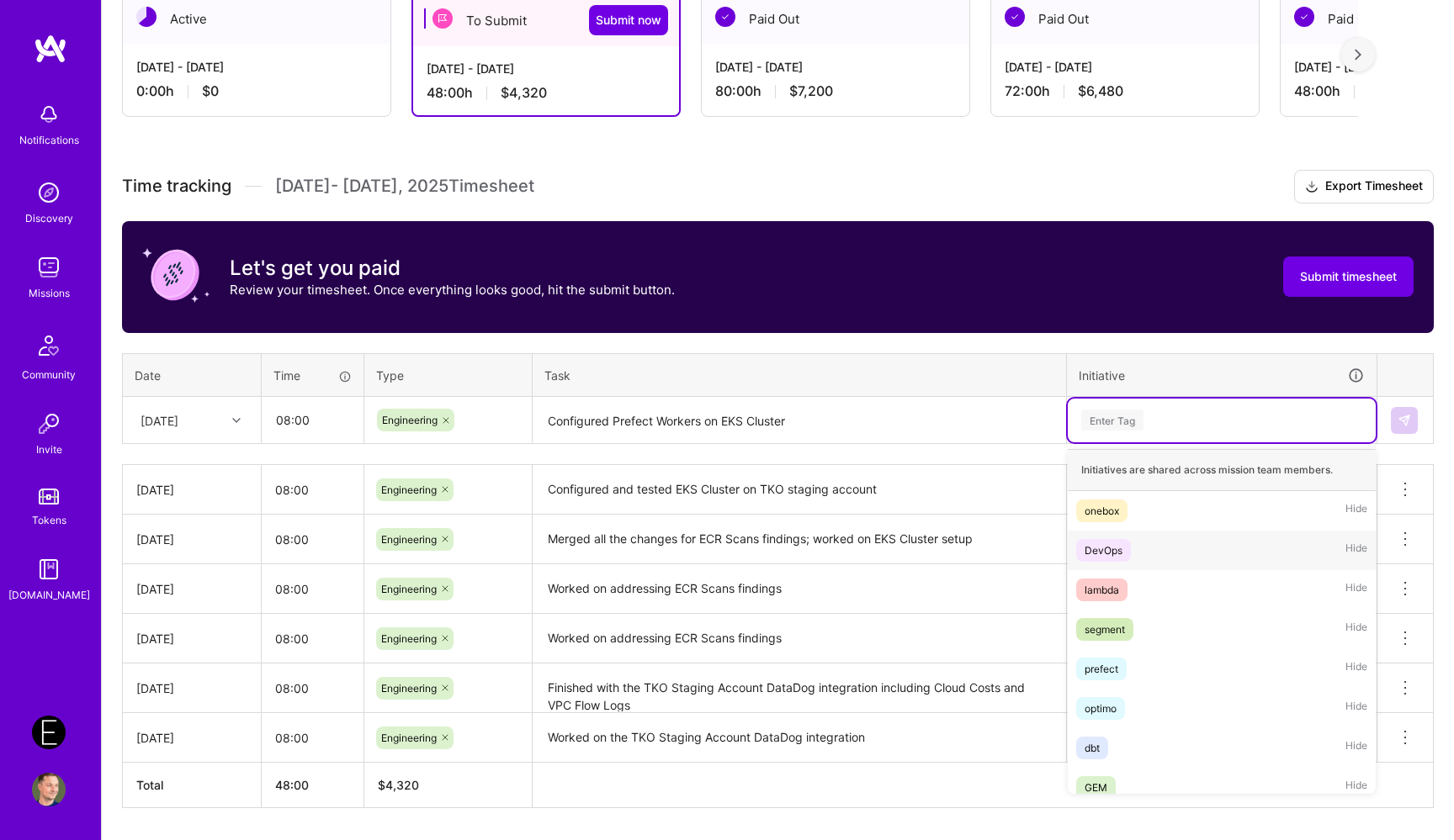
click at [1142, 557] on div "DevOps Hide" at bounding box center [1221, 550] width 308 height 39
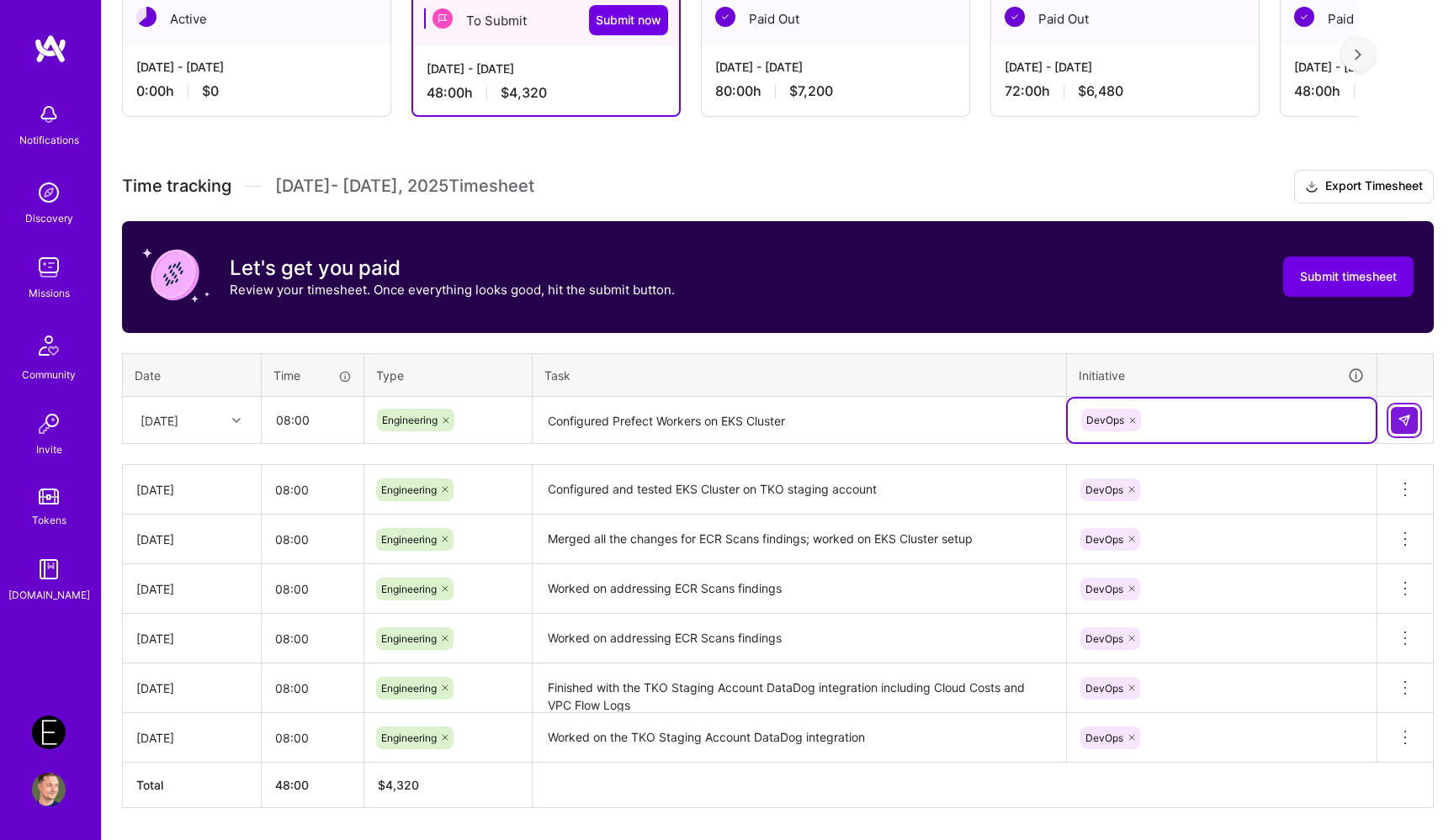
click at [1408, 418] on img at bounding box center [1403, 420] width 13 height 13
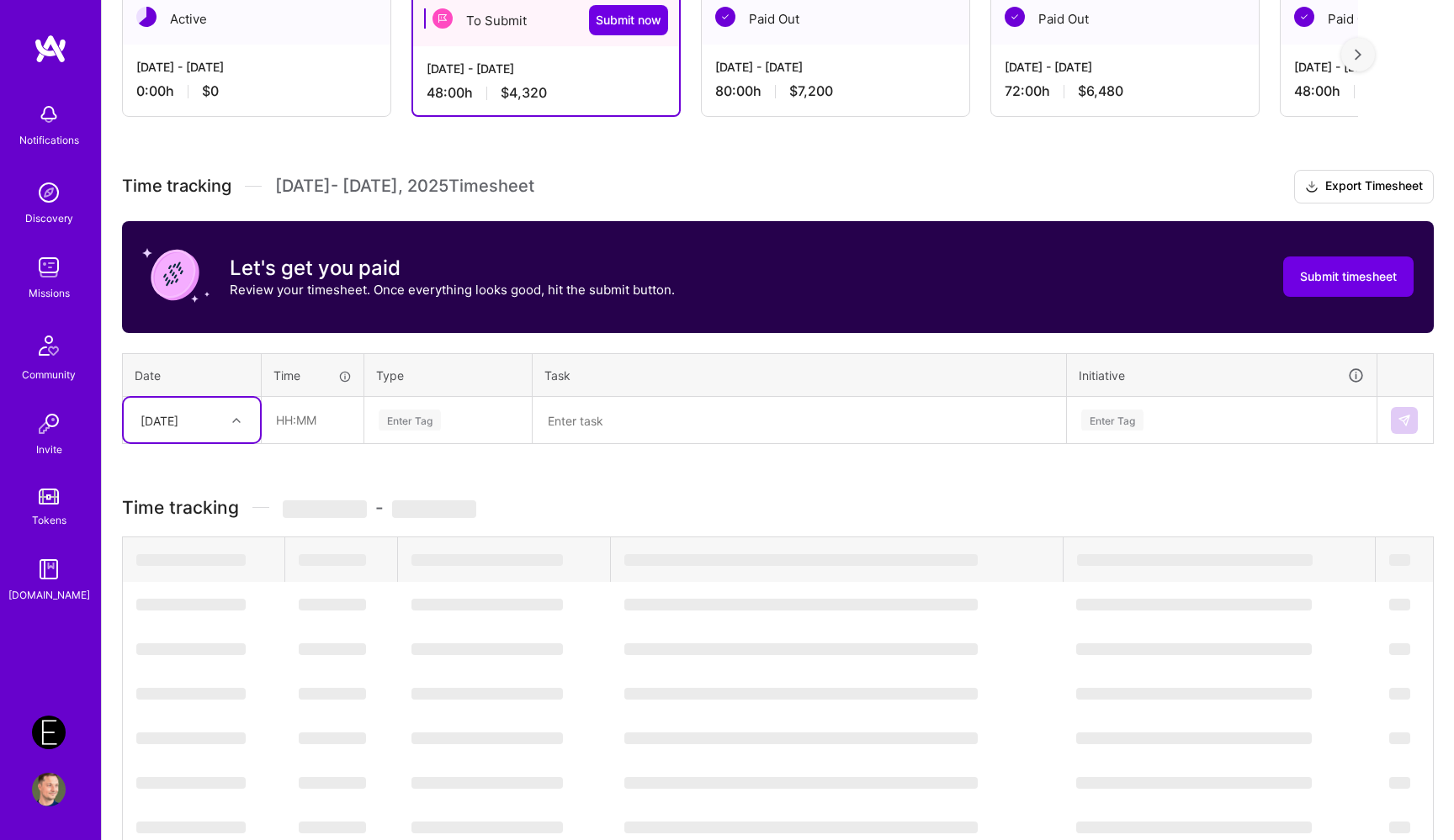
click at [214, 426] on div "[DATE]" at bounding box center [179, 420] width 93 height 28
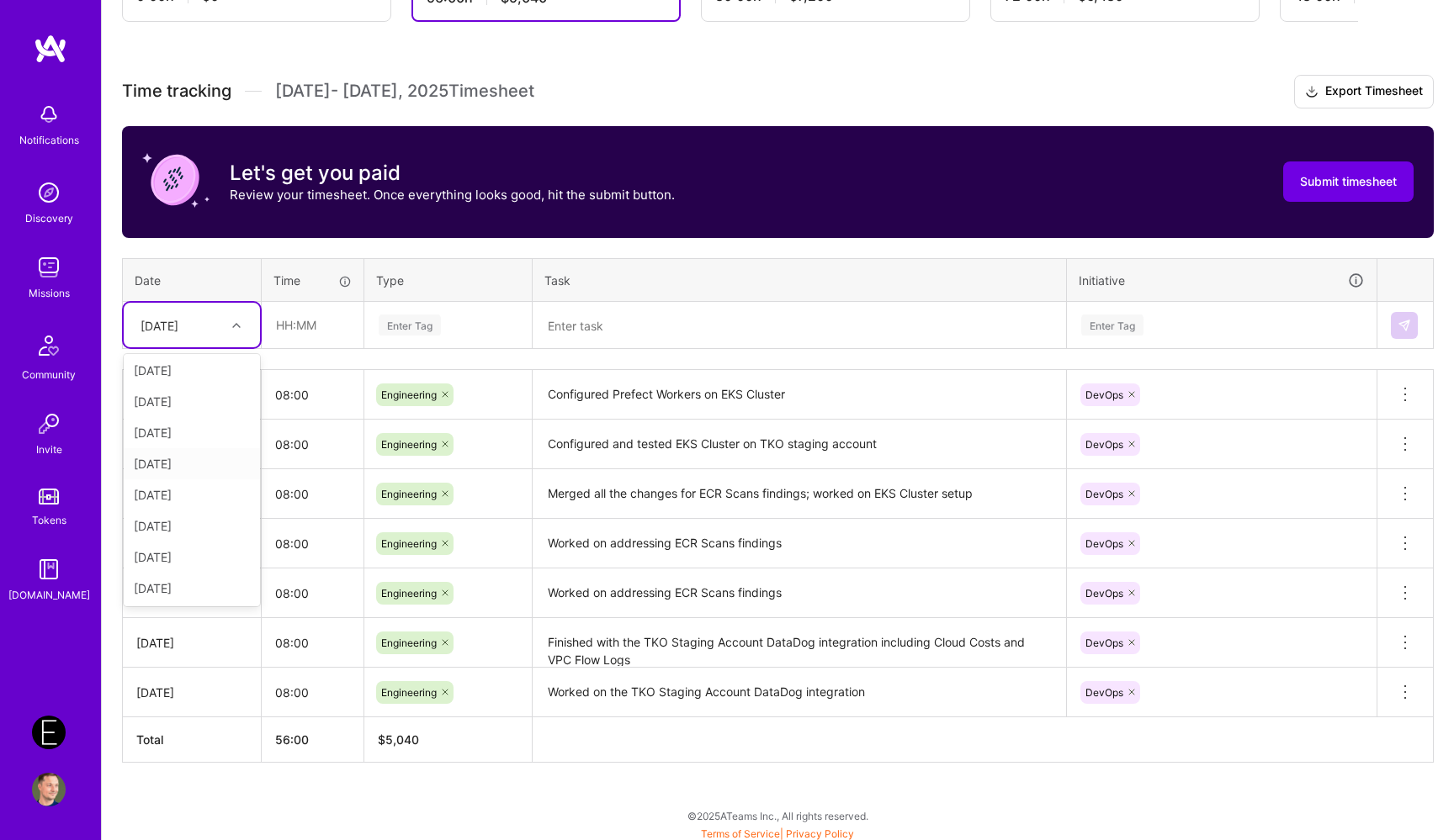
scroll to position [106, 0]
click at [211, 513] on div "[DATE]" at bounding box center [191, 516] width 136 height 31
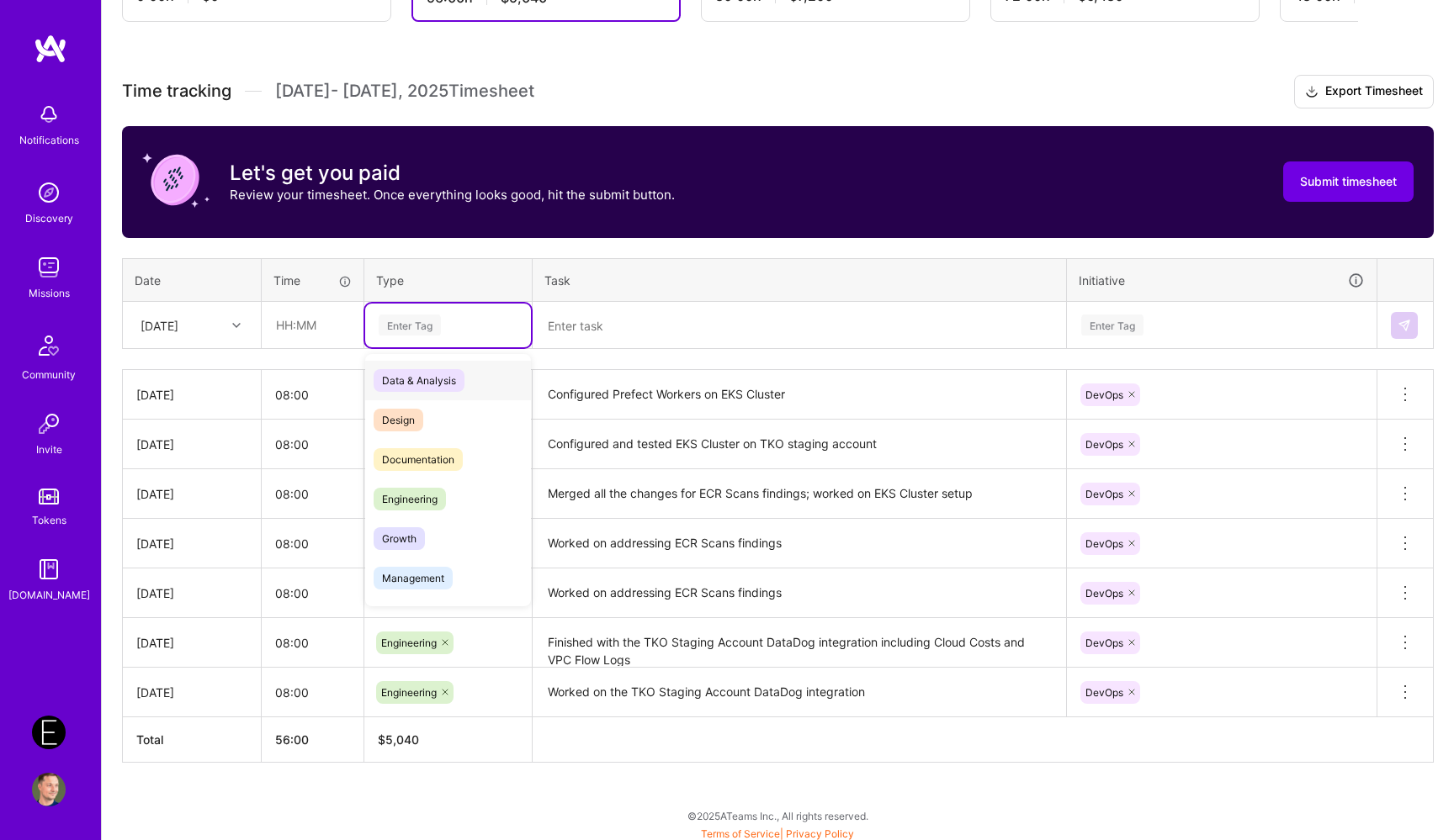
click at [456, 333] on div "Enter Tag" at bounding box center [448, 325] width 142 height 21
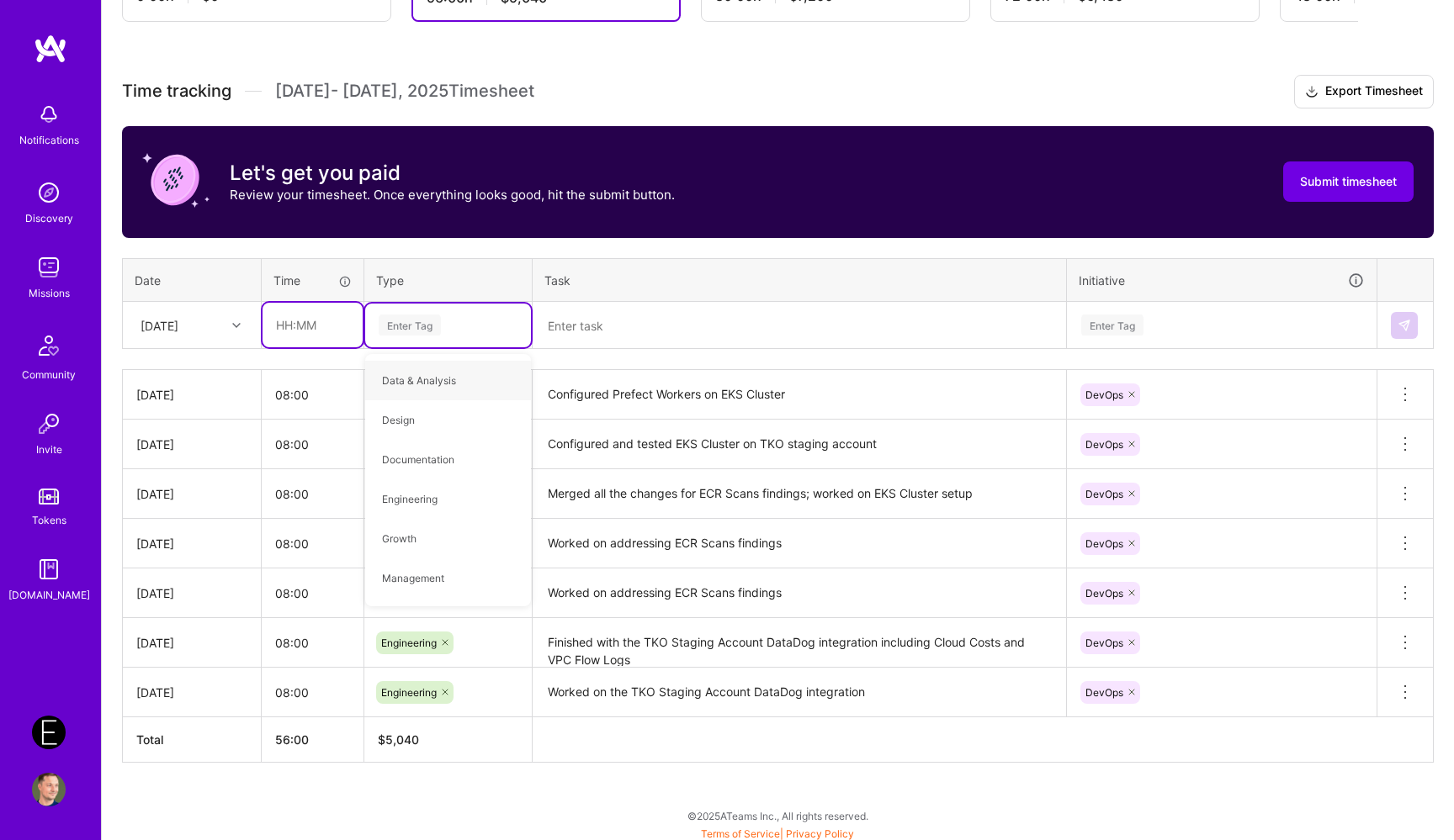
click at [330, 305] on input "text" at bounding box center [312, 325] width 100 height 44
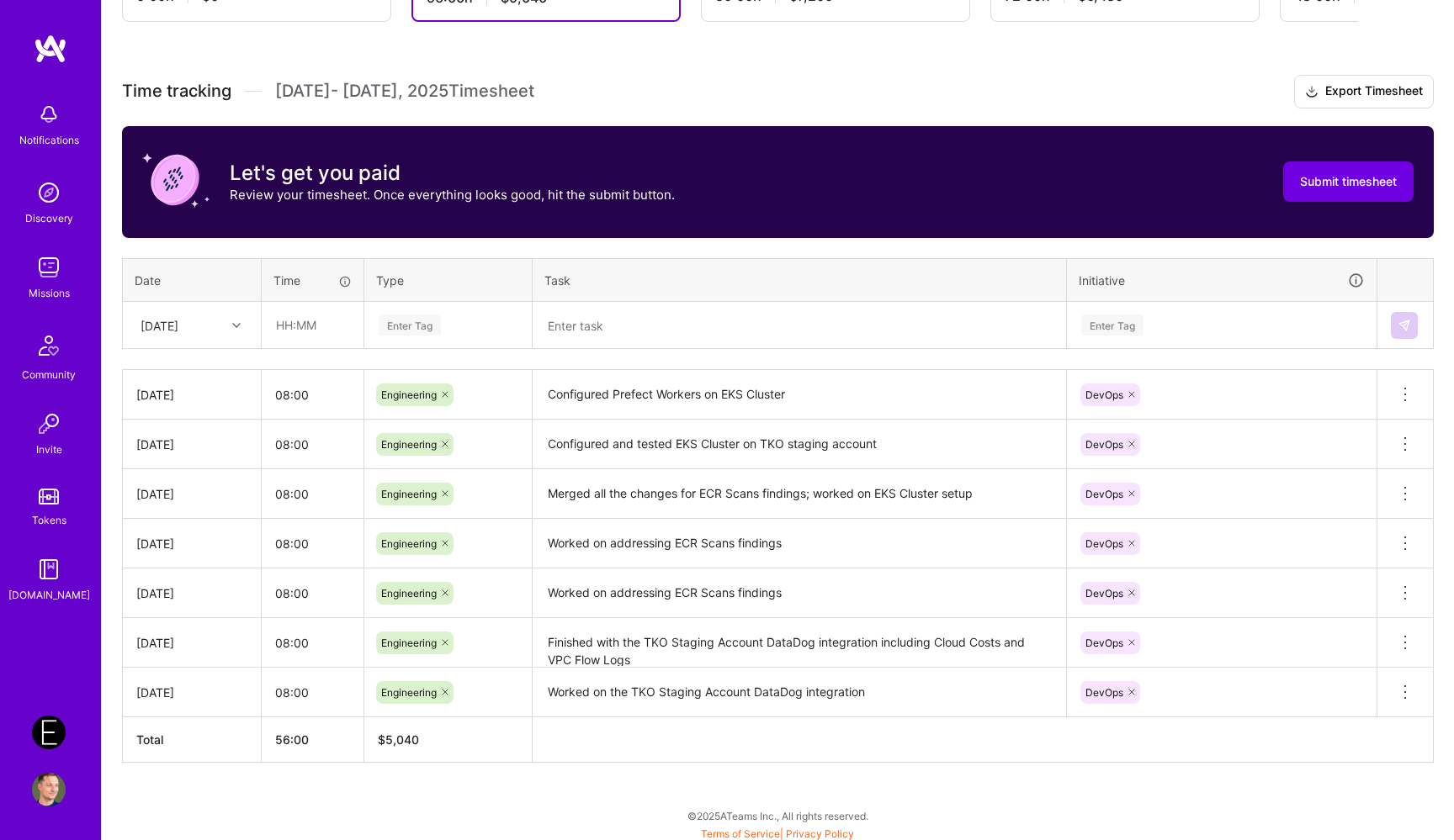
click at [448, 323] on div "Enter Tag" at bounding box center [448, 325] width 142 height 21
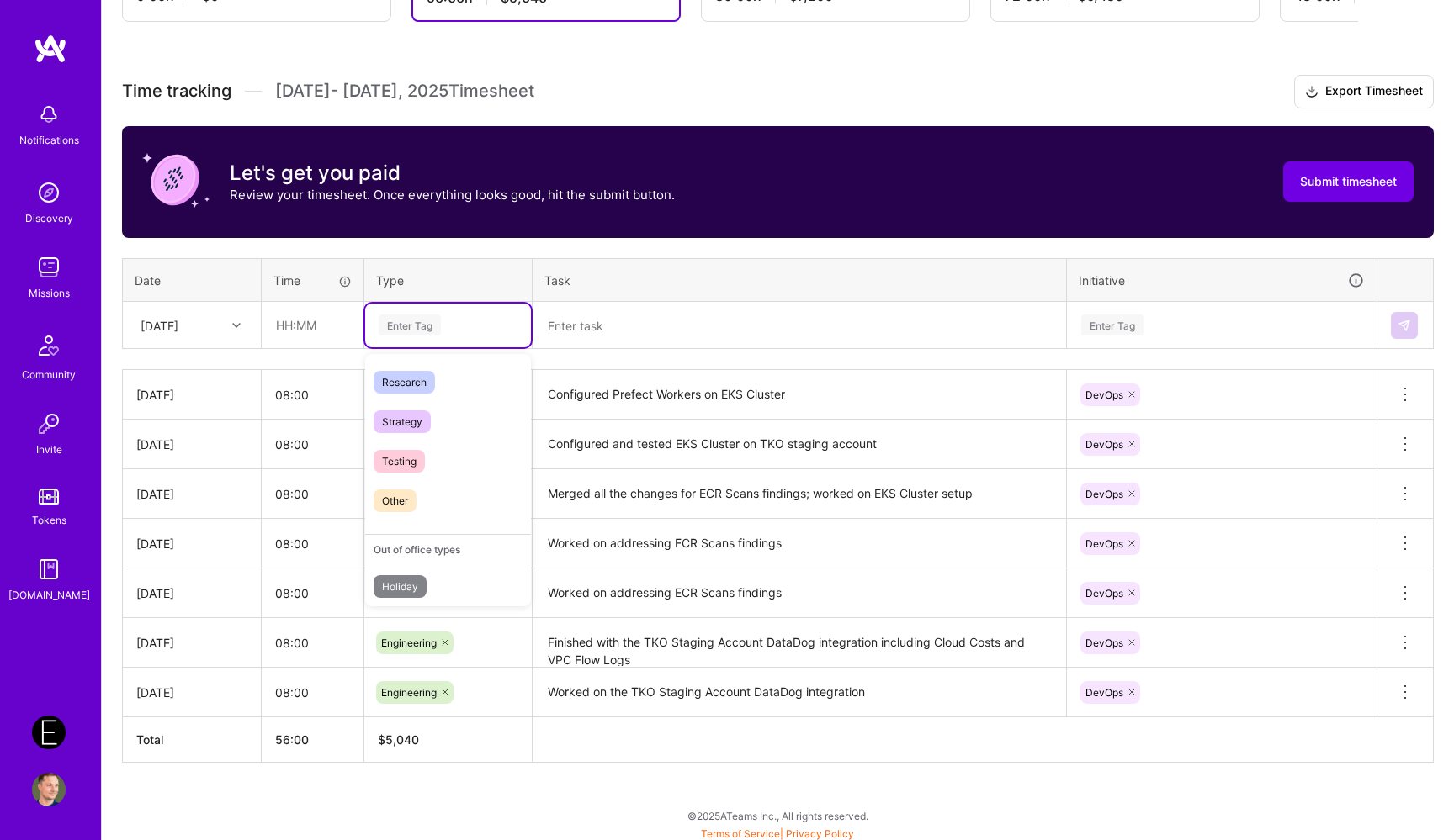
scroll to position [479, 0]
click at [429, 580] on span "Time off" at bounding box center [401, 580] width 55 height 23
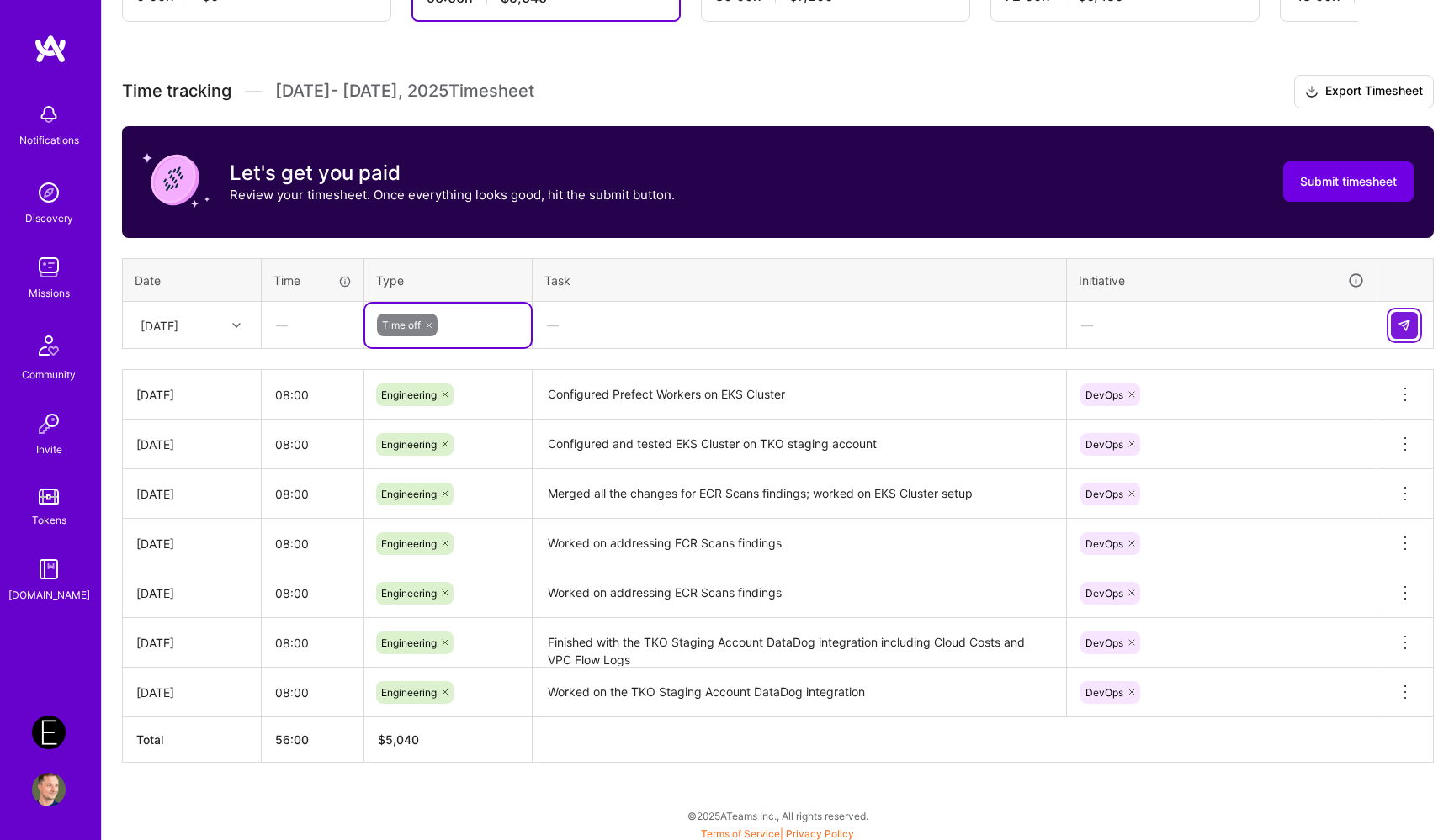
click at [1405, 315] on button at bounding box center [1404, 325] width 27 height 27
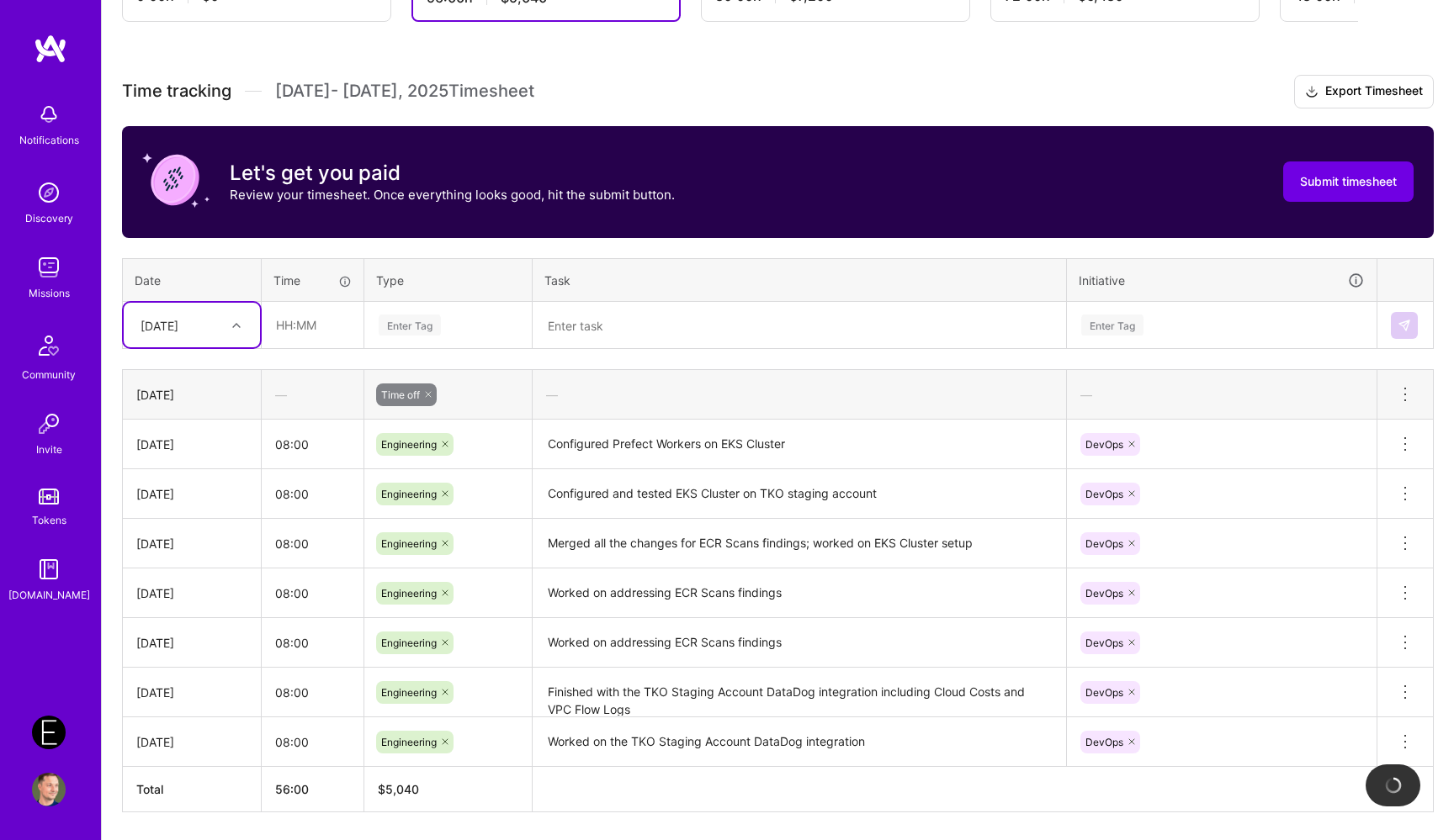
click at [210, 339] on div "[DATE]" at bounding box center [191, 325] width 136 height 44
click at [189, 459] on div "[DATE]" at bounding box center [191, 462] width 136 height 31
click at [447, 311] on div "Enter Tag" at bounding box center [448, 325] width 165 height 44
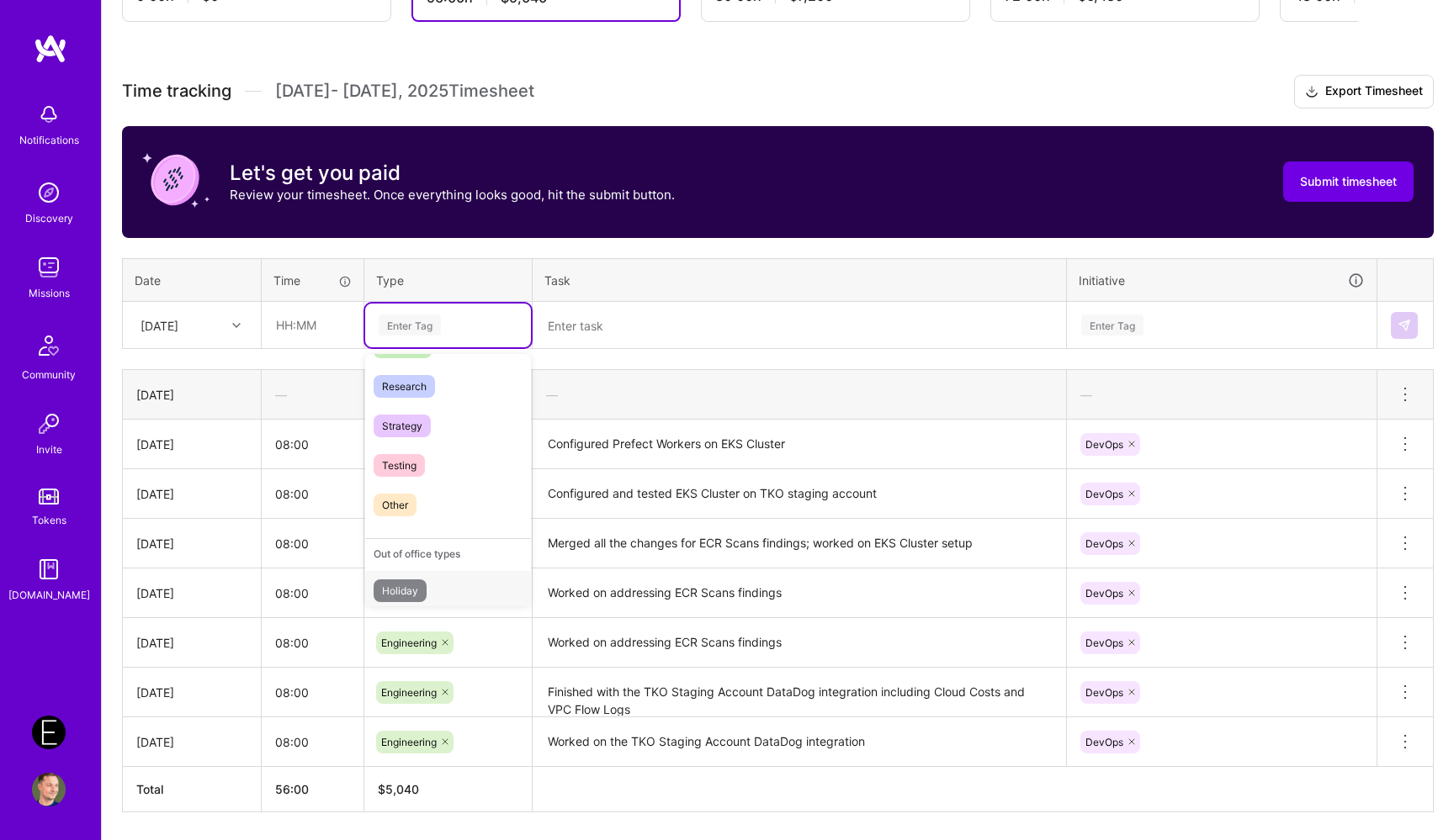
scroll to position [479, 0]
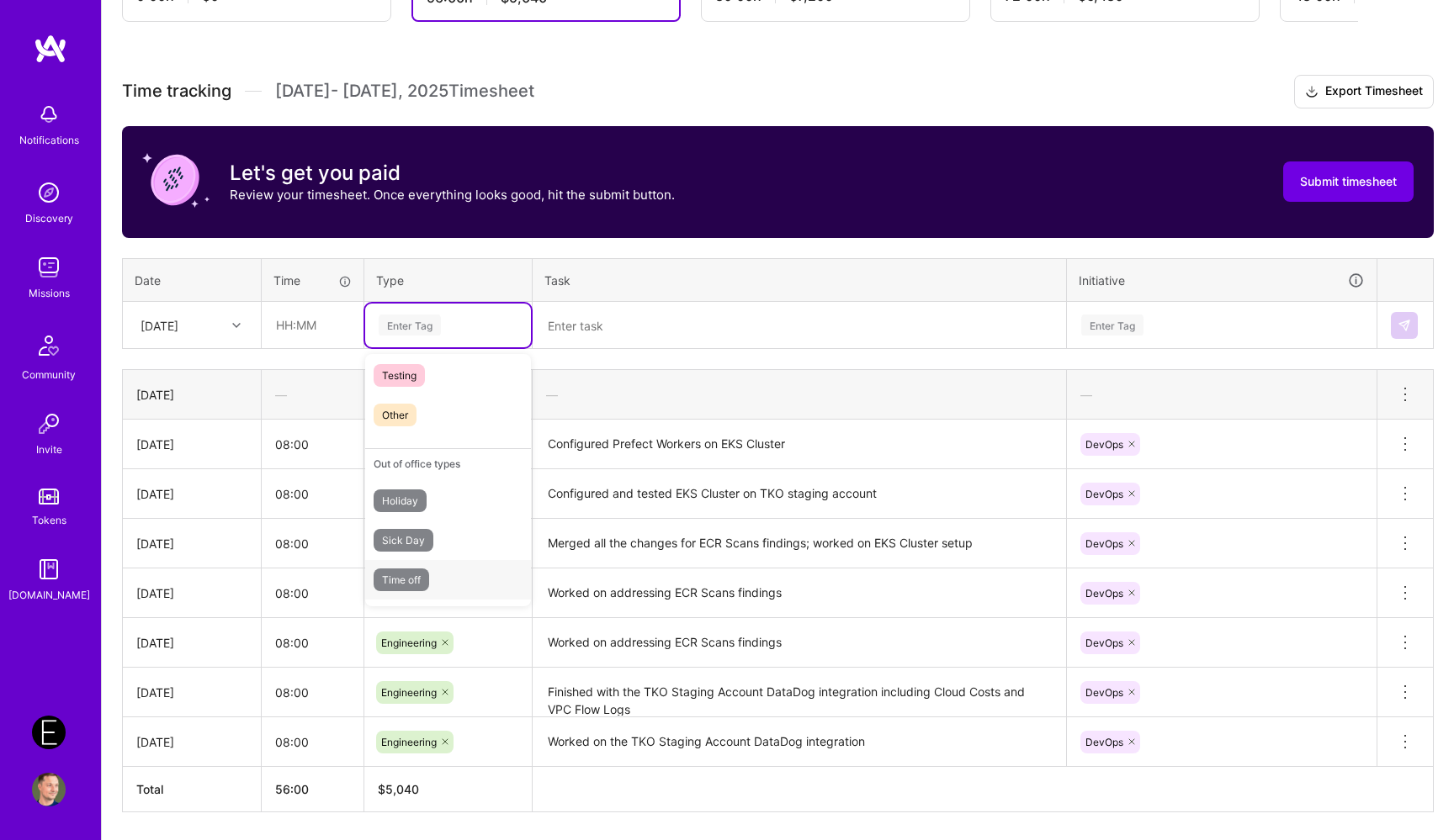
click at [429, 577] on span "Time off" at bounding box center [401, 580] width 55 height 23
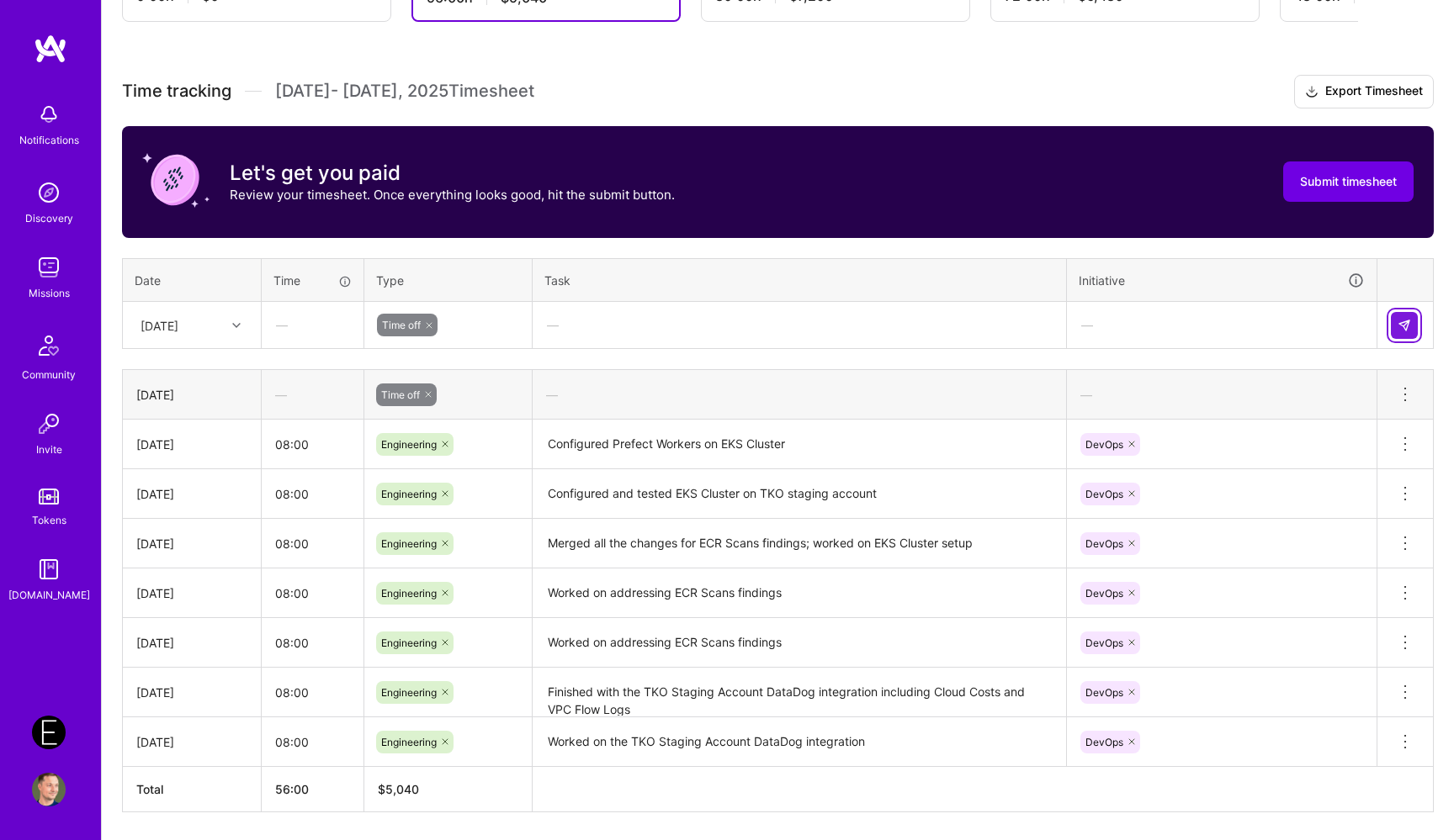
click at [1409, 326] on img at bounding box center [1403, 325] width 13 height 13
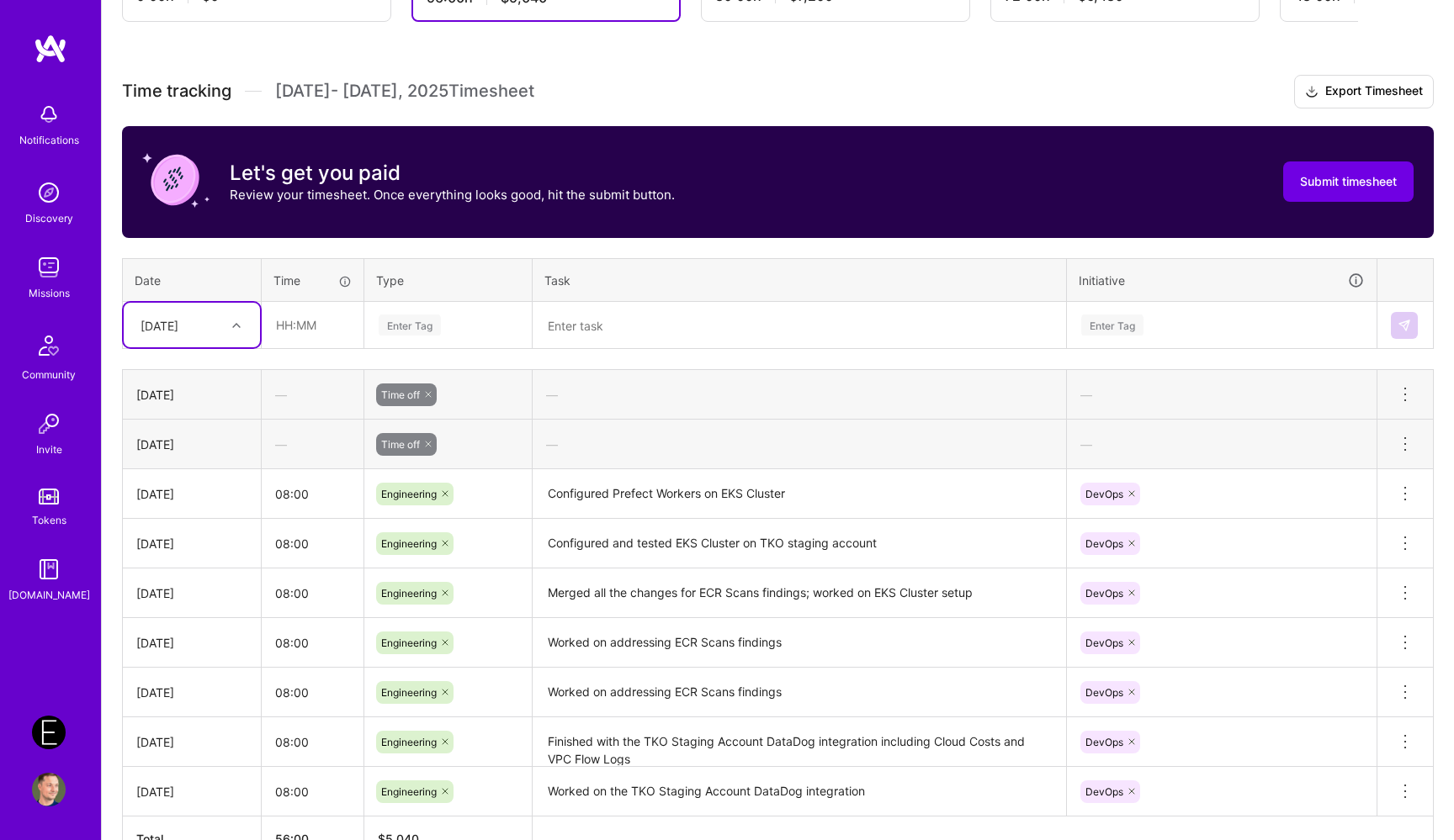
scroll to position [516, 0]
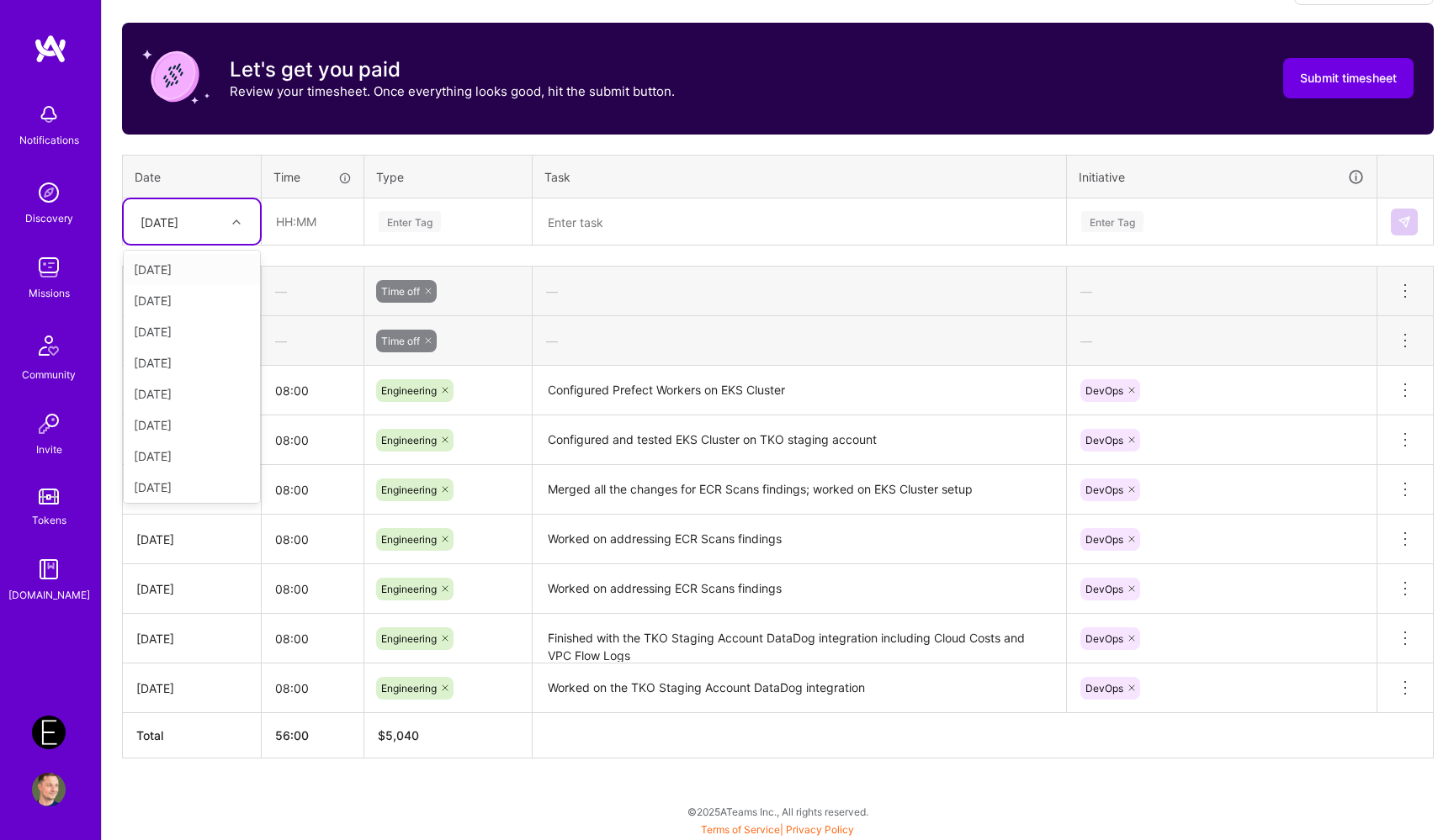
click at [213, 225] on div "[DATE]" at bounding box center [179, 221] width 93 height 28
click at [183, 446] on div "[DATE]" at bounding box center [191, 452] width 136 height 31
click at [299, 212] on input "text" at bounding box center [312, 221] width 100 height 44
type input "08:00"
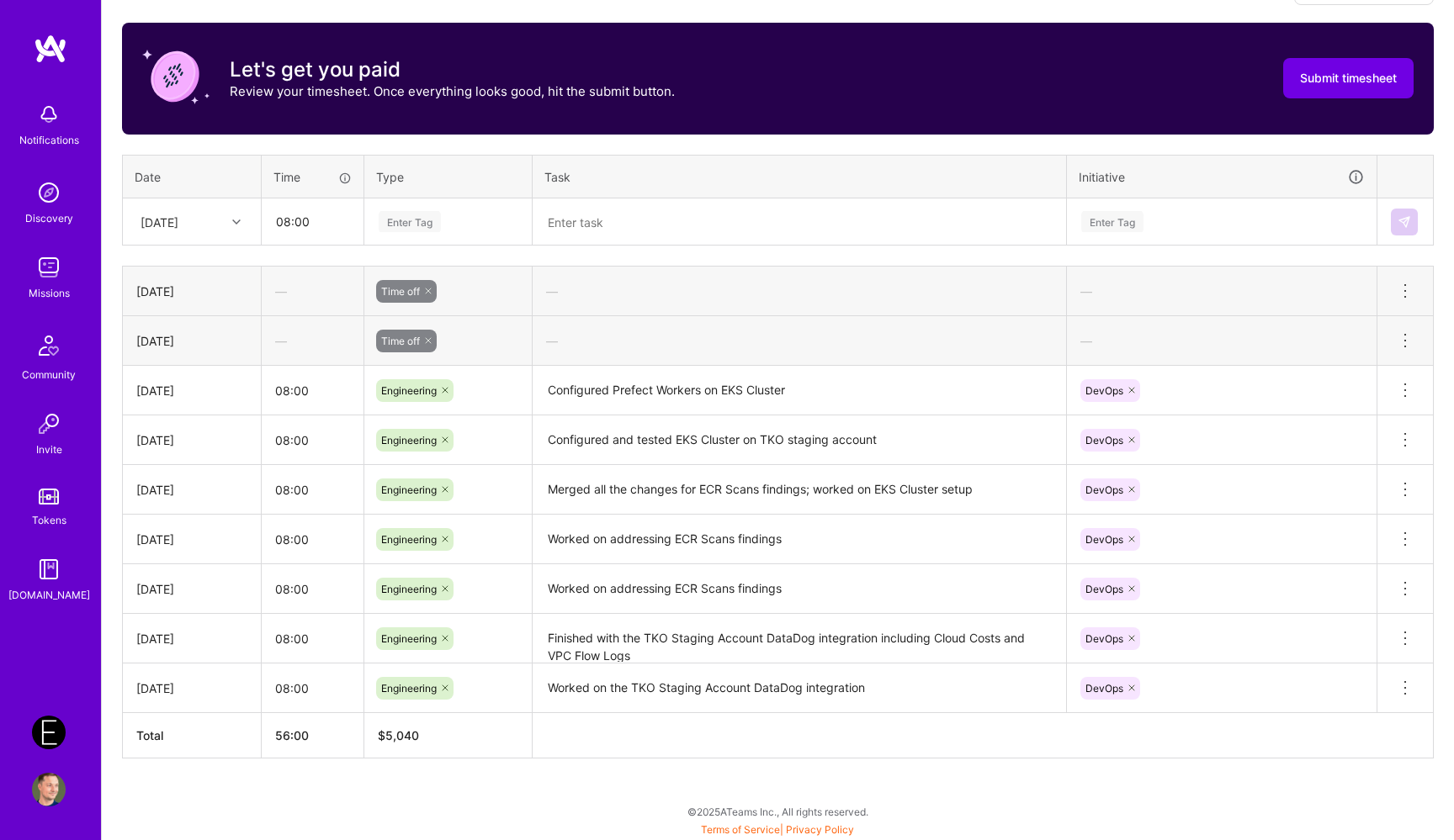
click at [417, 222] on div "Enter Tag" at bounding box center [410, 221] width 62 height 26
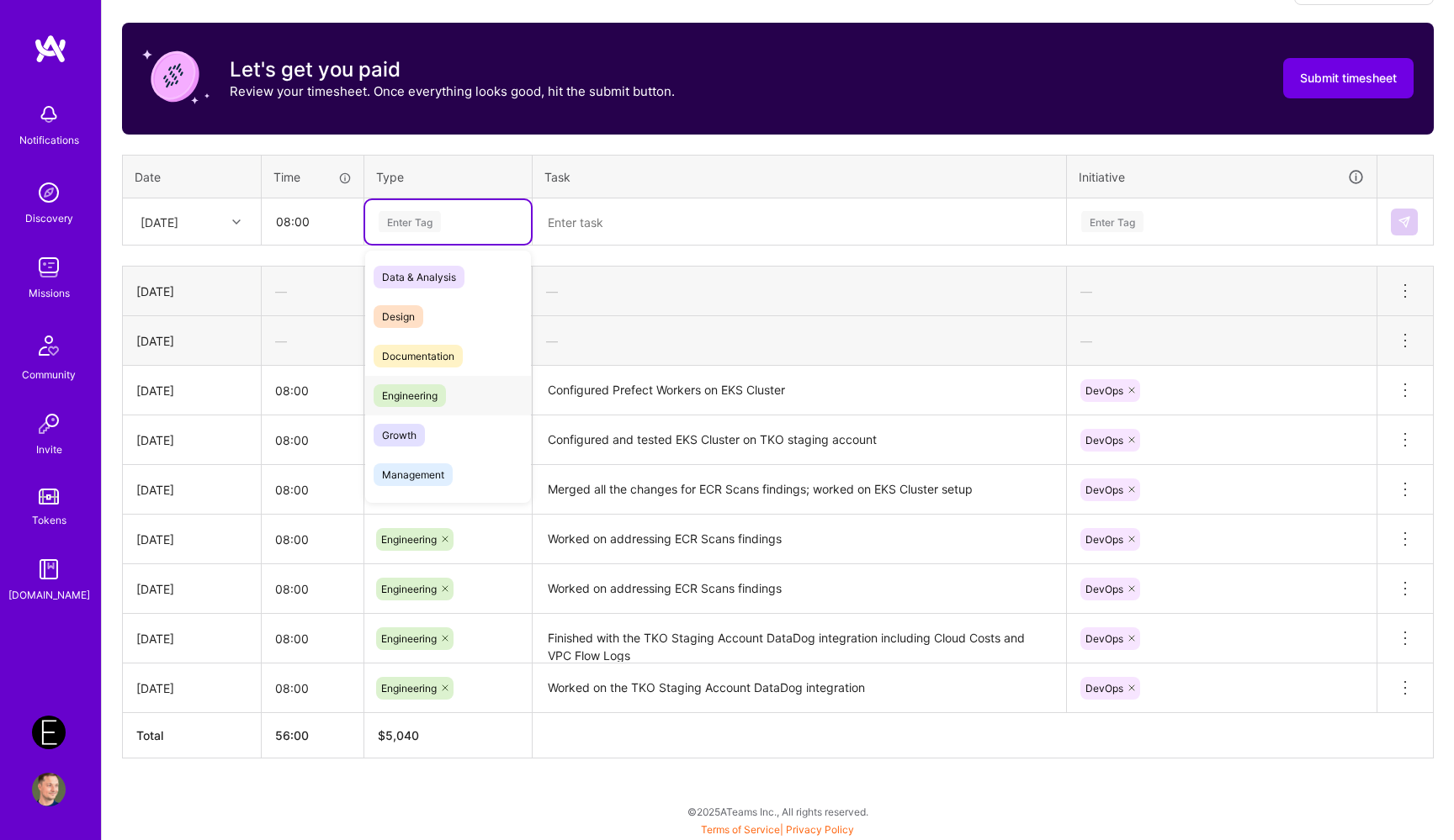
click at [438, 392] on span "Engineering" at bounding box center [409, 396] width 72 height 23
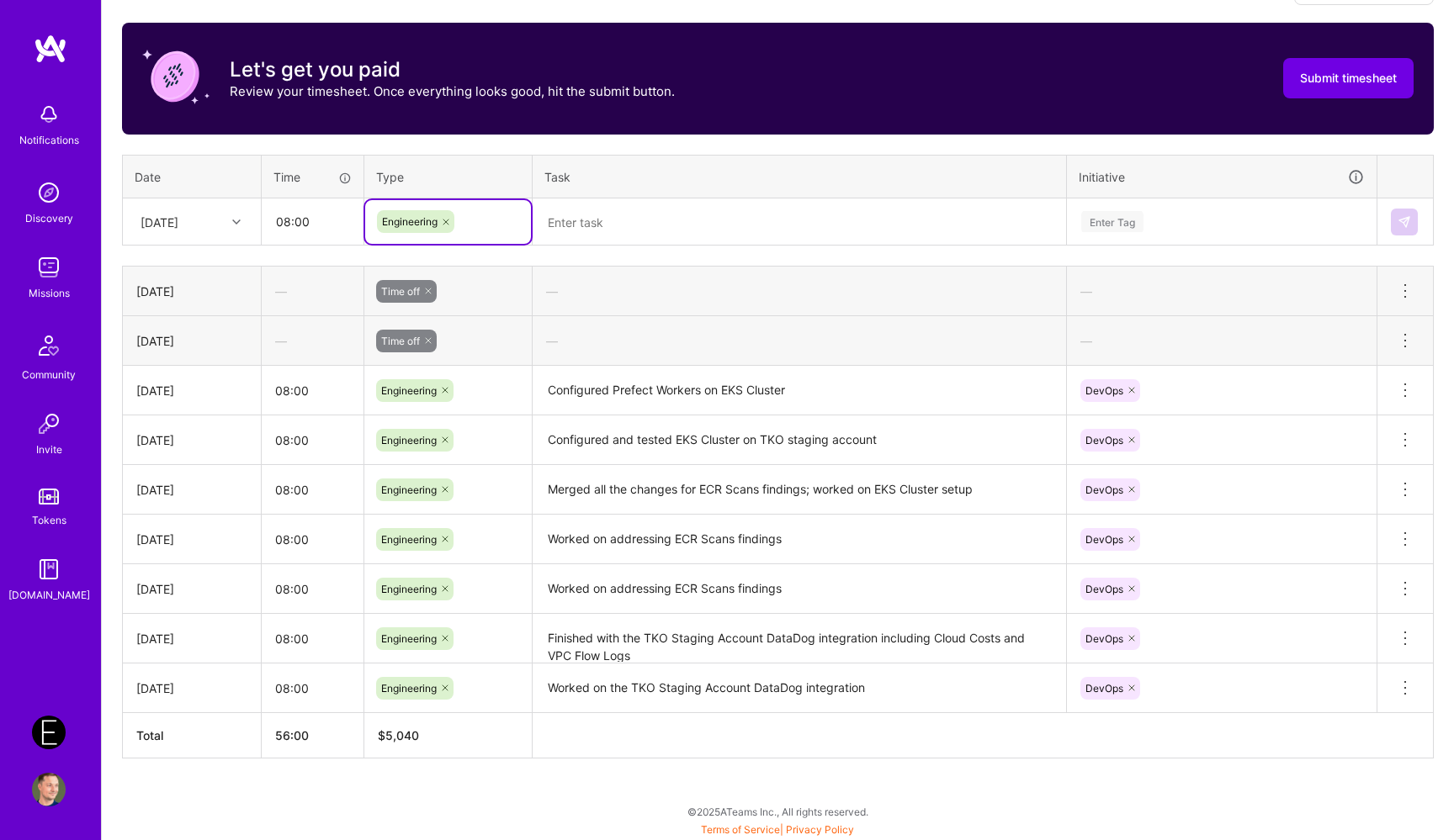
click at [610, 214] on textarea at bounding box center [799, 221] width 530 height 44
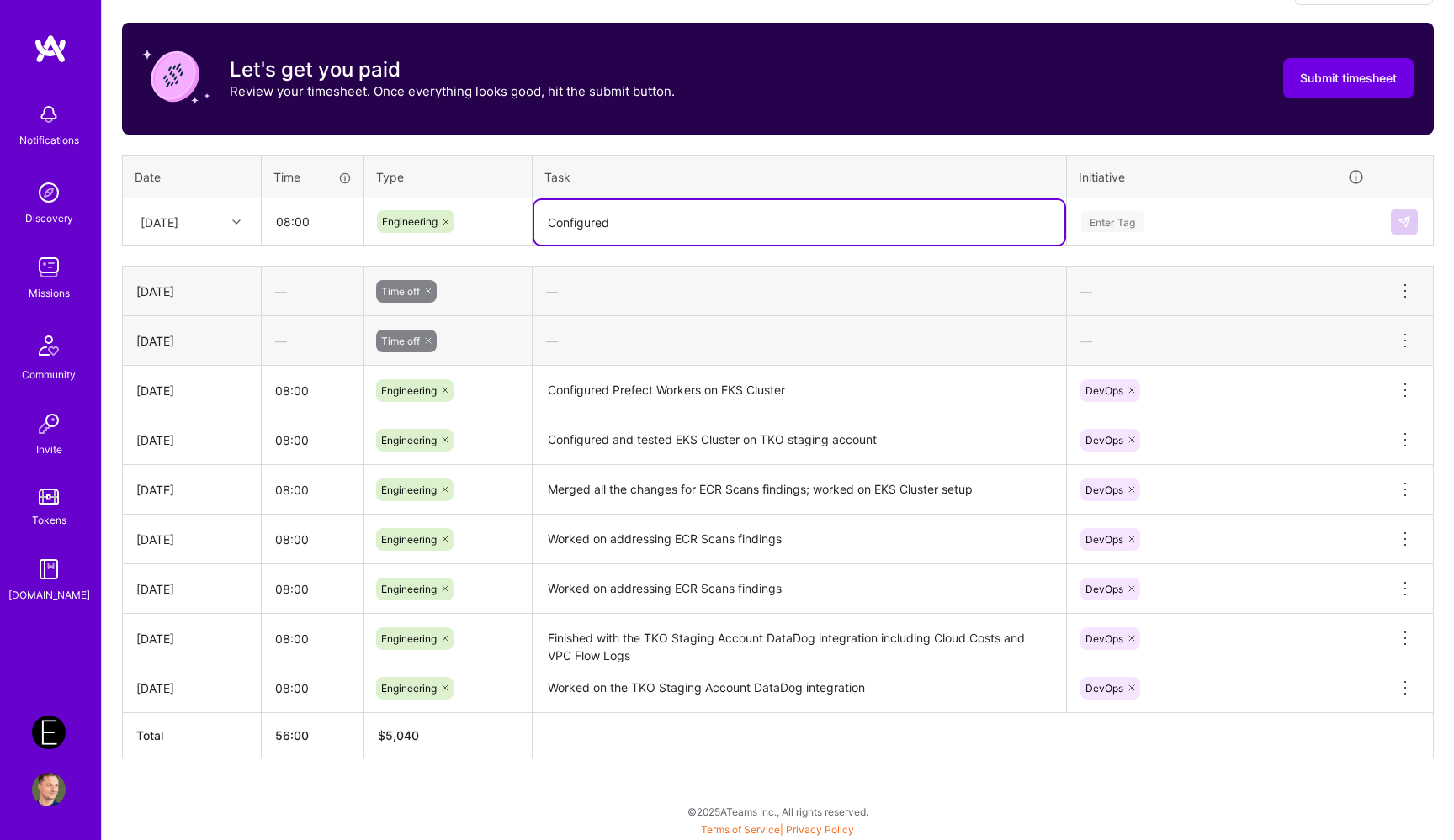
paste textarea "DataDog integration, EKS logs and metrics"
type textarea "Configured DataDog integration, EKS logs and metrics"
click at [1154, 229] on div "Enter Tag" at bounding box center [1222, 221] width 285 height 21
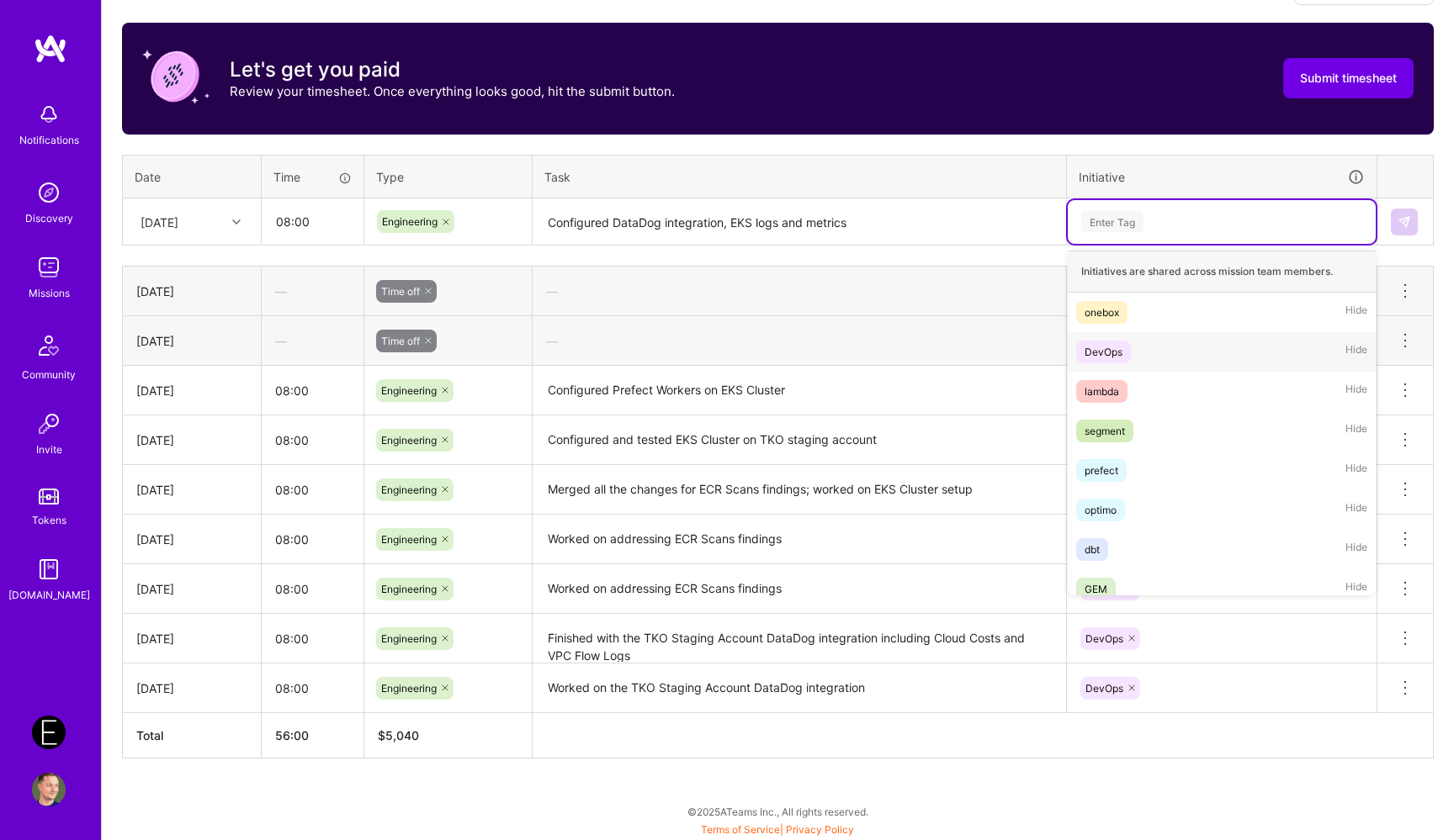
click at [1144, 336] on div "DevOps Hide" at bounding box center [1221, 352] width 308 height 39
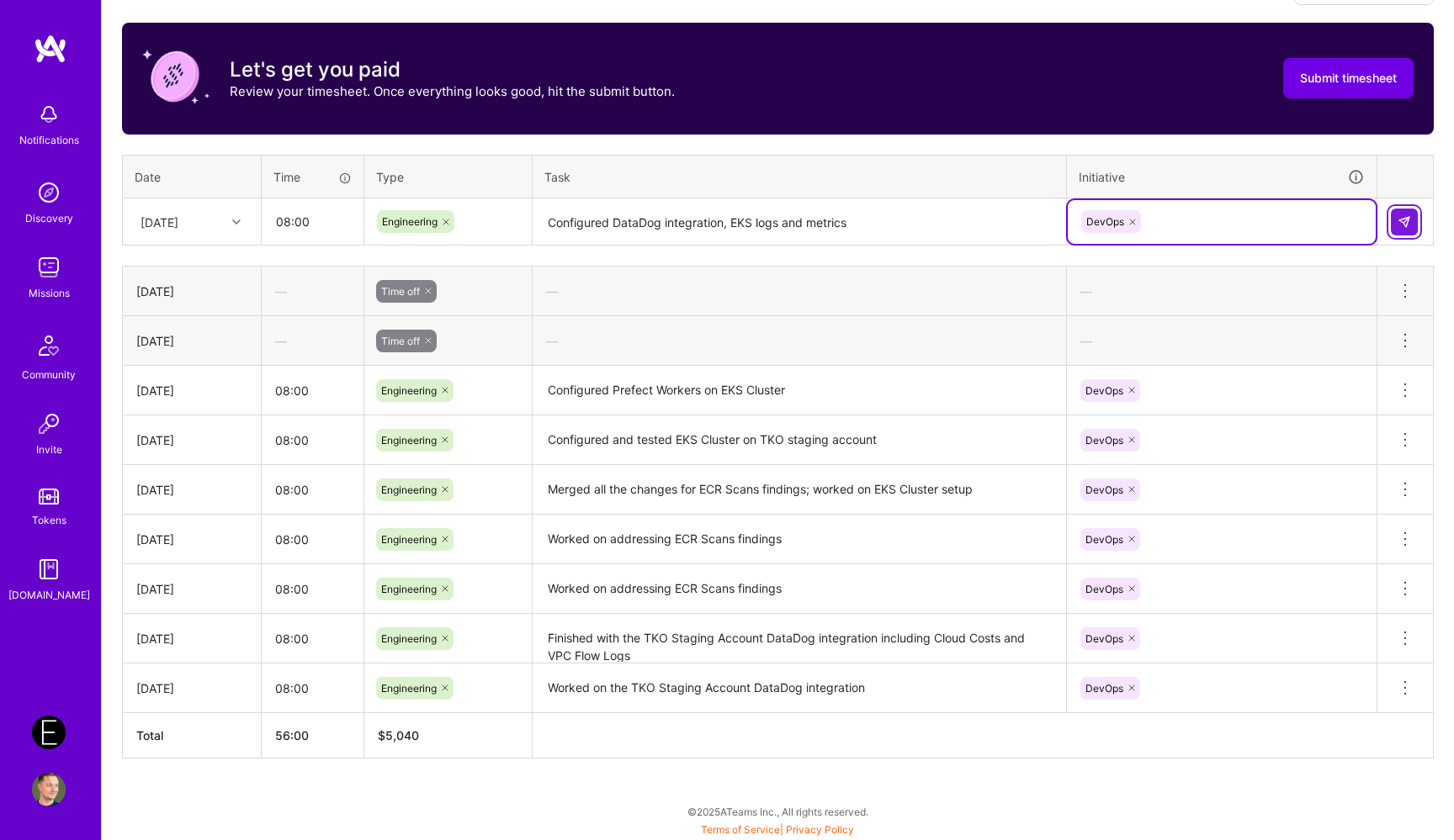
click at [1410, 225] on button at bounding box center [1404, 222] width 27 height 27
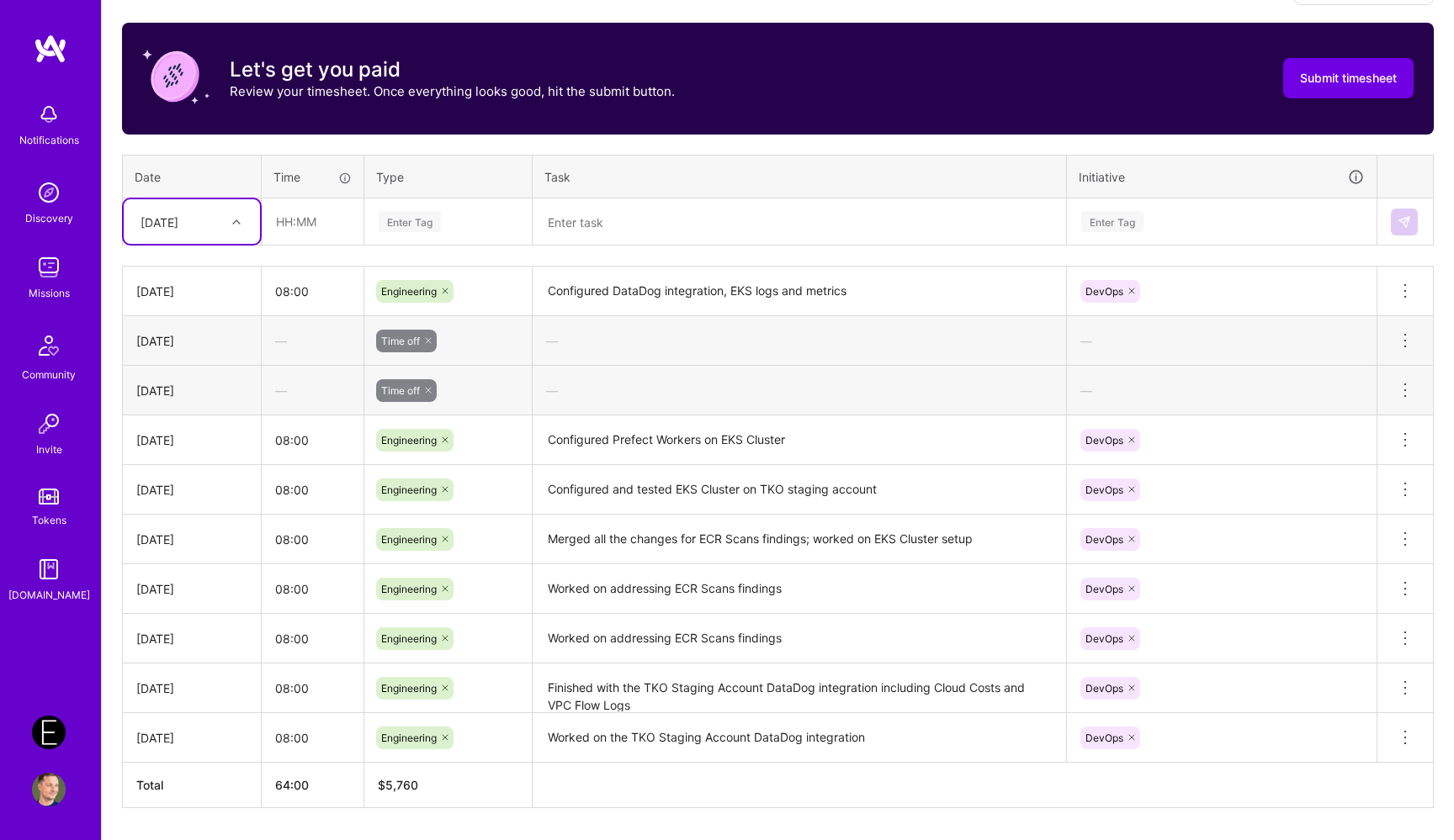
click at [258, 227] on div "[DATE]" at bounding box center [191, 221] width 136 height 44
click at [200, 470] on div "[DATE]" at bounding box center [191, 484] width 136 height 31
click at [304, 262] on div "Time tracking [DATE] - [DATE] Timesheet Export Timesheet Let's get you paid Rev…" at bounding box center [777, 389] width 1312 height 836
click at [309, 227] on input "text" at bounding box center [312, 221] width 100 height 44
type input "08:00"
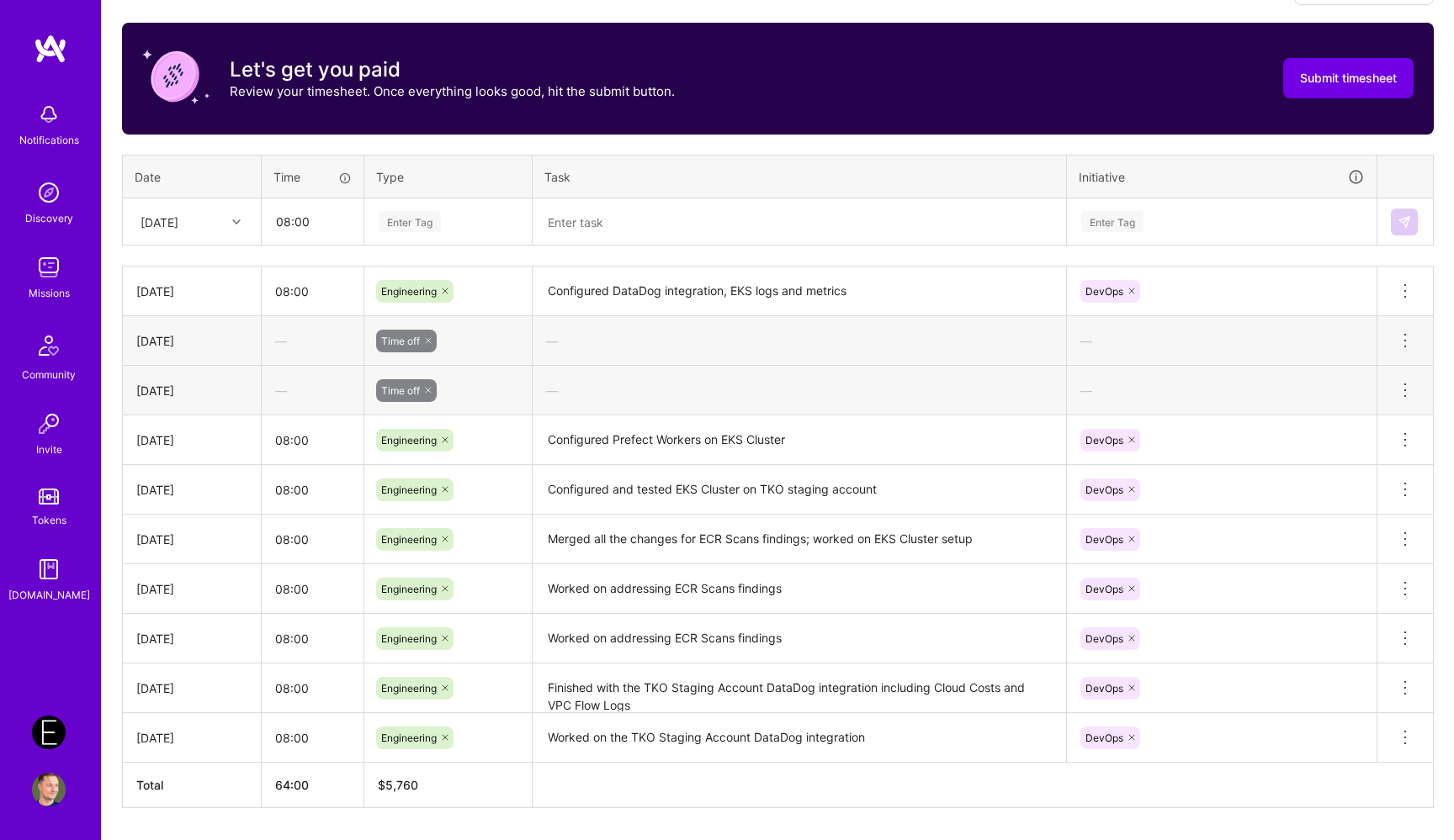
click at [435, 226] on div "Enter Tag" at bounding box center [410, 221] width 62 height 26
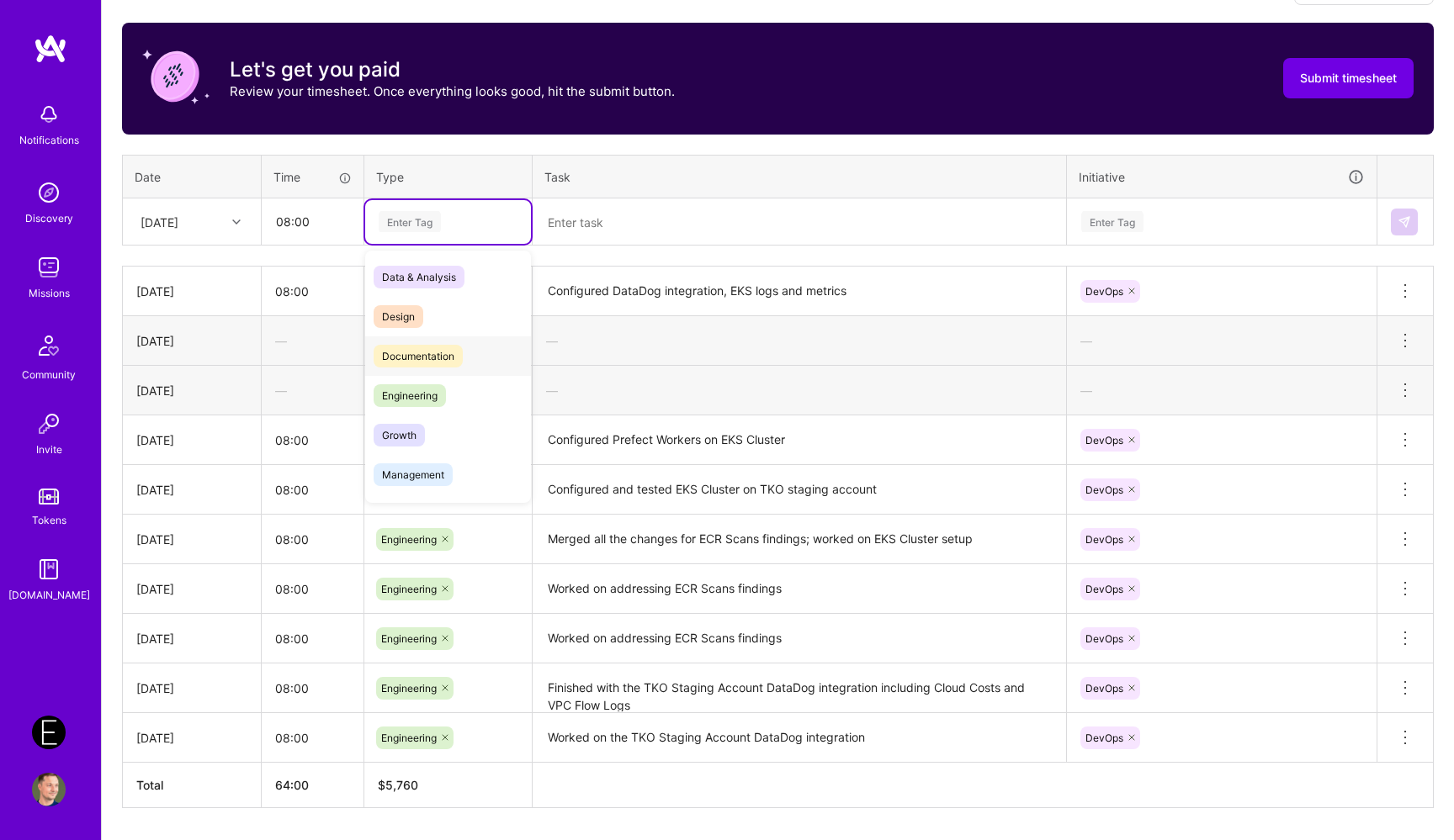
click at [441, 395] on span "Engineering" at bounding box center [409, 396] width 72 height 23
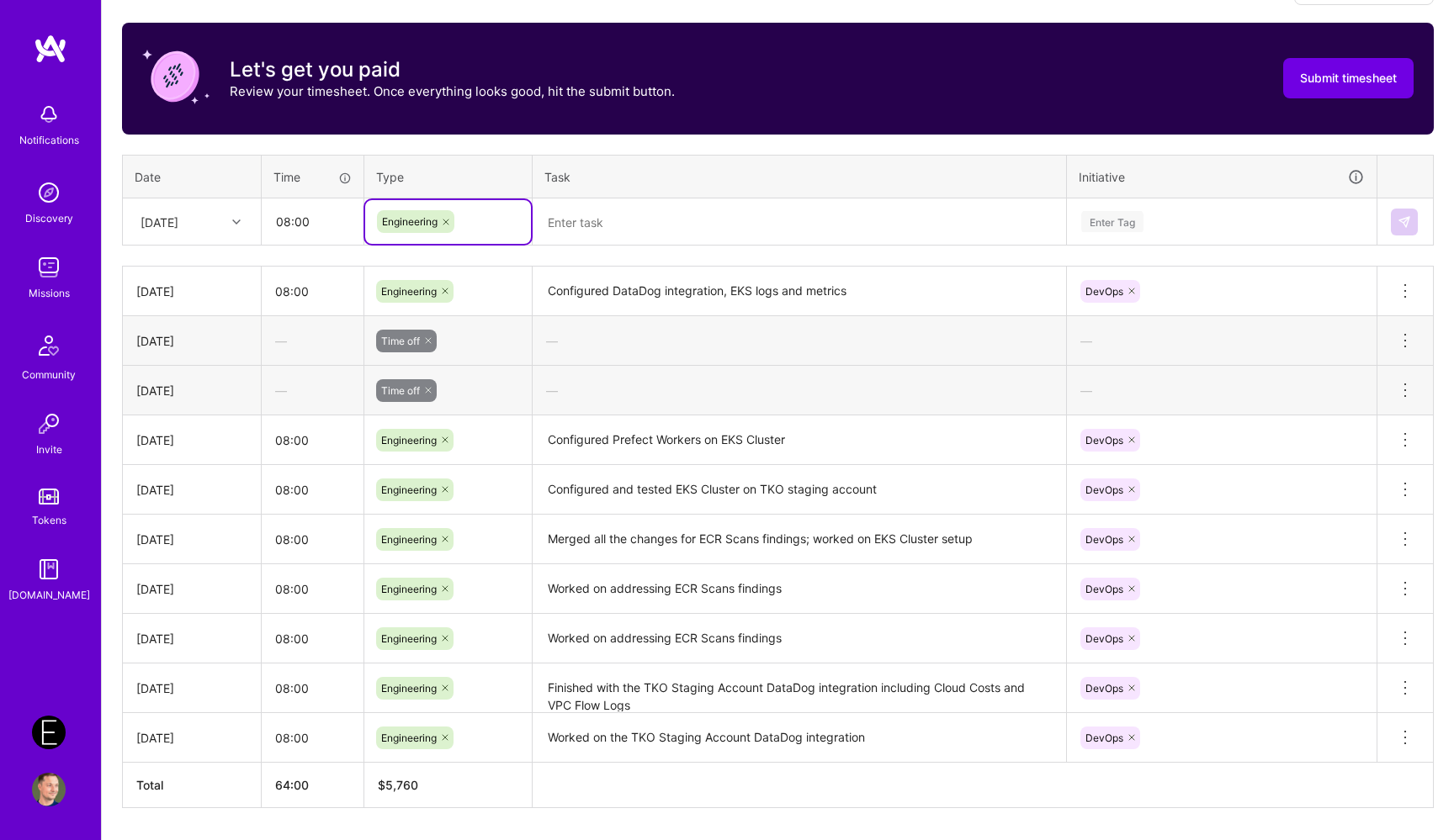
click at [635, 226] on textarea at bounding box center [799, 222] width 530 height 44
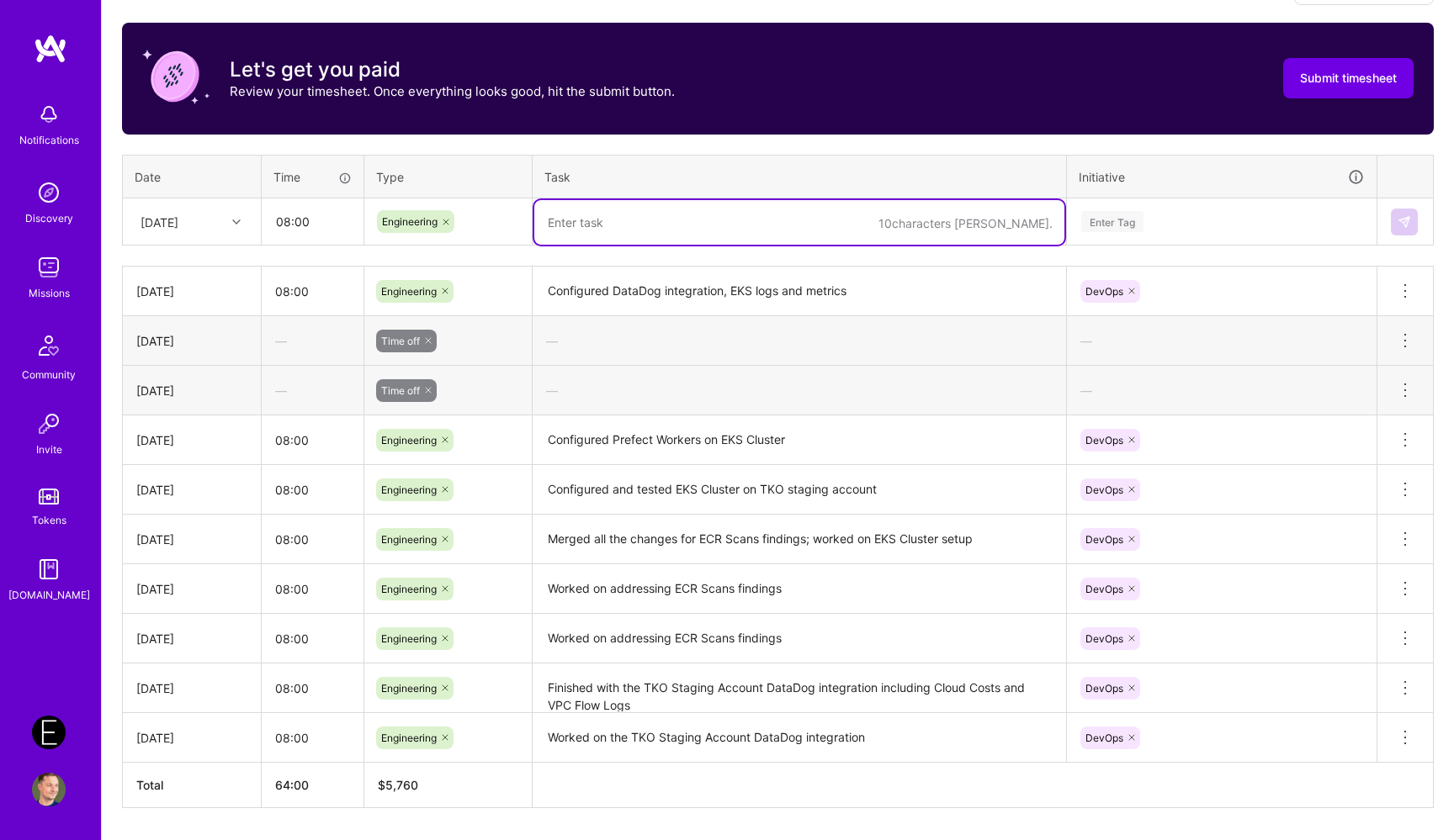
paste textarea "Worked on setting up Prefect-3-Flows with CICD and infra"
drag, startPoint x: 887, startPoint y: 226, endPoint x: 520, endPoint y: 226, distance: 367.0
click at [520, 226] on tr "[DATE] 08:00 Engineering Worked on setting up Prefect-3-Flows with CICD and inf…" at bounding box center [778, 221] width 1311 height 47
type textarea "Worked on setting up Prefect-3-Flows with CICD and infra"
click at [1167, 222] on div "Enter Tag" at bounding box center [1222, 221] width 285 height 21
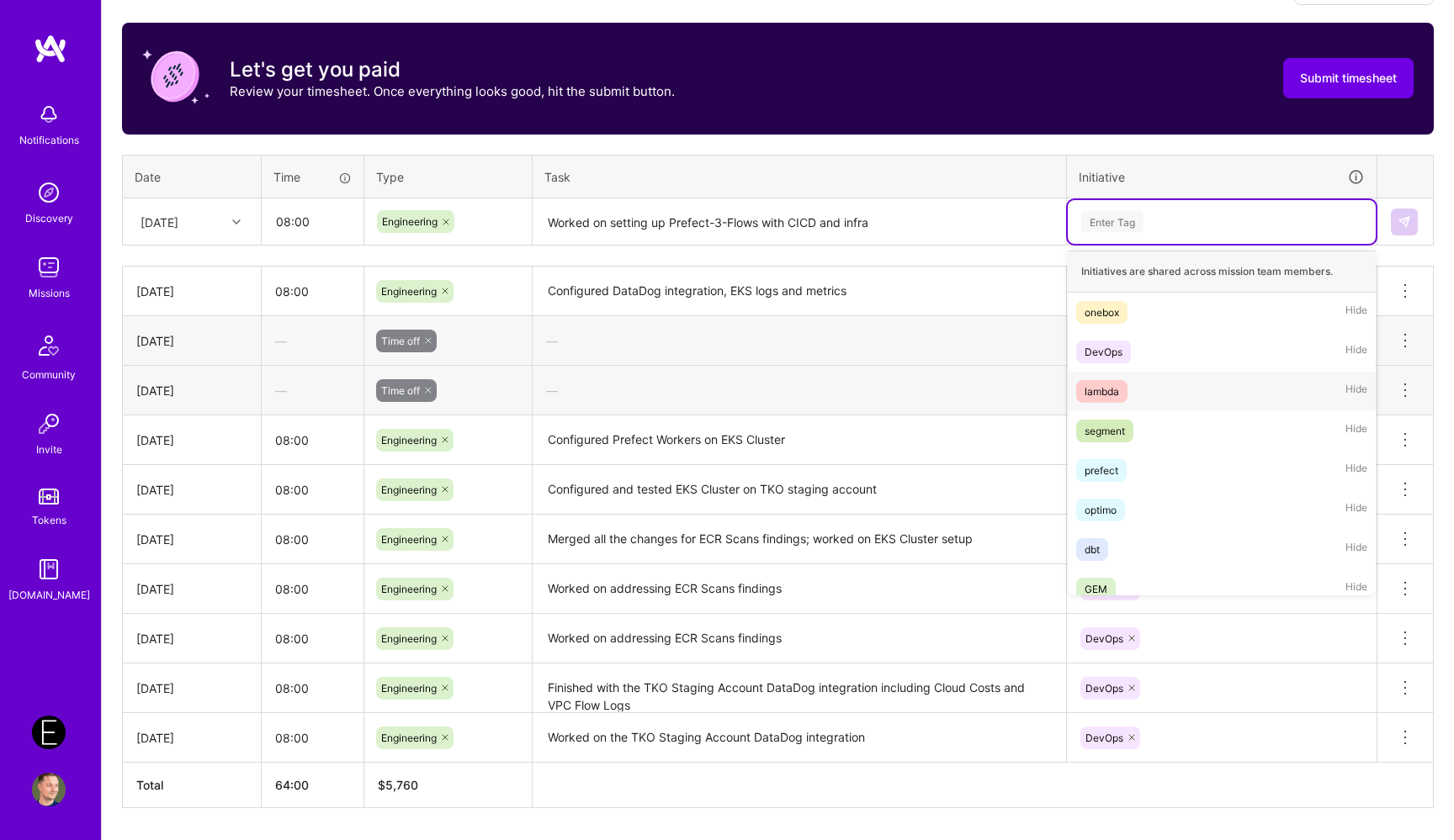
click at [1138, 361] on div "DevOps Hide" at bounding box center [1221, 352] width 308 height 39
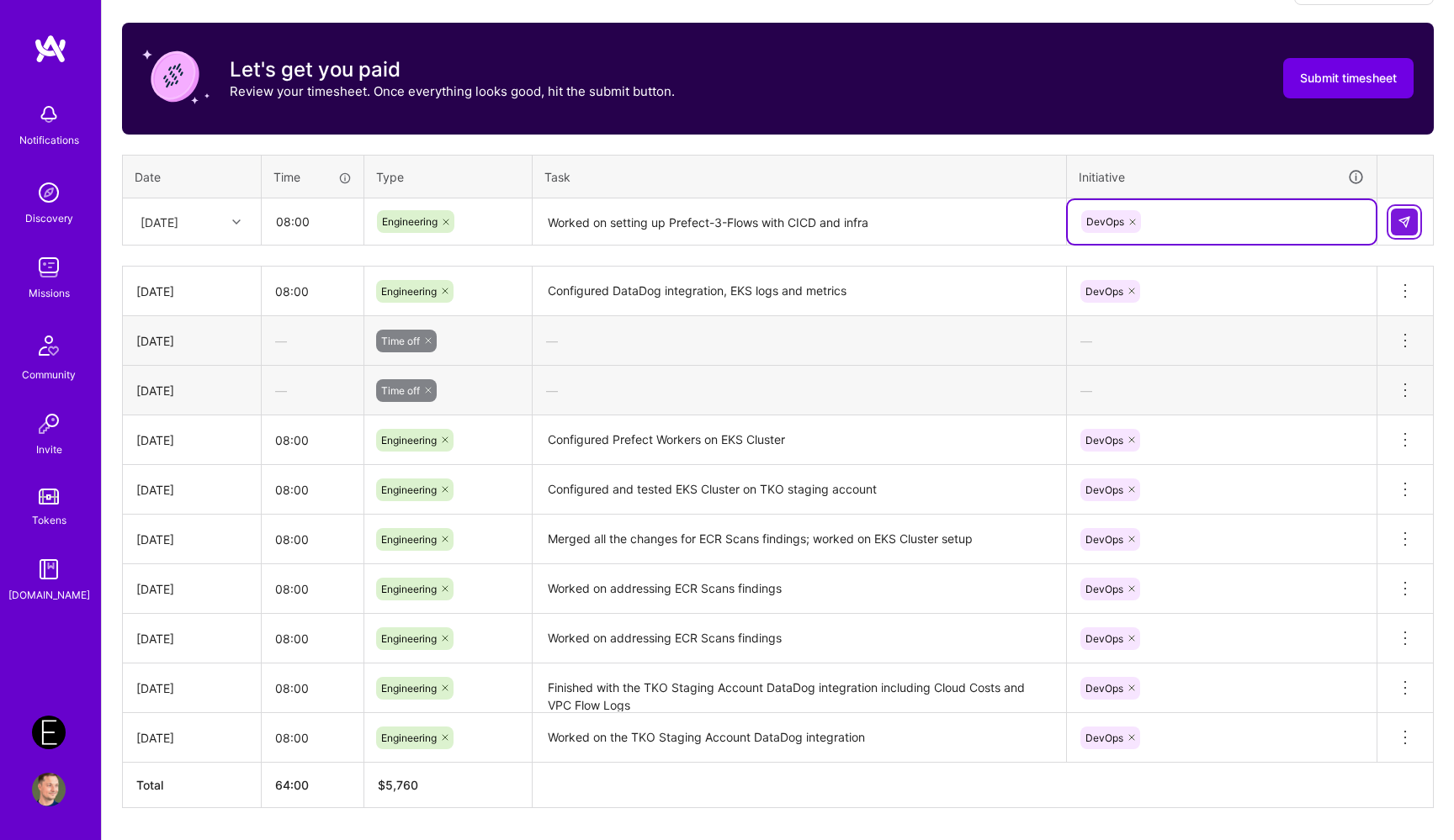
click at [1396, 224] on button at bounding box center [1404, 222] width 27 height 27
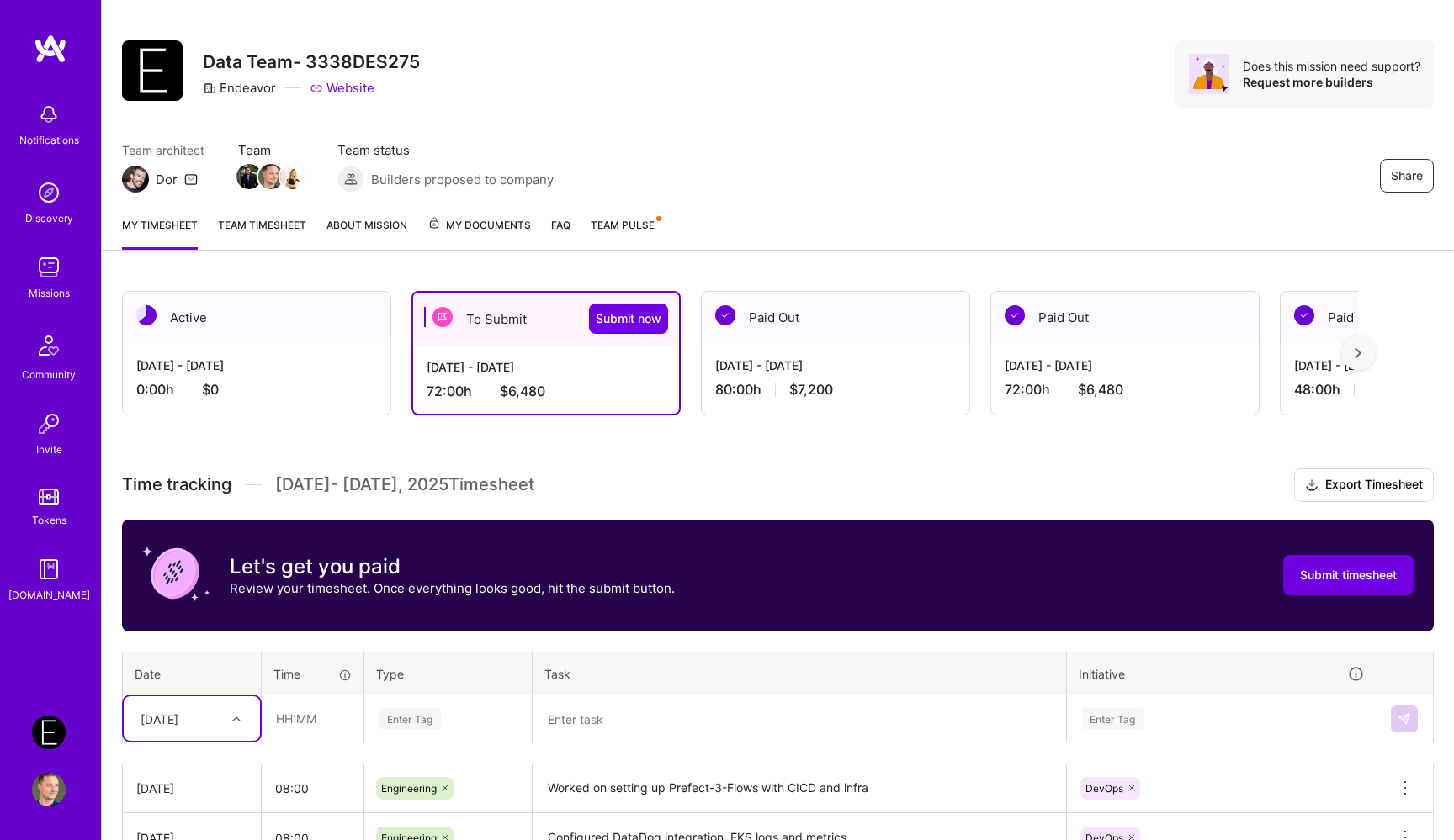
scroll to position [0, 0]
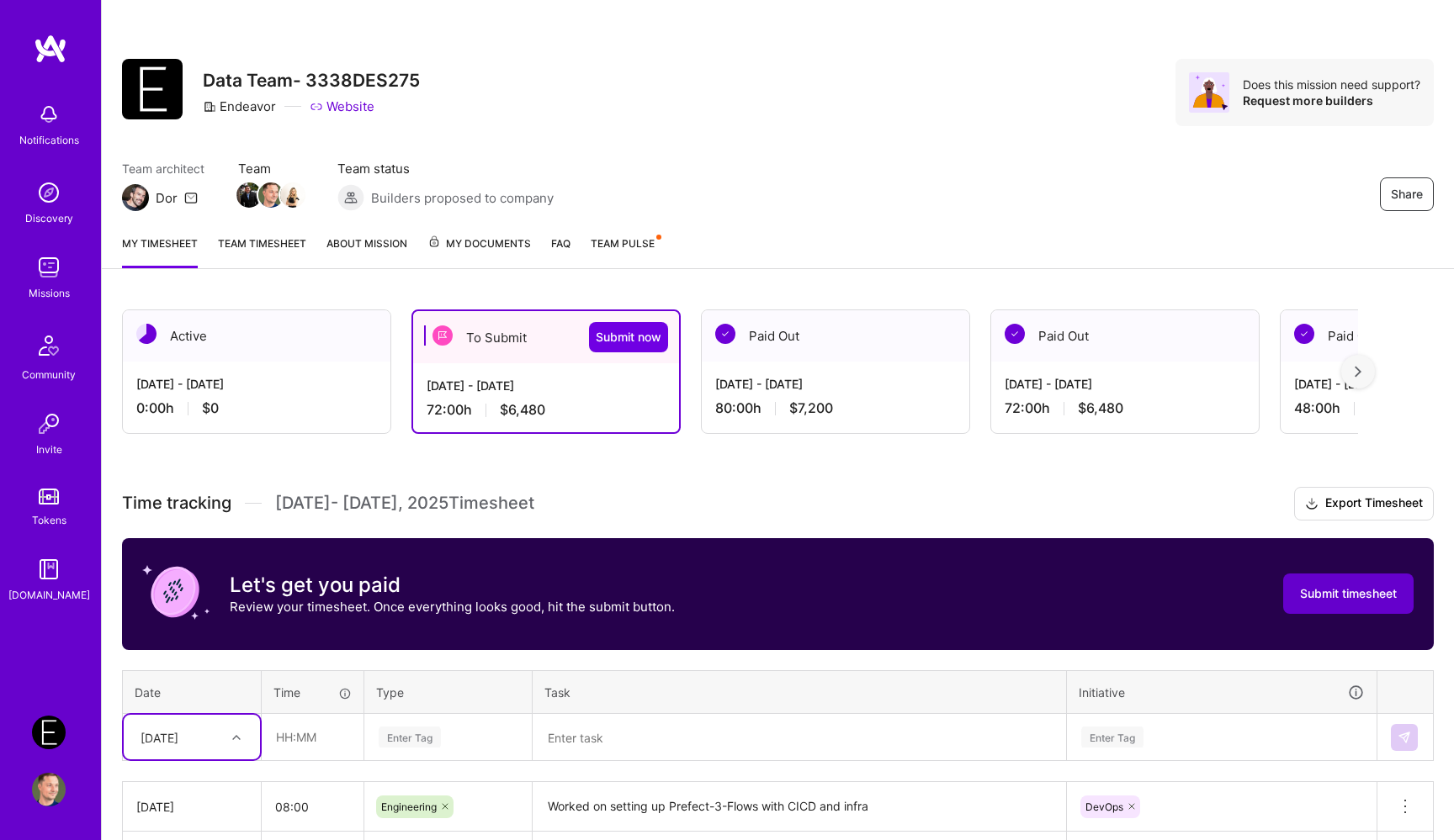
click at [1344, 596] on span "Submit timesheet" at bounding box center [1348, 593] width 97 height 17
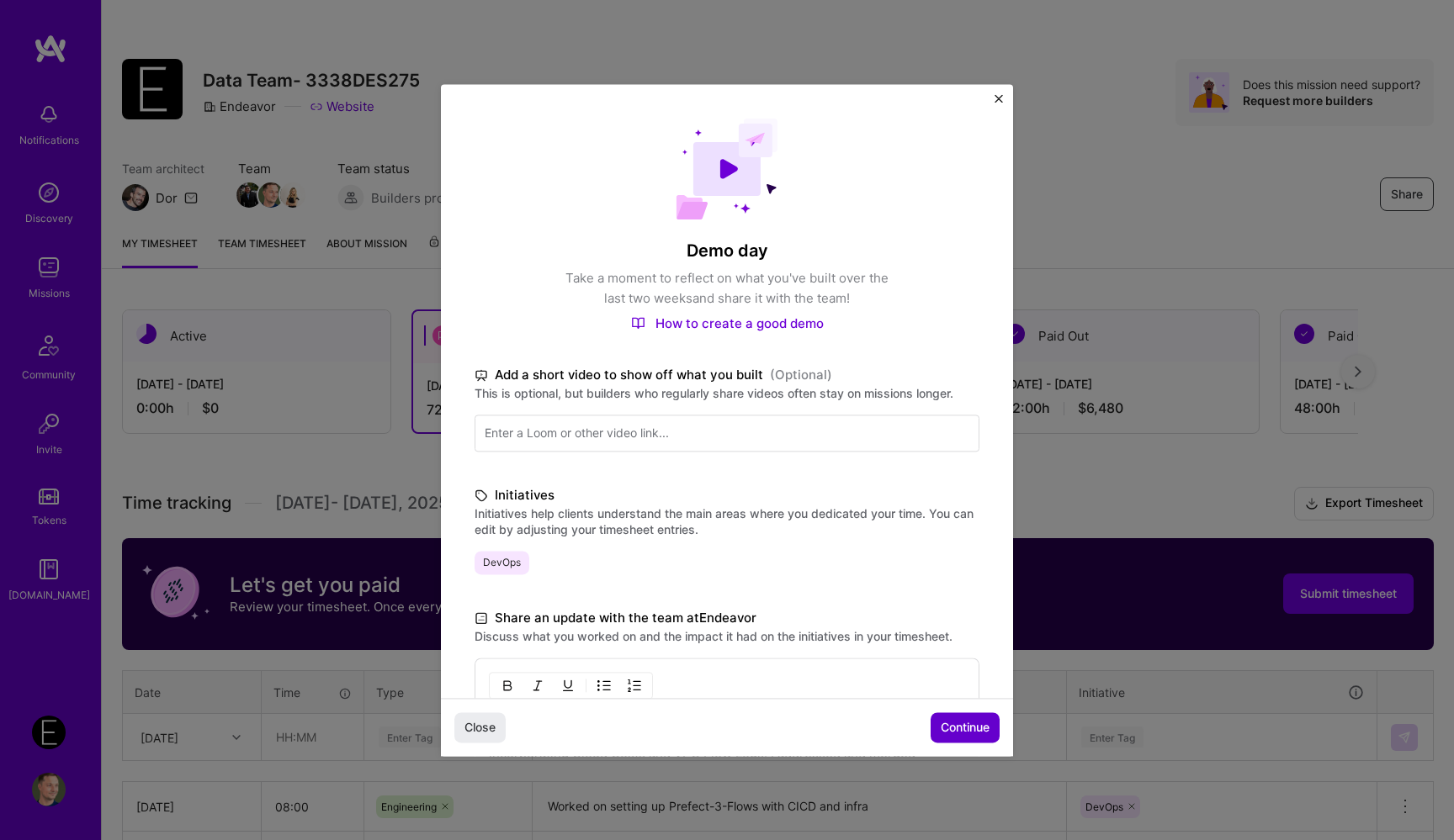
click at [953, 729] on span "Continue" at bounding box center [965, 727] width 49 height 17
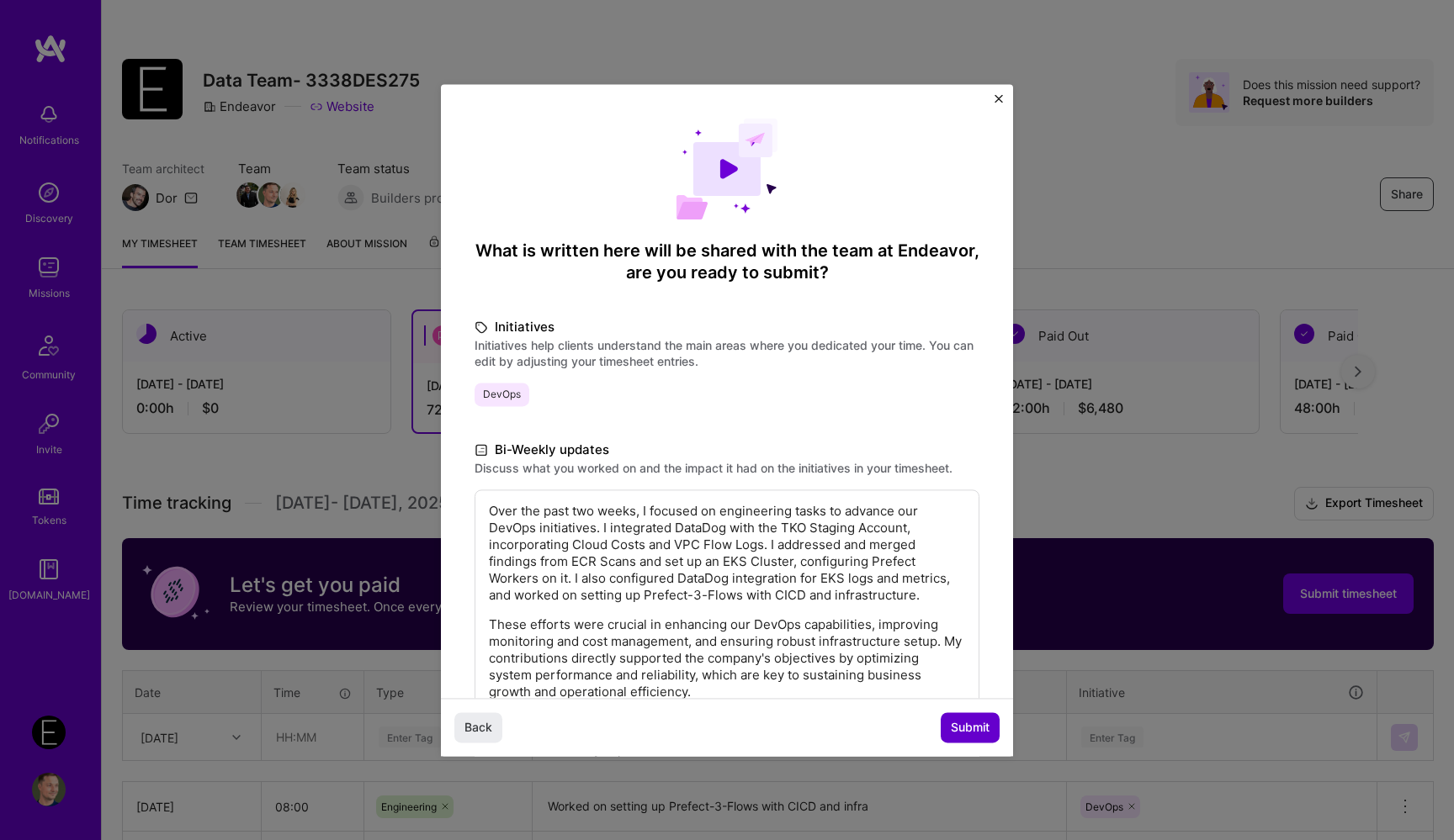
click at [947, 724] on button "Submit" at bounding box center [970, 727] width 59 height 30
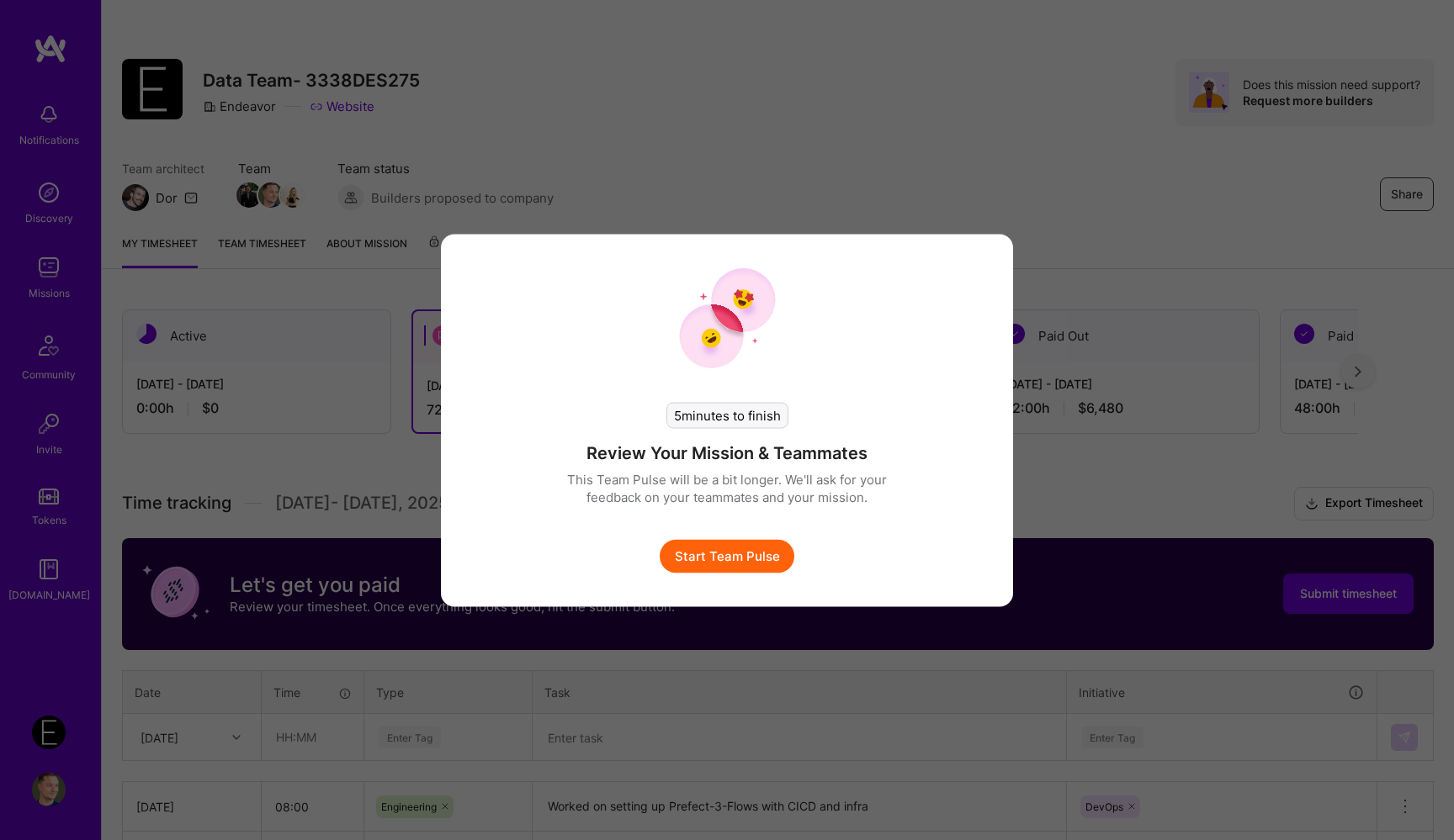
click at [752, 563] on button "Start Team Pulse" at bounding box center [727, 556] width 134 height 34
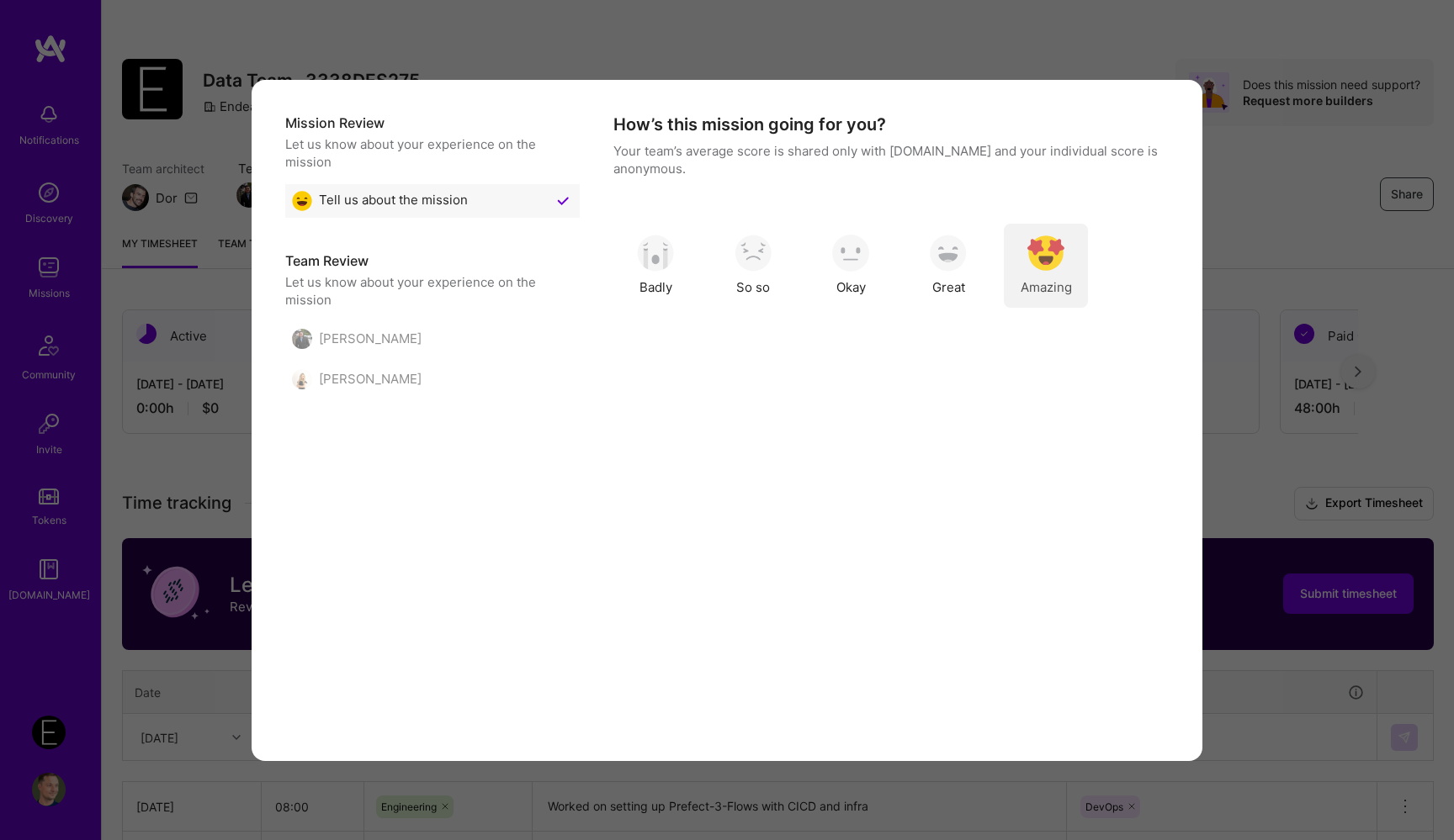
click at [1057, 270] on img "modal" at bounding box center [1046, 253] width 37 height 37
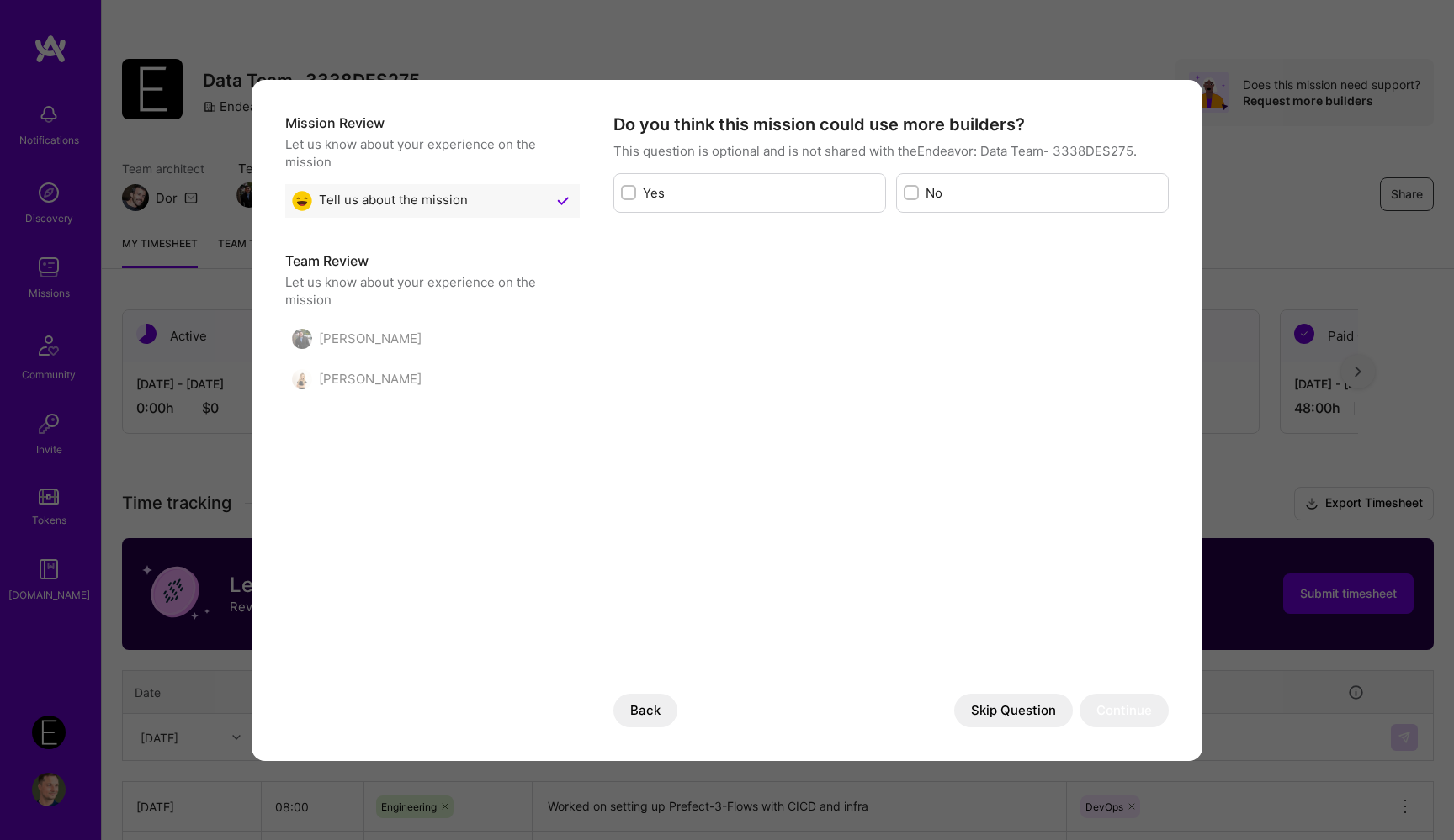
click at [982, 709] on button "Skip Question" at bounding box center [1013, 710] width 118 height 34
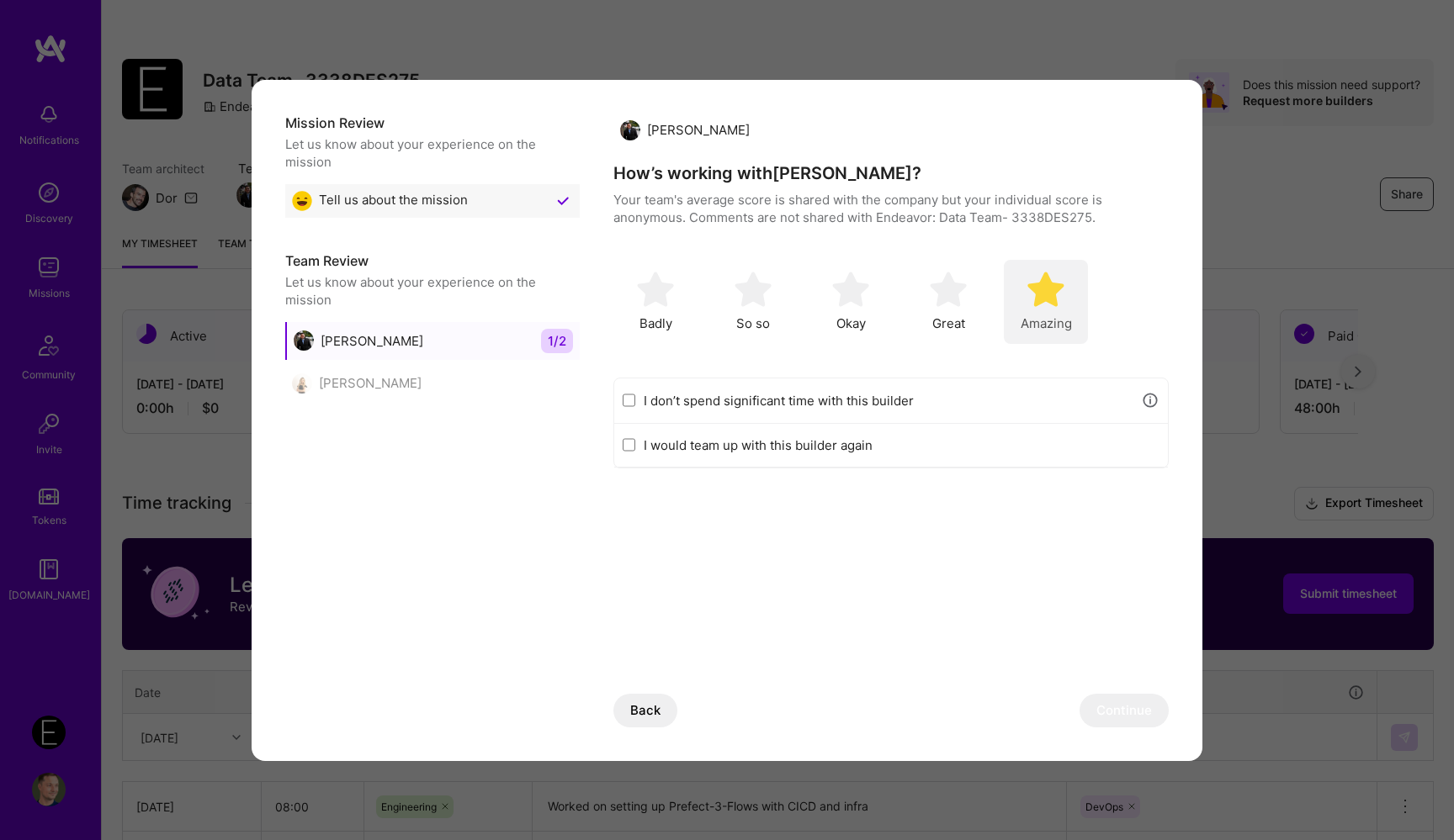
click at [1053, 307] on img "modal" at bounding box center [1046, 290] width 37 height 37
click at [1098, 708] on button "Continue" at bounding box center [1124, 710] width 89 height 34
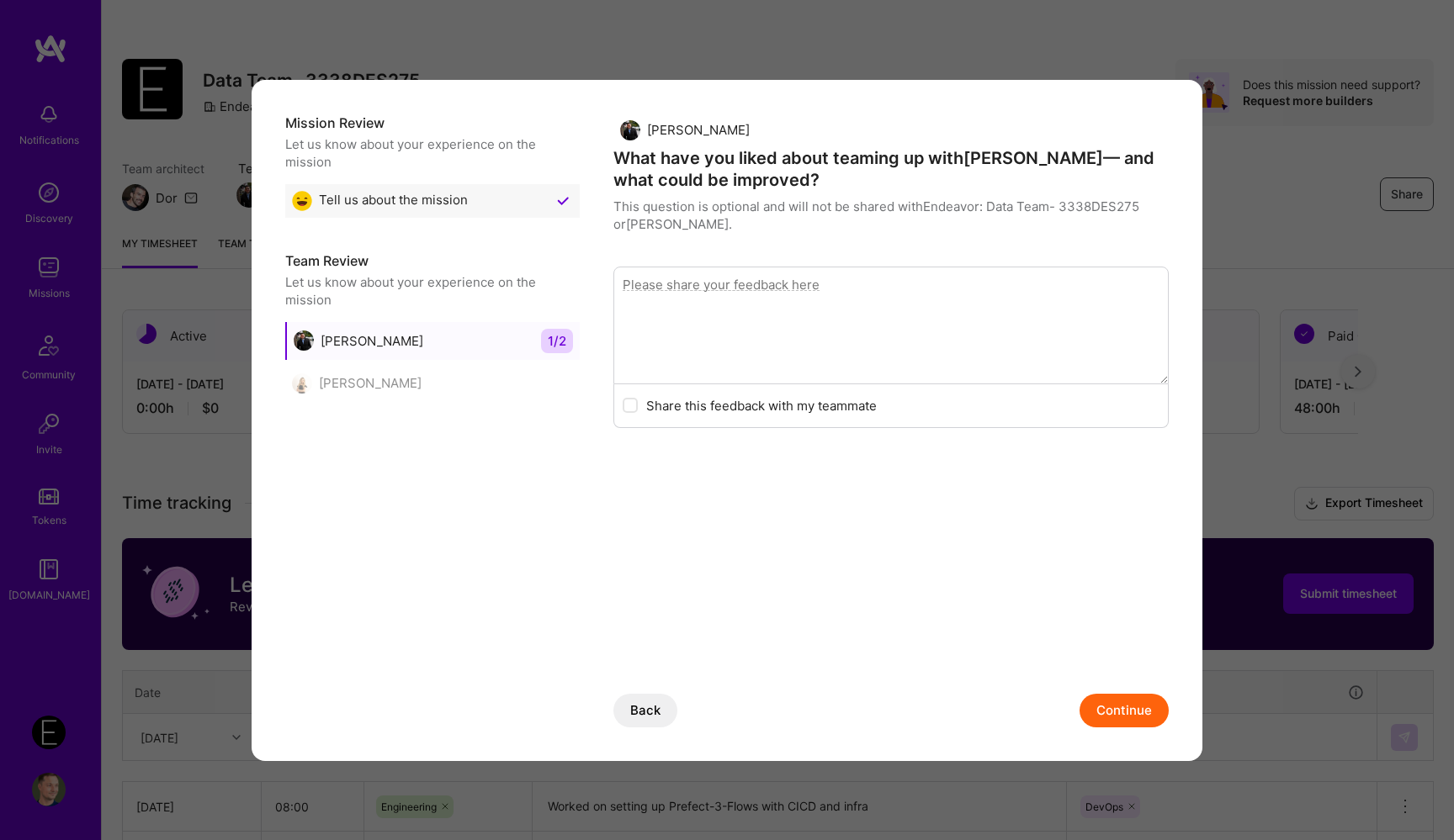
click at [1129, 704] on button "Continue" at bounding box center [1124, 710] width 89 height 34
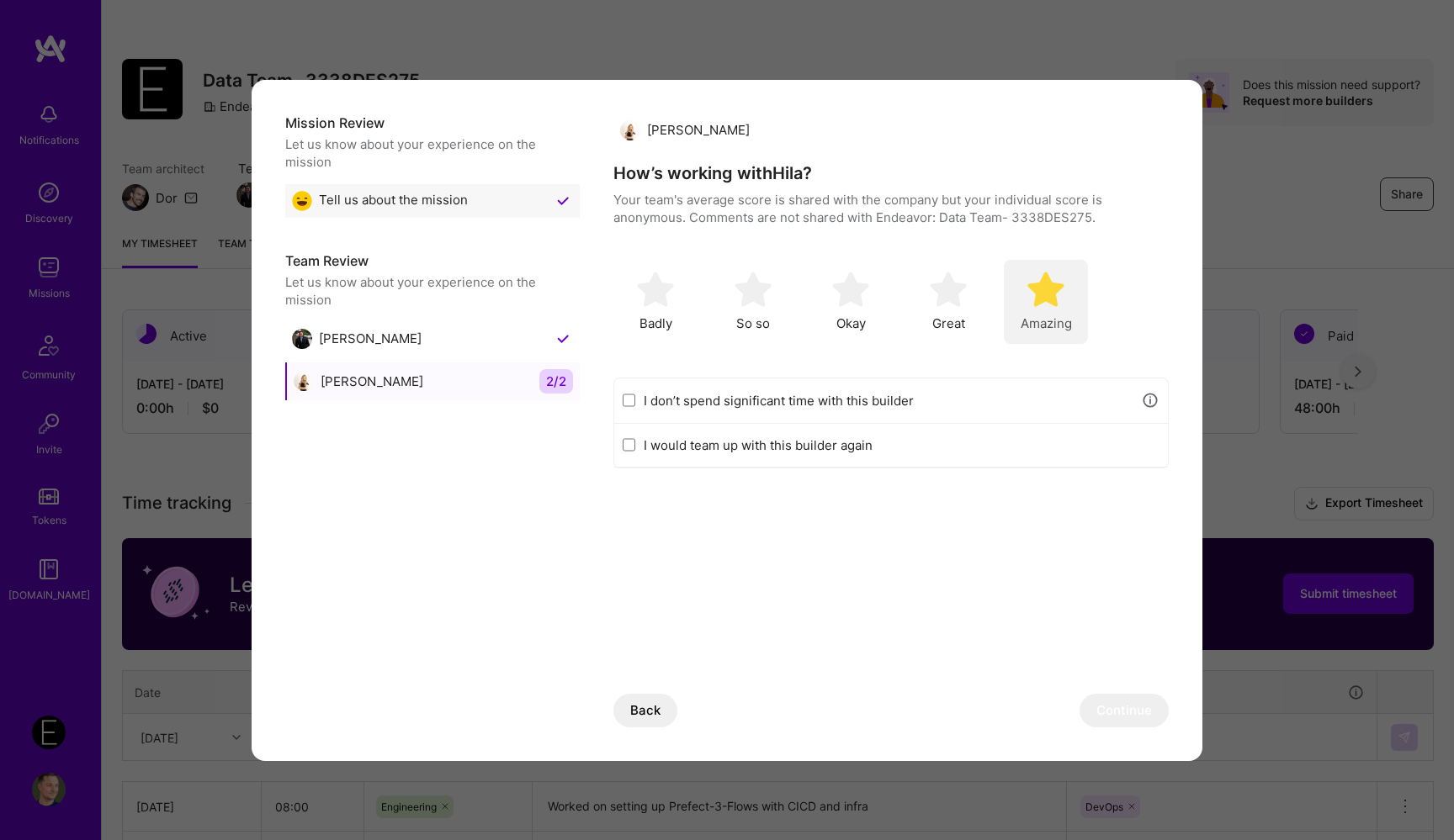
click at [1038, 297] on img "modal" at bounding box center [1046, 290] width 37 height 37
click at [1097, 712] on button "Continue" at bounding box center [1124, 710] width 89 height 34
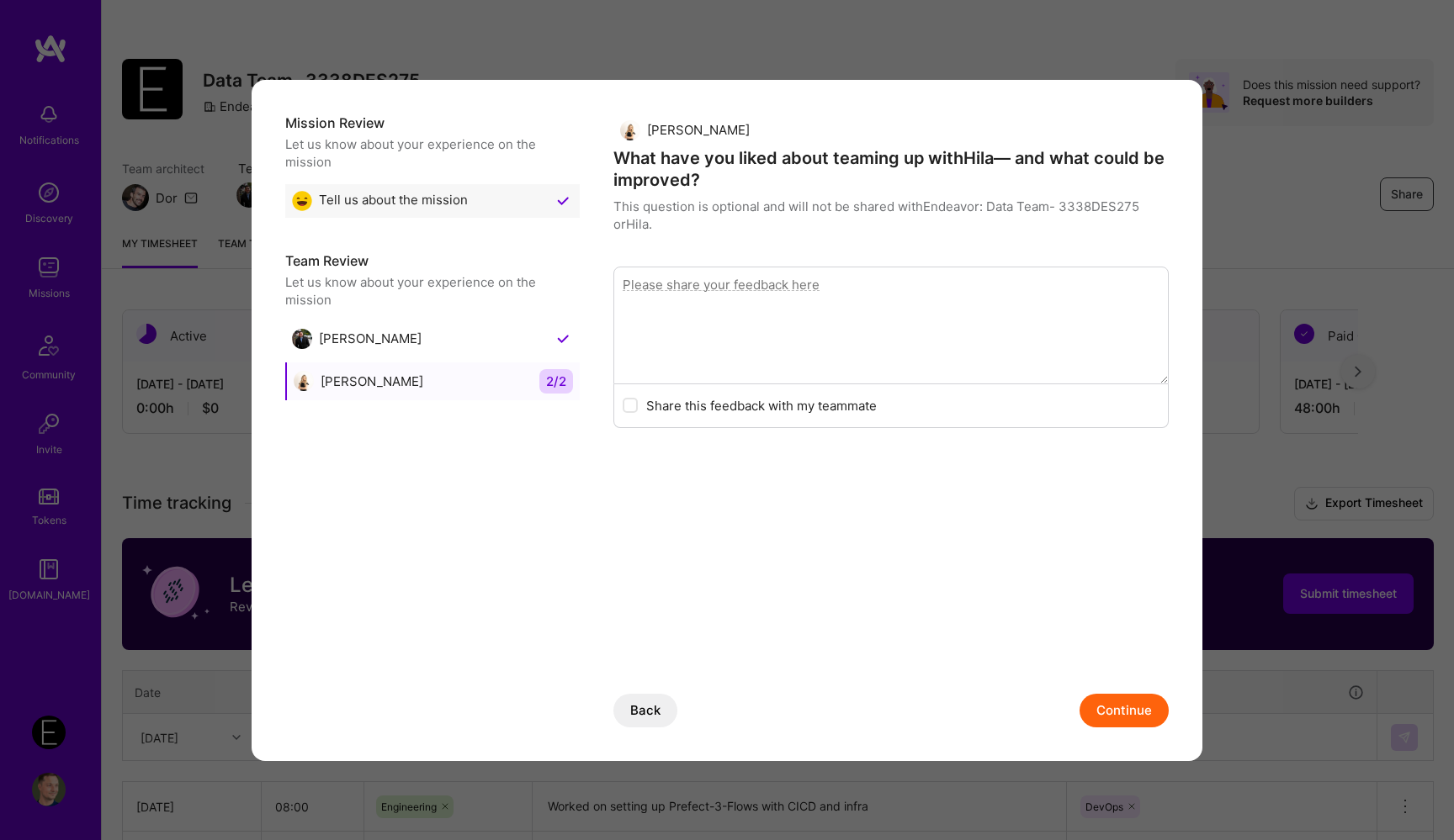
click at [1096, 712] on button "Continue" at bounding box center [1124, 710] width 89 height 34
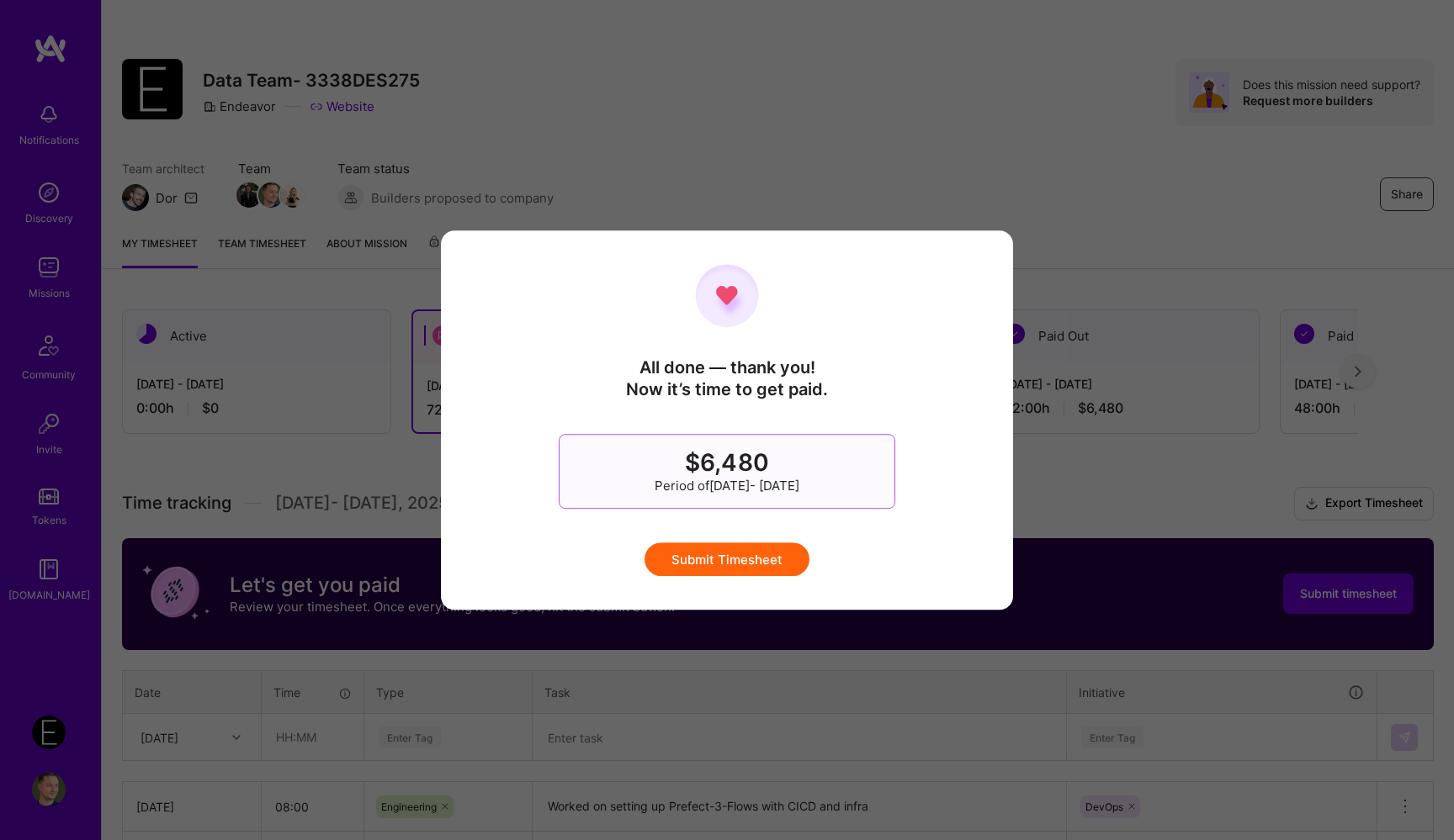
click at [806, 559] on button "Submit Timesheet" at bounding box center [727, 559] width 165 height 34
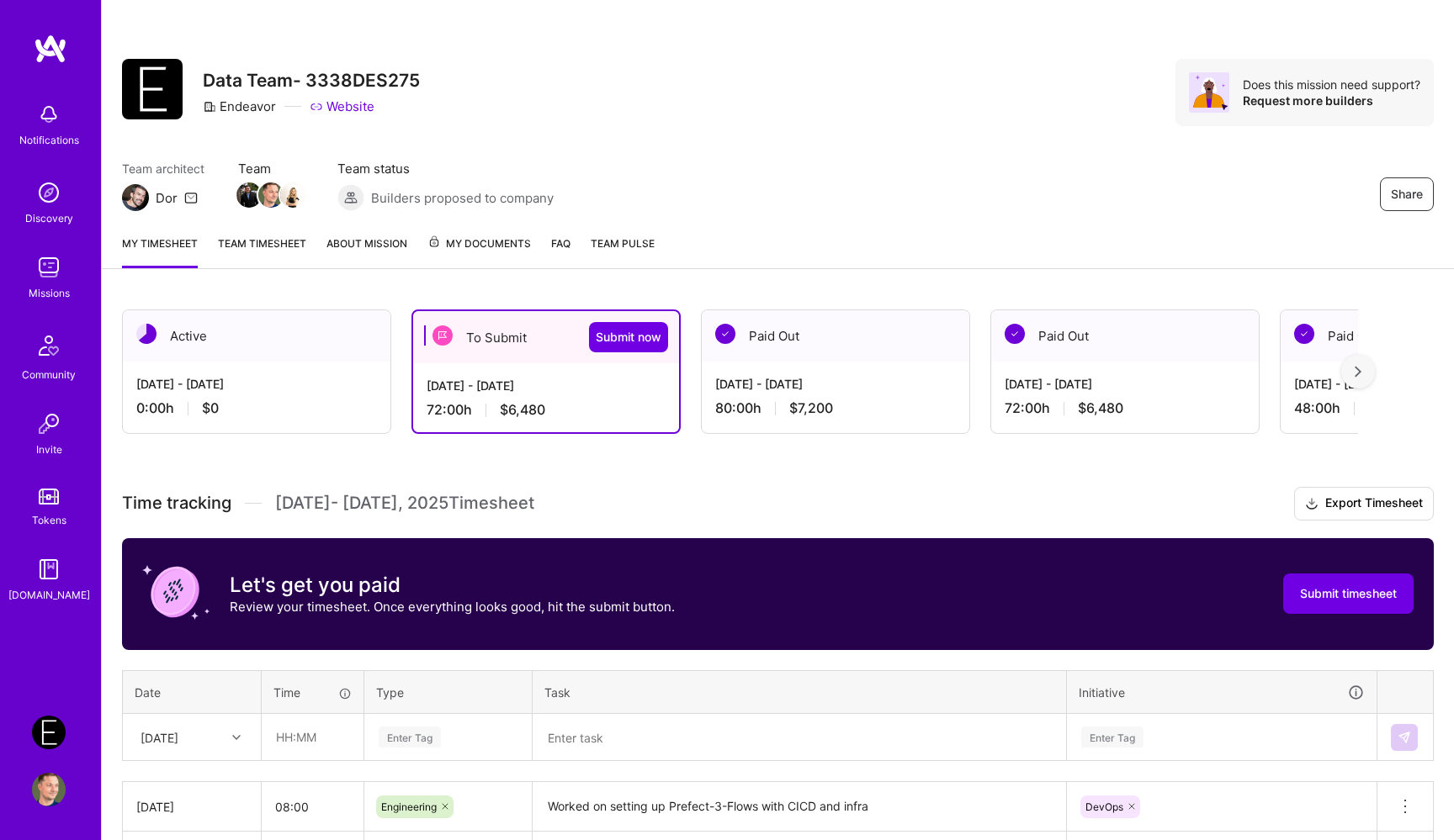
click at [40, 276] on img at bounding box center [49, 268] width 34 height 34
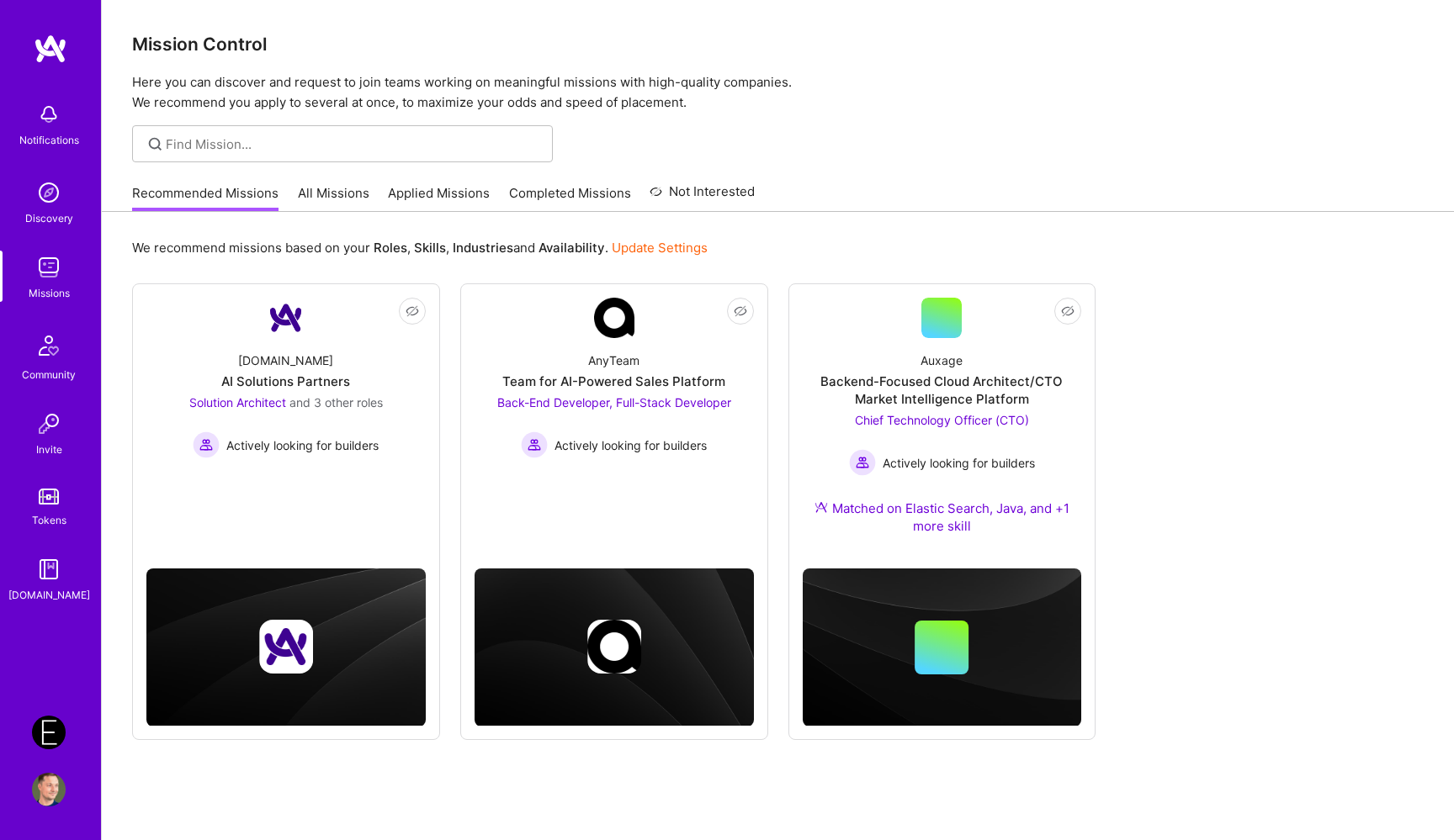
click at [56, 739] on img at bounding box center [49, 732] width 34 height 34
